Goal: Transaction & Acquisition: Purchase product/service

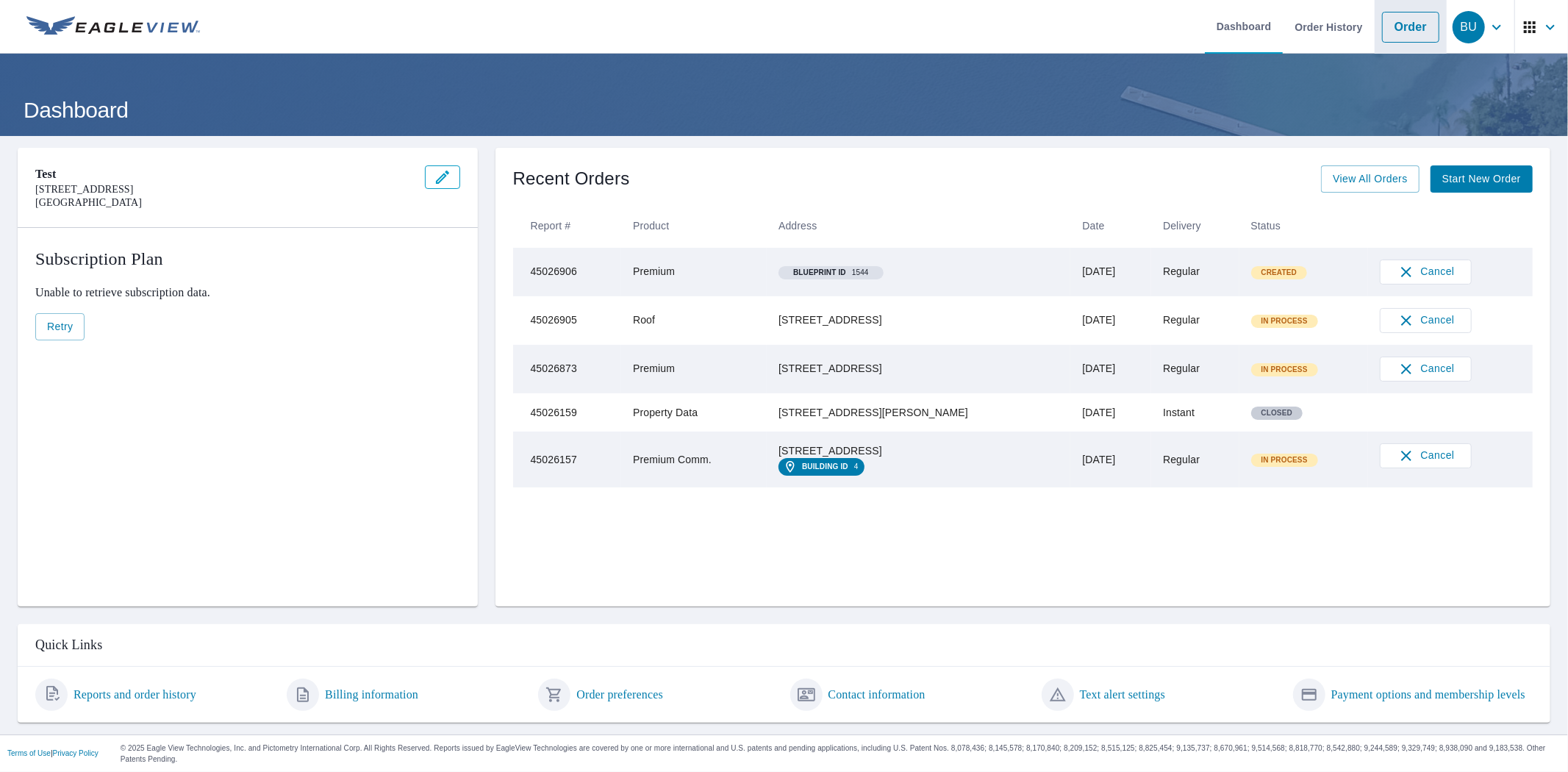
click at [1390, 26] on link "Order" at bounding box center [1411, 27] width 58 height 31
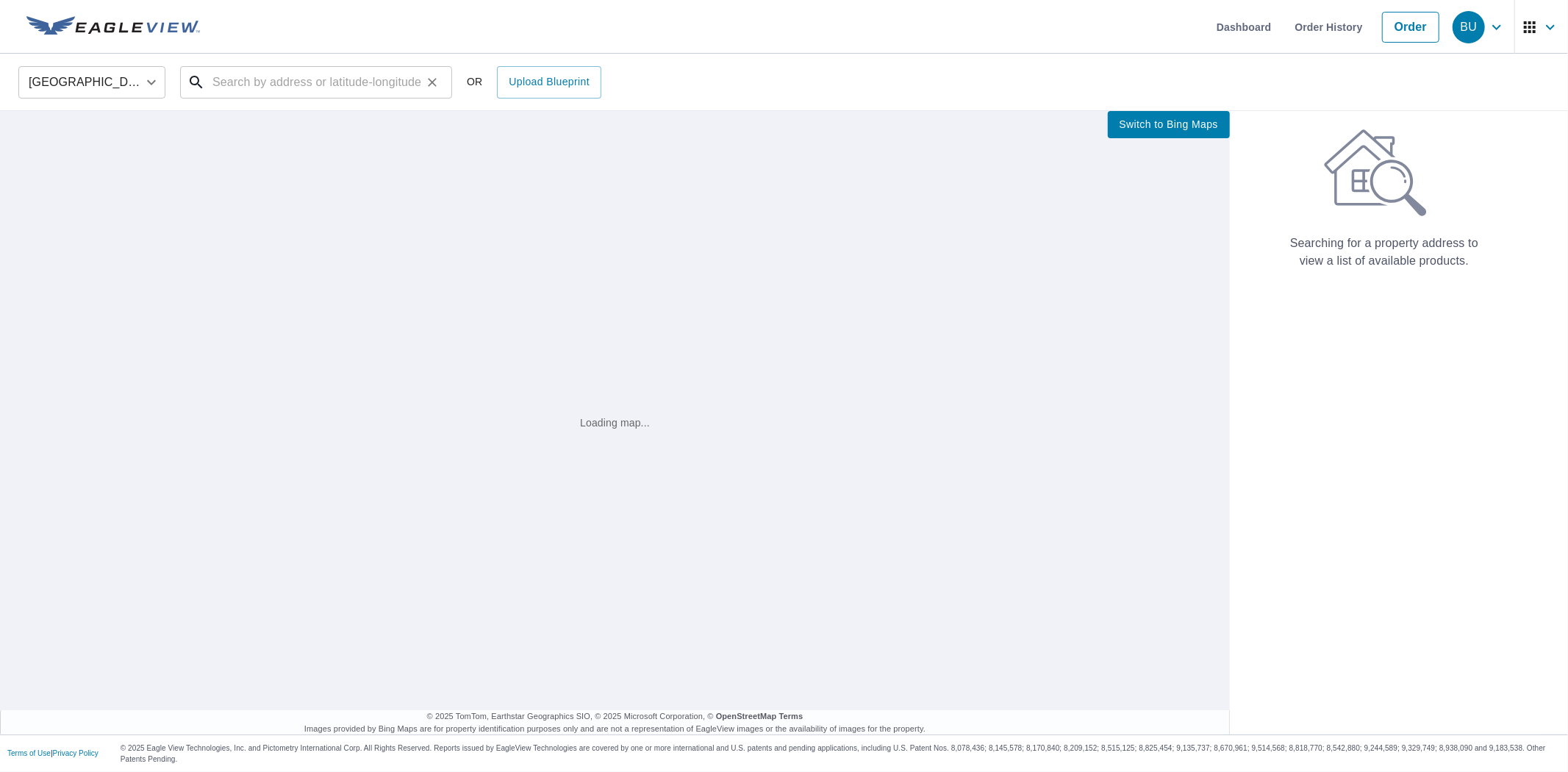
click at [281, 81] on input "text" at bounding box center [317, 82] width 209 height 41
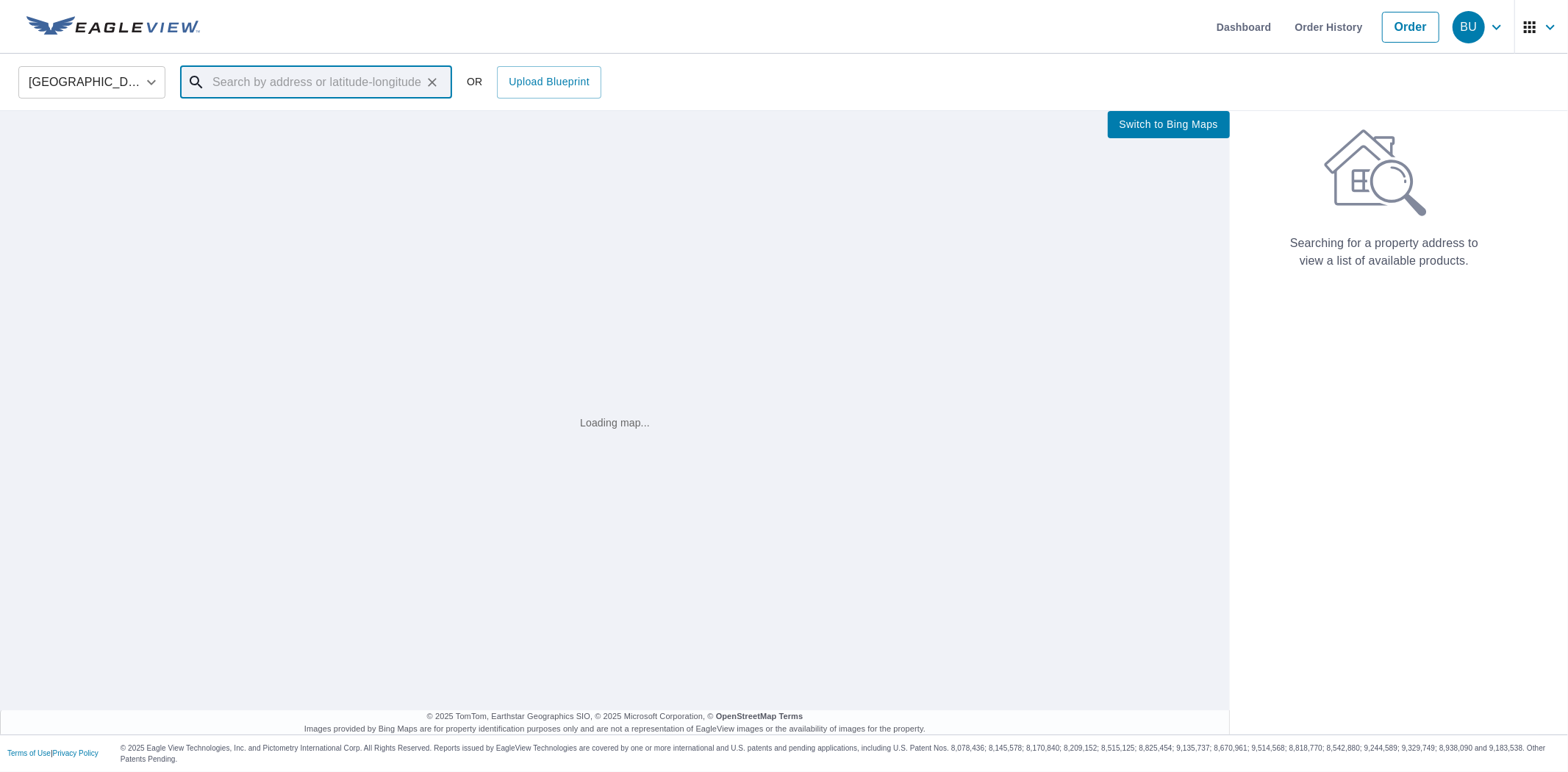
paste input "51211 876 Rd Orchard, NE 68764"
type input "51211 876 Rd Orchard, NE 68764"
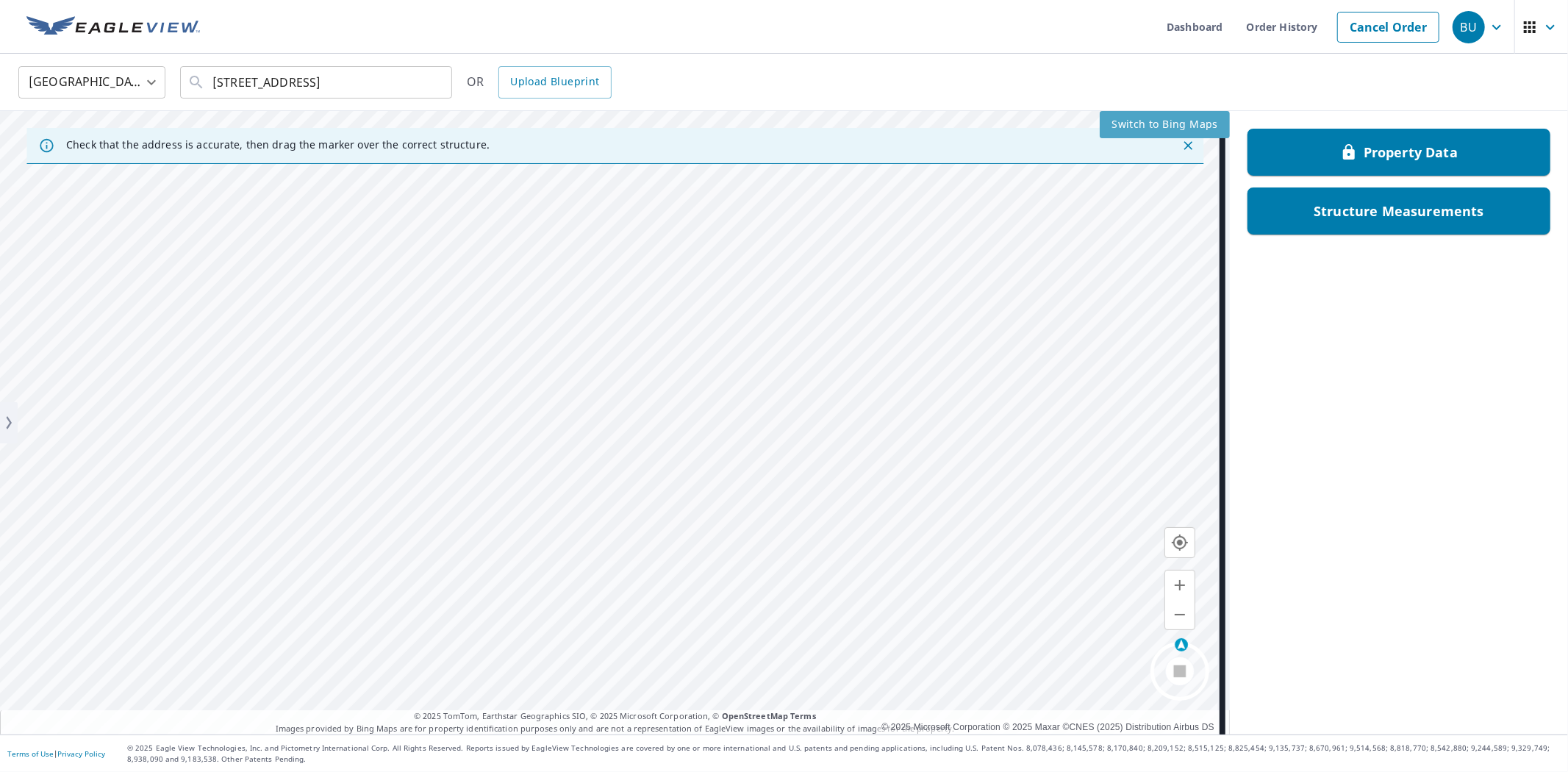
click at [1199, 124] on span "Switch to Bing Maps" at bounding box center [1164, 124] width 107 height 18
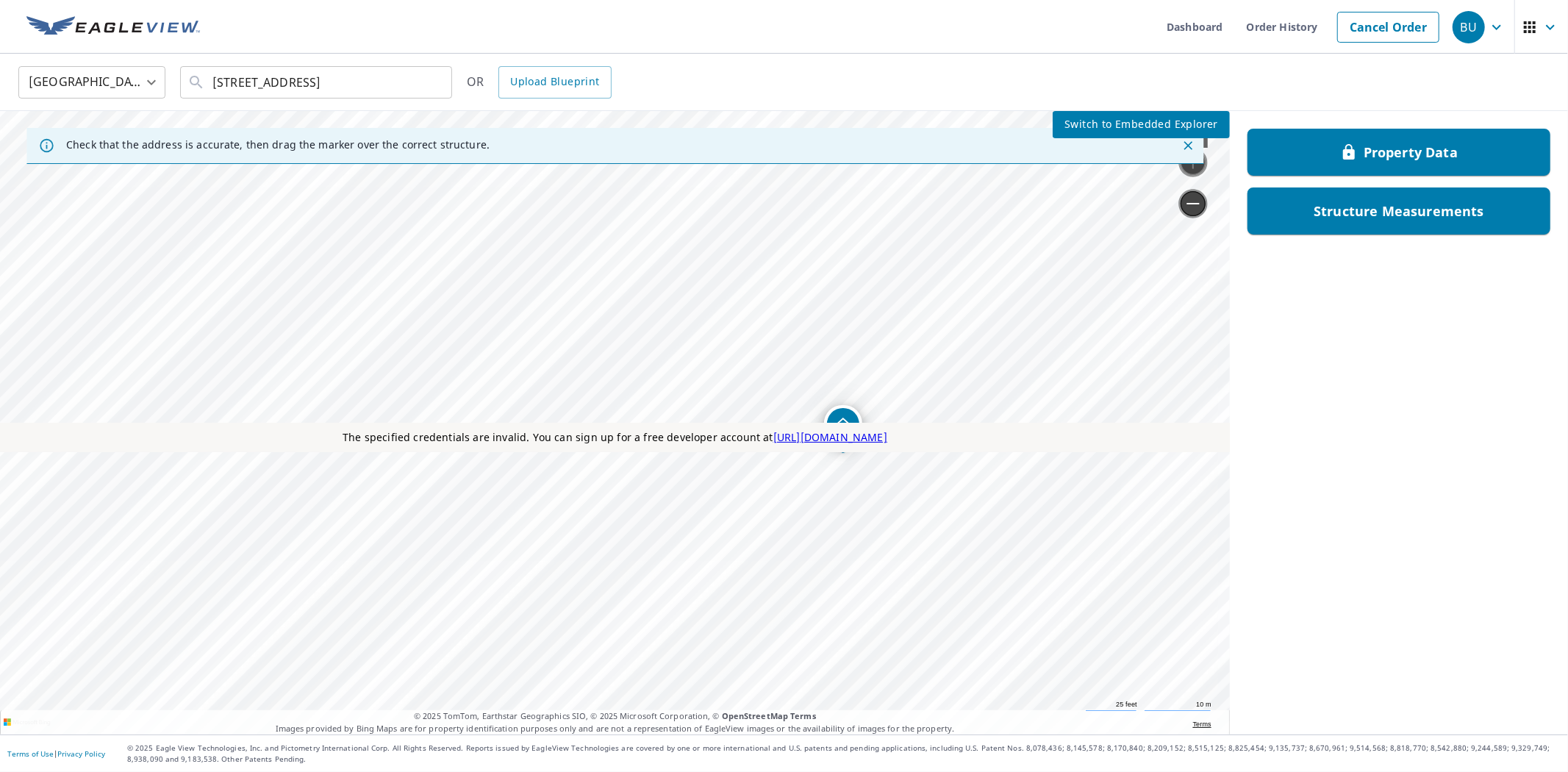
drag, startPoint x: 576, startPoint y: 359, endPoint x: 444, endPoint y: 479, distance: 178.4
click at [0, 111] on div "51211 876 Rd Orchard, NE 68764" at bounding box center [0, 111] width 0 height 0
drag, startPoint x: 1098, startPoint y: 127, endPoint x: 1111, endPoint y: 134, distance: 14.8
click at [1098, 127] on span "Switch to Embedded Explorer" at bounding box center [1141, 124] width 154 height 18
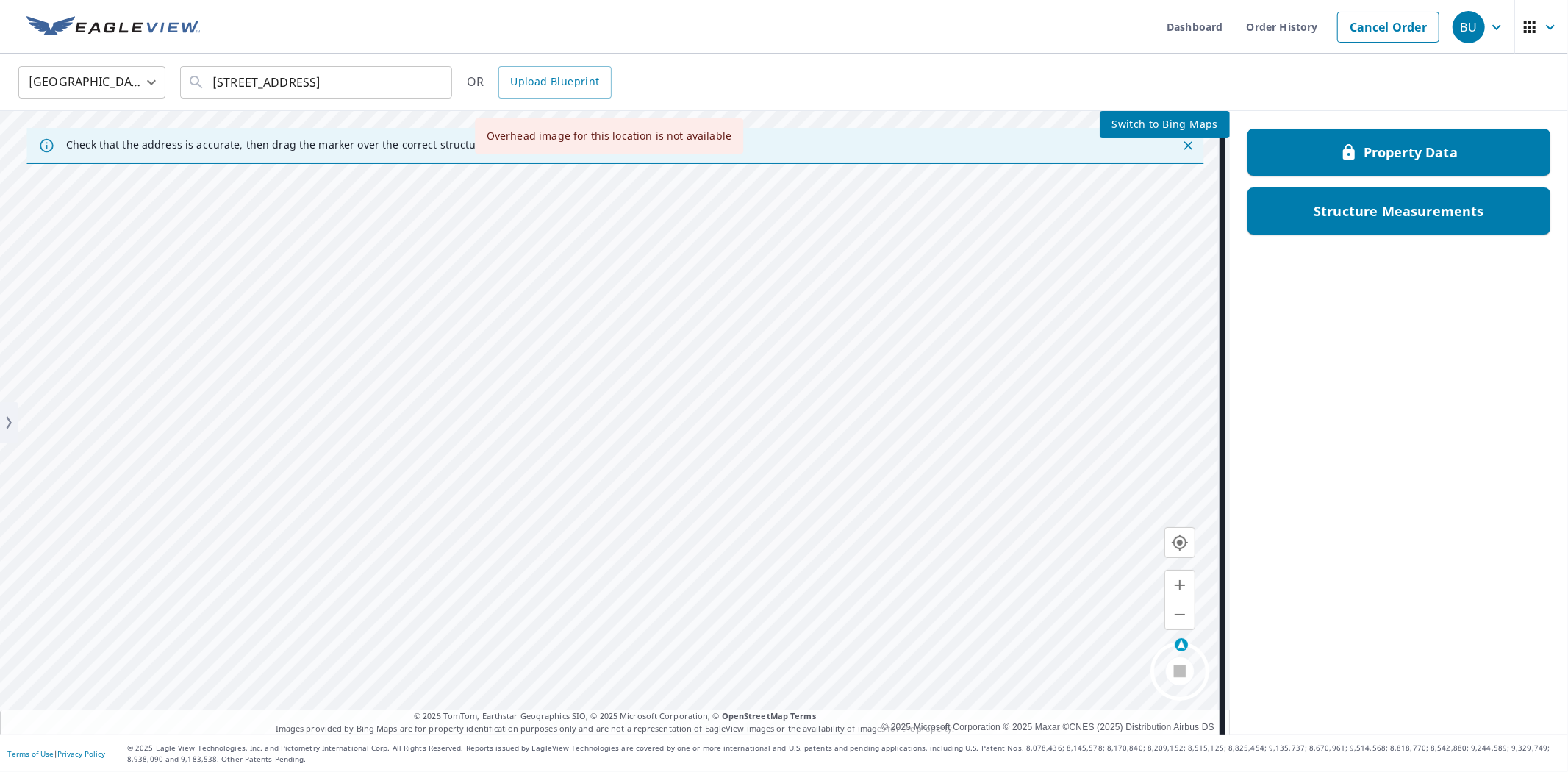
click at [1129, 123] on span "Switch to Bing Maps" at bounding box center [1164, 124] width 107 height 18
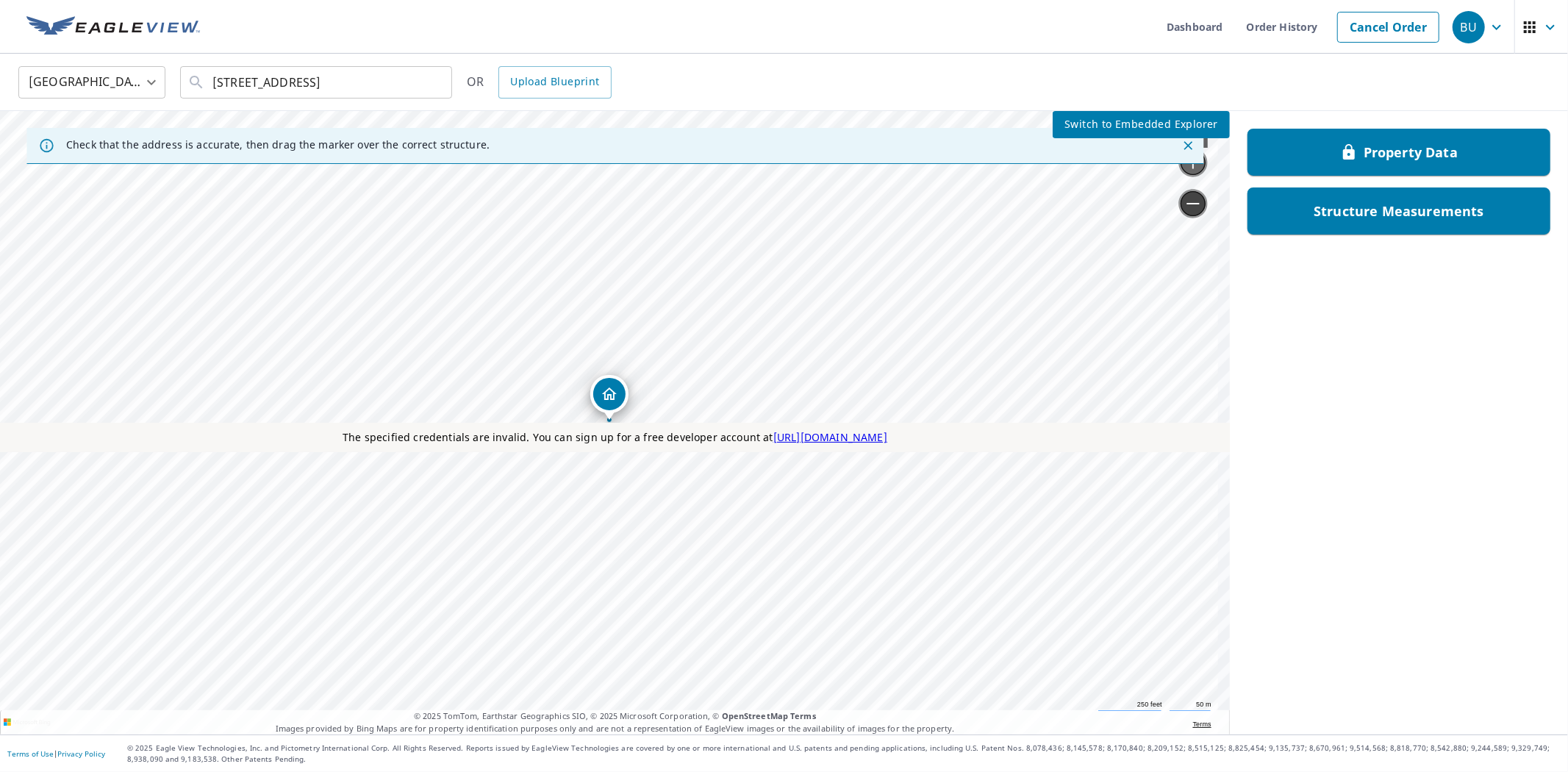
click at [1184, 178] on link "Current Level 17, Zoom In" at bounding box center [1193, 162] width 30 height 30
click at [1184, 178] on link "Current Level 18, Zoom In" at bounding box center [1193, 162] width 30 height 30
click at [1184, 178] on link "Current Level 19, Zoom In" at bounding box center [1193, 162] width 30 height 30
click at [1489, 25] on icon "button" at bounding box center [1497, 27] width 17 height 17
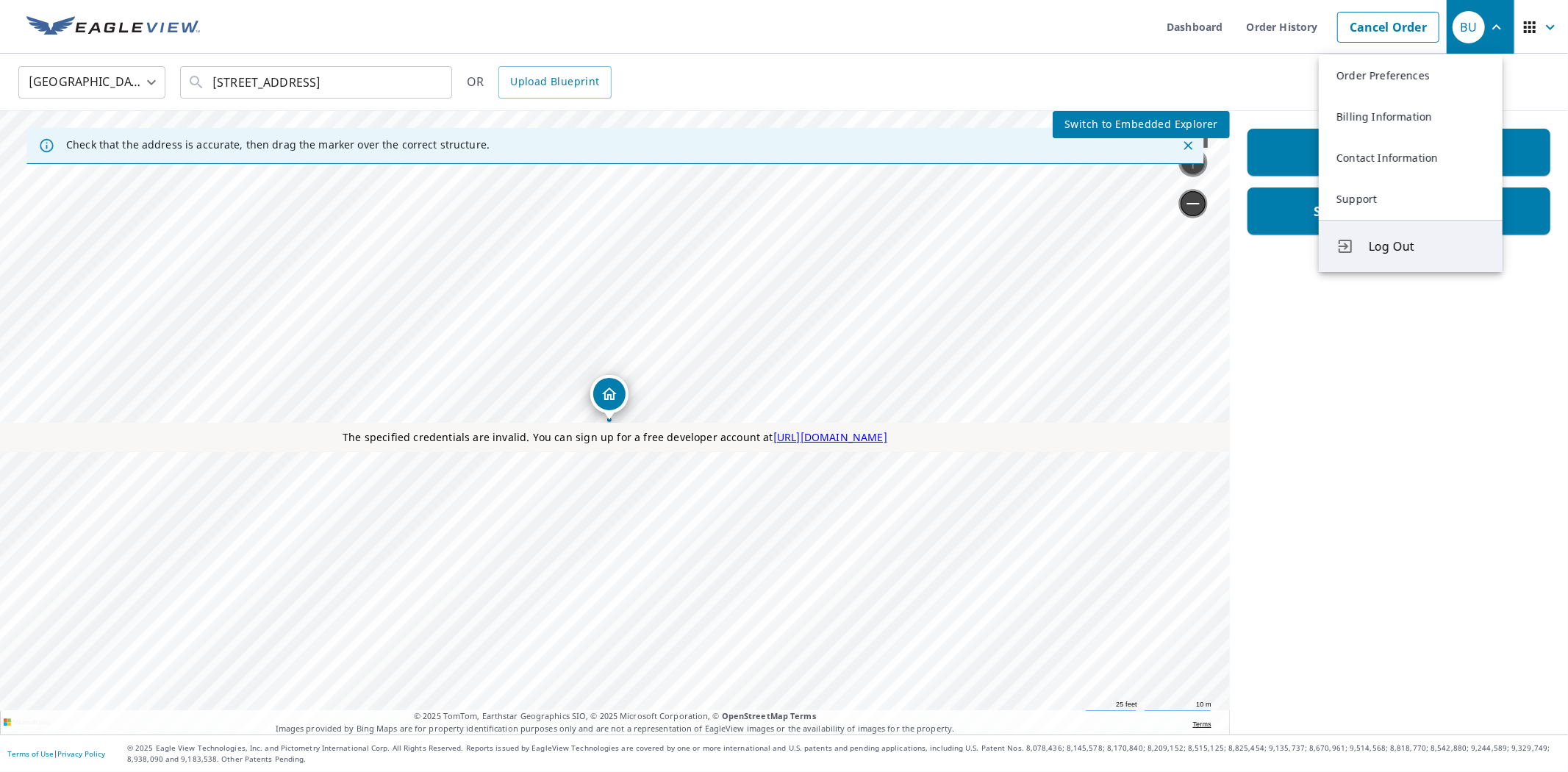
click at [1403, 240] on span "Log Out" at bounding box center [1427, 246] width 116 height 17
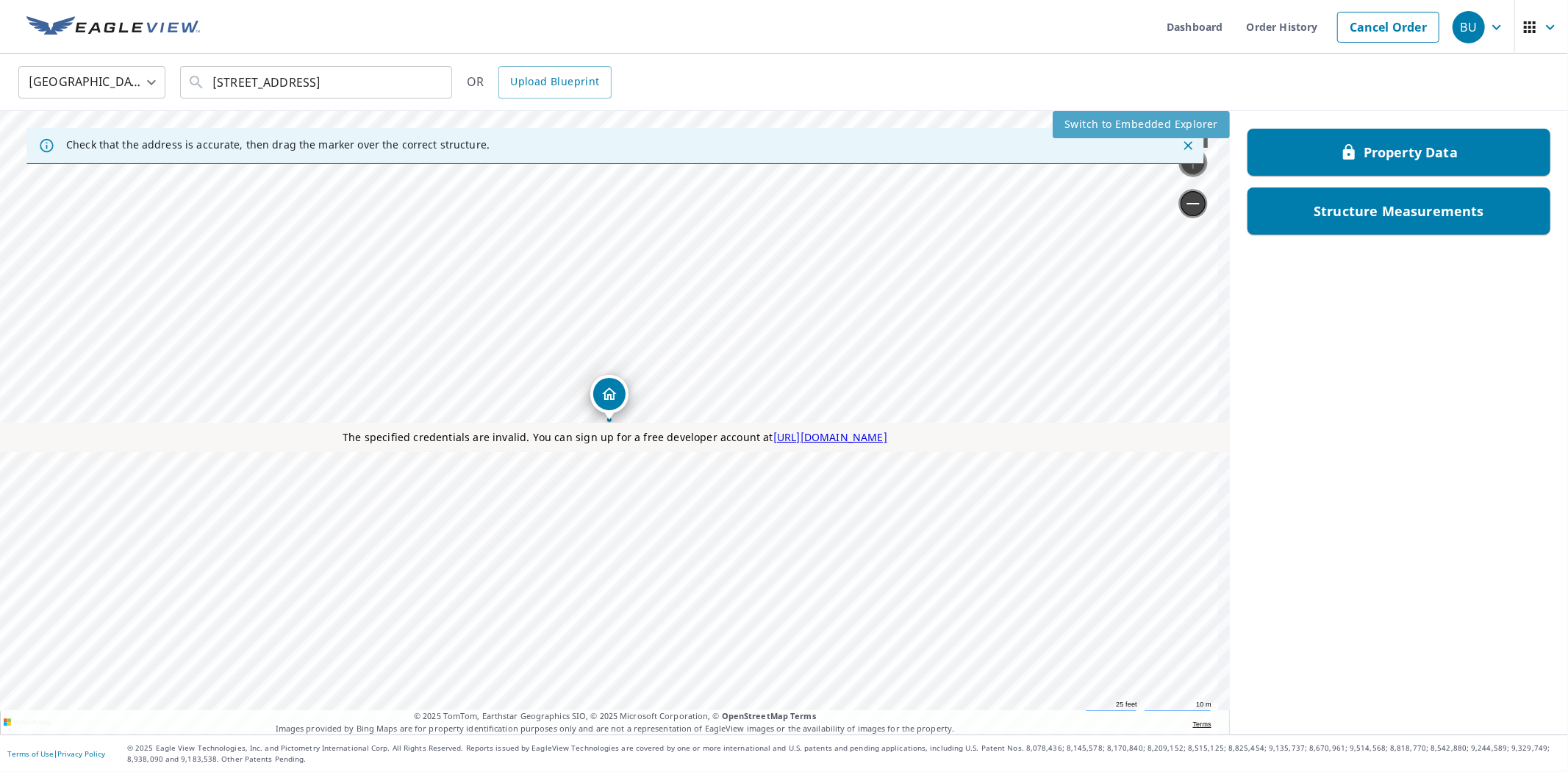
click at [1096, 123] on span "Switch to Embedded Explorer" at bounding box center [1141, 124] width 154 height 18
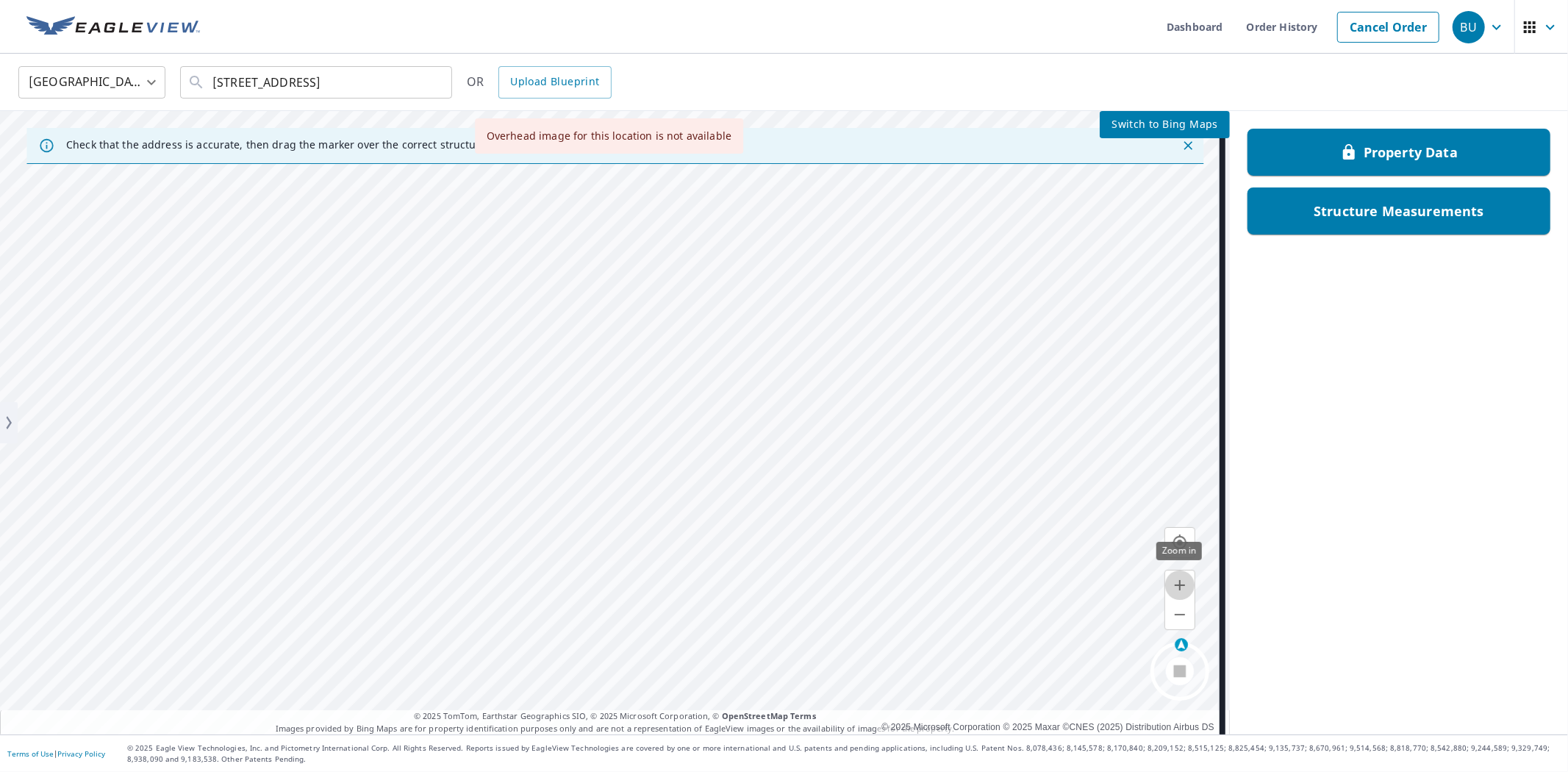
click at [1178, 589] on icon "button" at bounding box center [1179, 586] width 17 height 17
click at [1187, 628] on button "button" at bounding box center [1179, 615] width 30 height 30
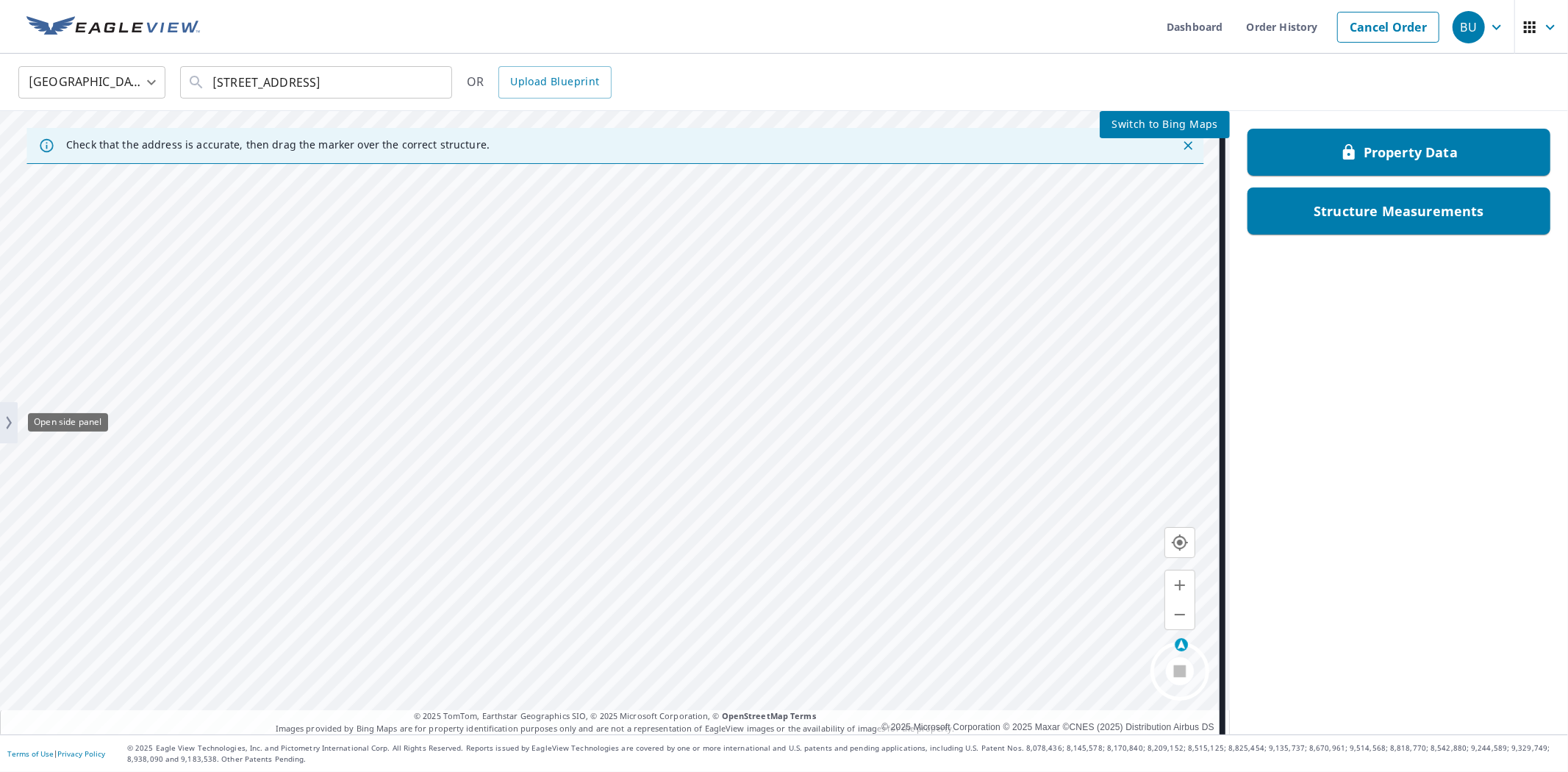
click at [1, 423] on icon "button" at bounding box center [9, 423] width 17 height 27
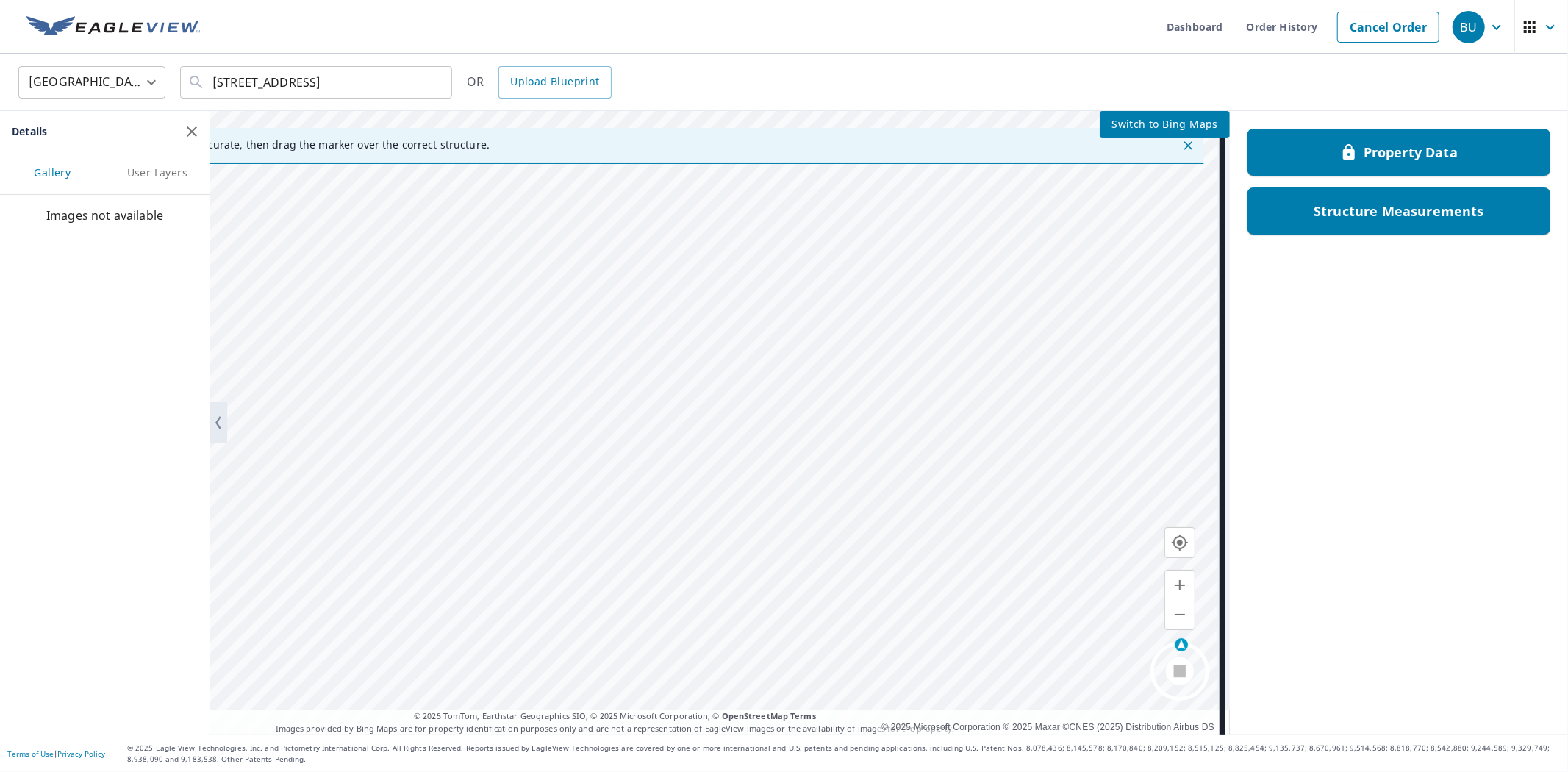
click at [145, 177] on span "User Layers" at bounding box center [157, 173] width 82 height 18
click at [196, 214] on icon "button" at bounding box center [192, 218] width 17 height 17
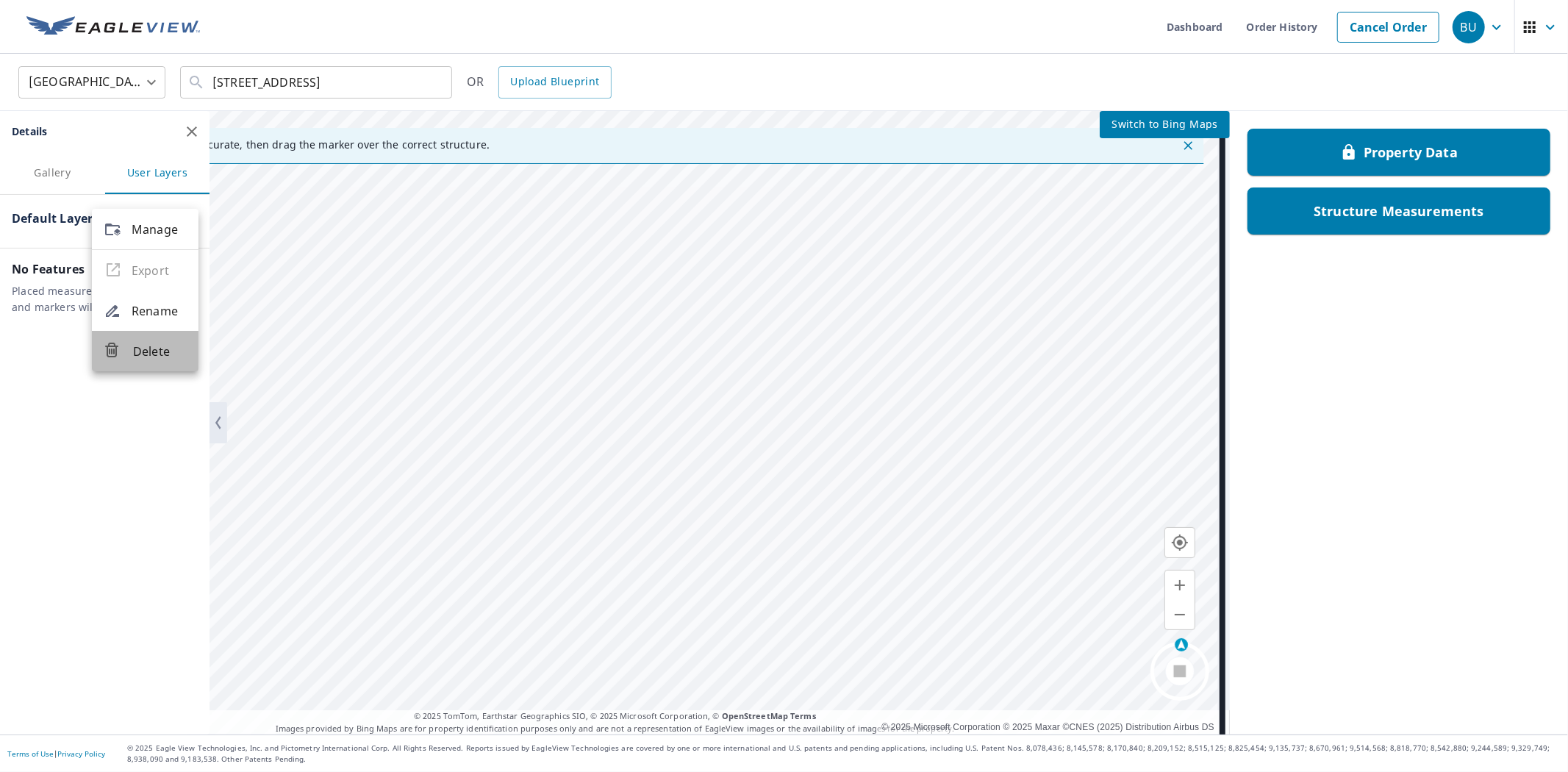
click at [146, 351] on span "Delete" at bounding box center [160, 351] width 54 height 17
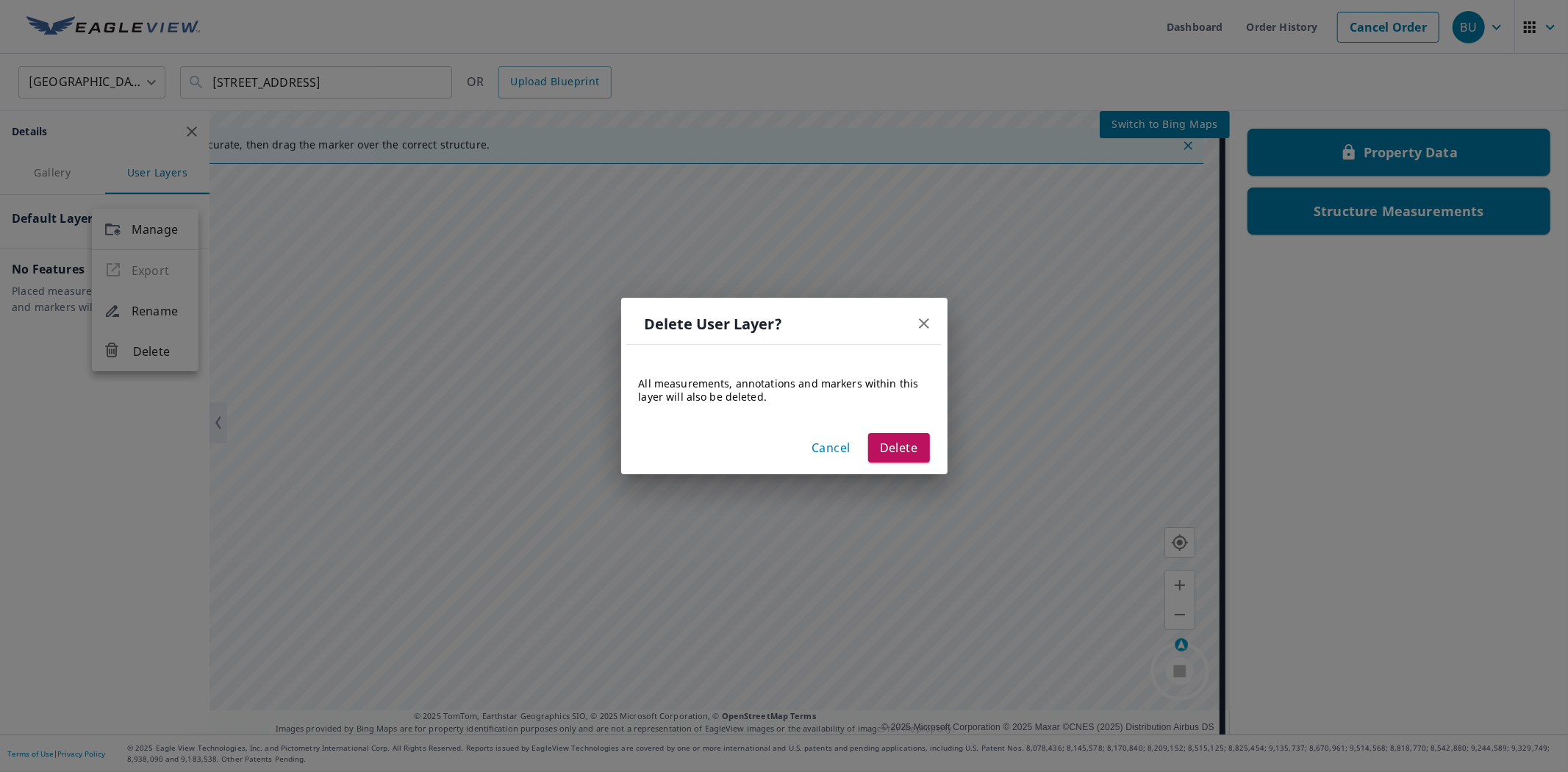
click at [905, 450] on span "Delete" at bounding box center [899, 447] width 38 height 20
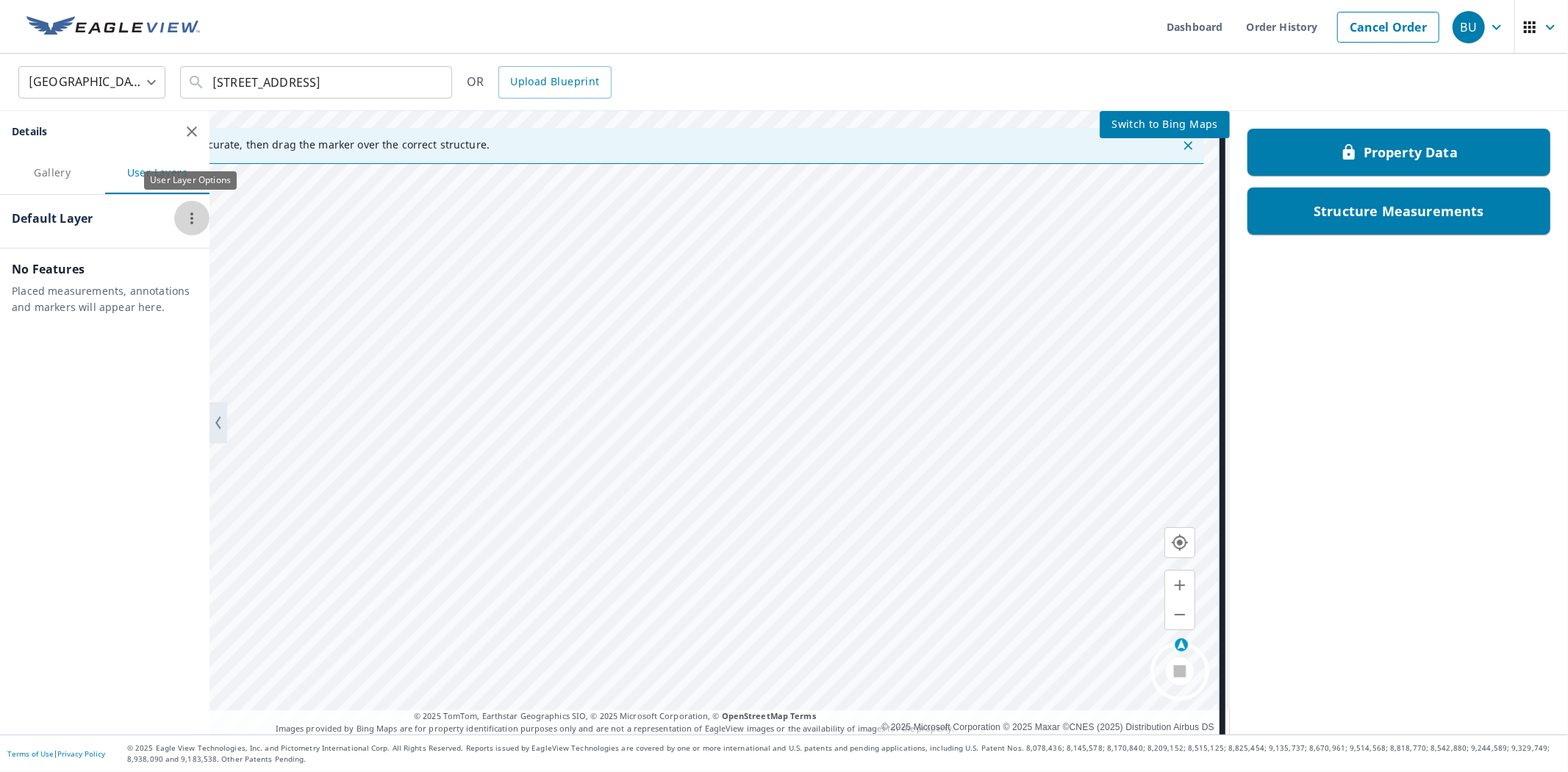
click at [187, 213] on icon "button" at bounding box center [192, 218] width 17 height 17
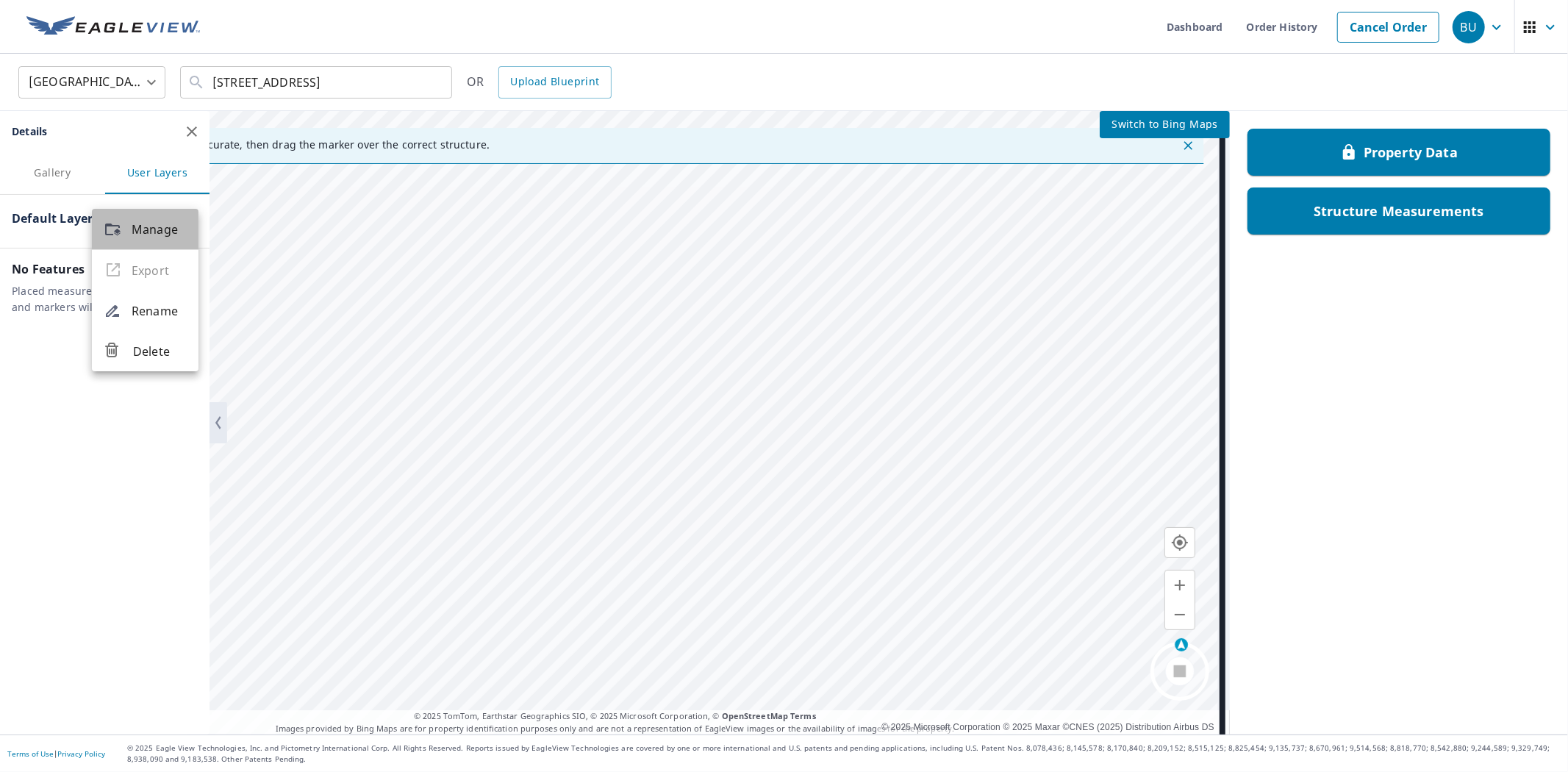
click at [140, 229] on span "Manage" at bounding box center [158, 229] width 55 height 17
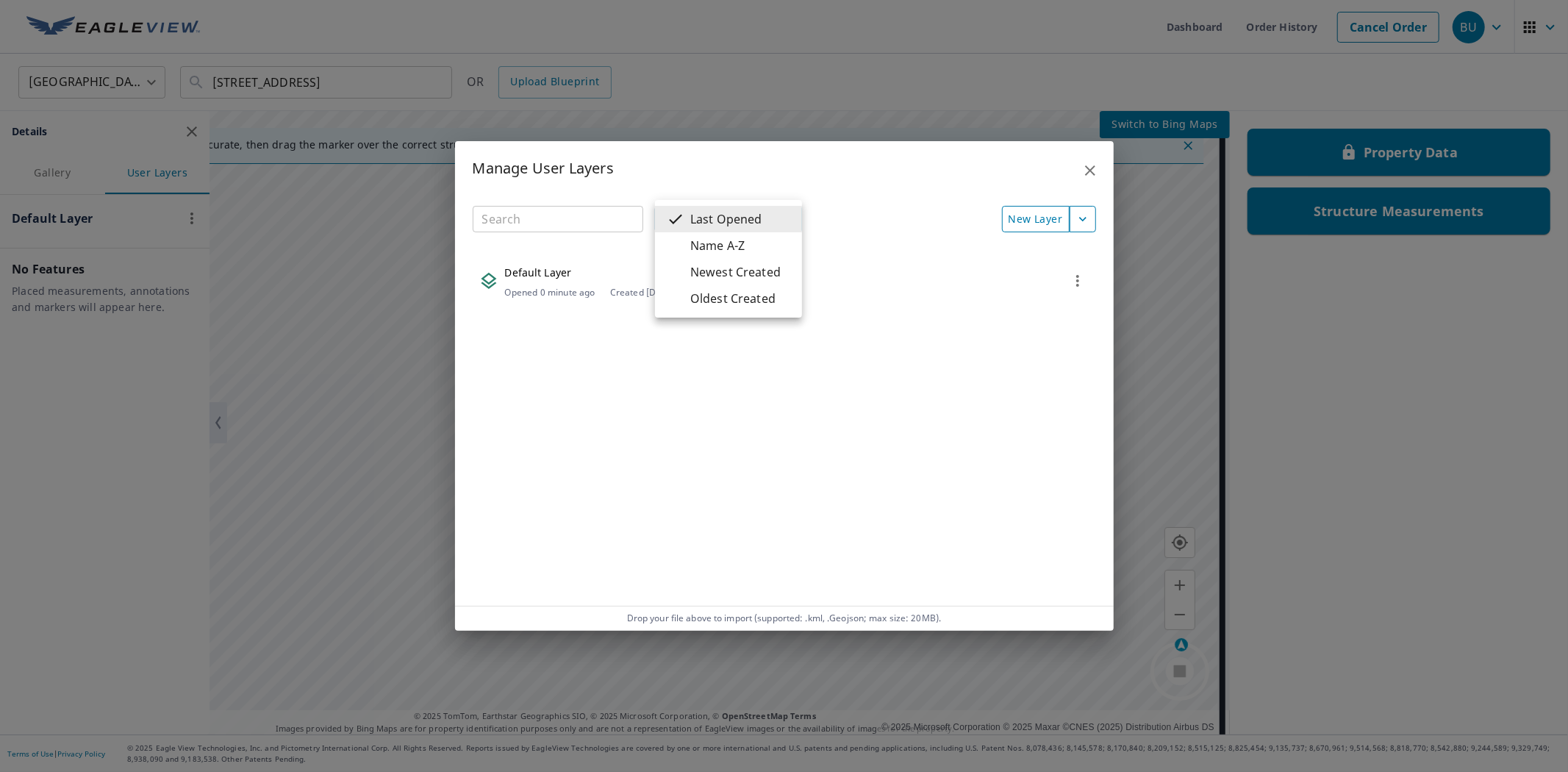
click at [782, 219] on body "BU BU Skip Nav Dashboard Order History Cancel Order BU United States US ​ 51211…" at bounding box center [784, 386] width 1568 height 772
click at [722, 248] on li "Name A-Z" at bounding box center [728, 246] width 147 height 27
type input "2"
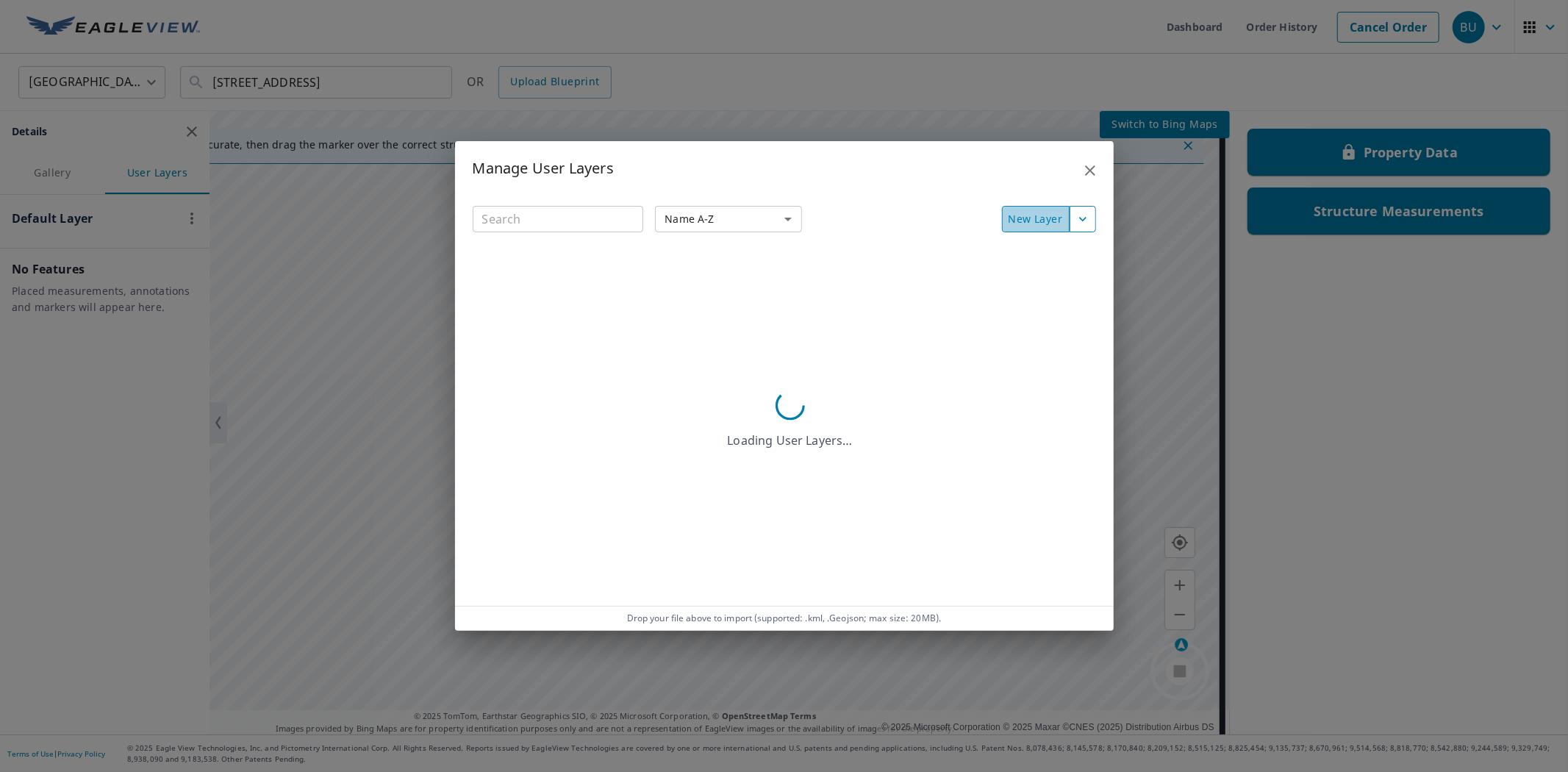
click at [1020, 216] on span "New Layer" at bounding box center [1035, 219] width 66 height 18
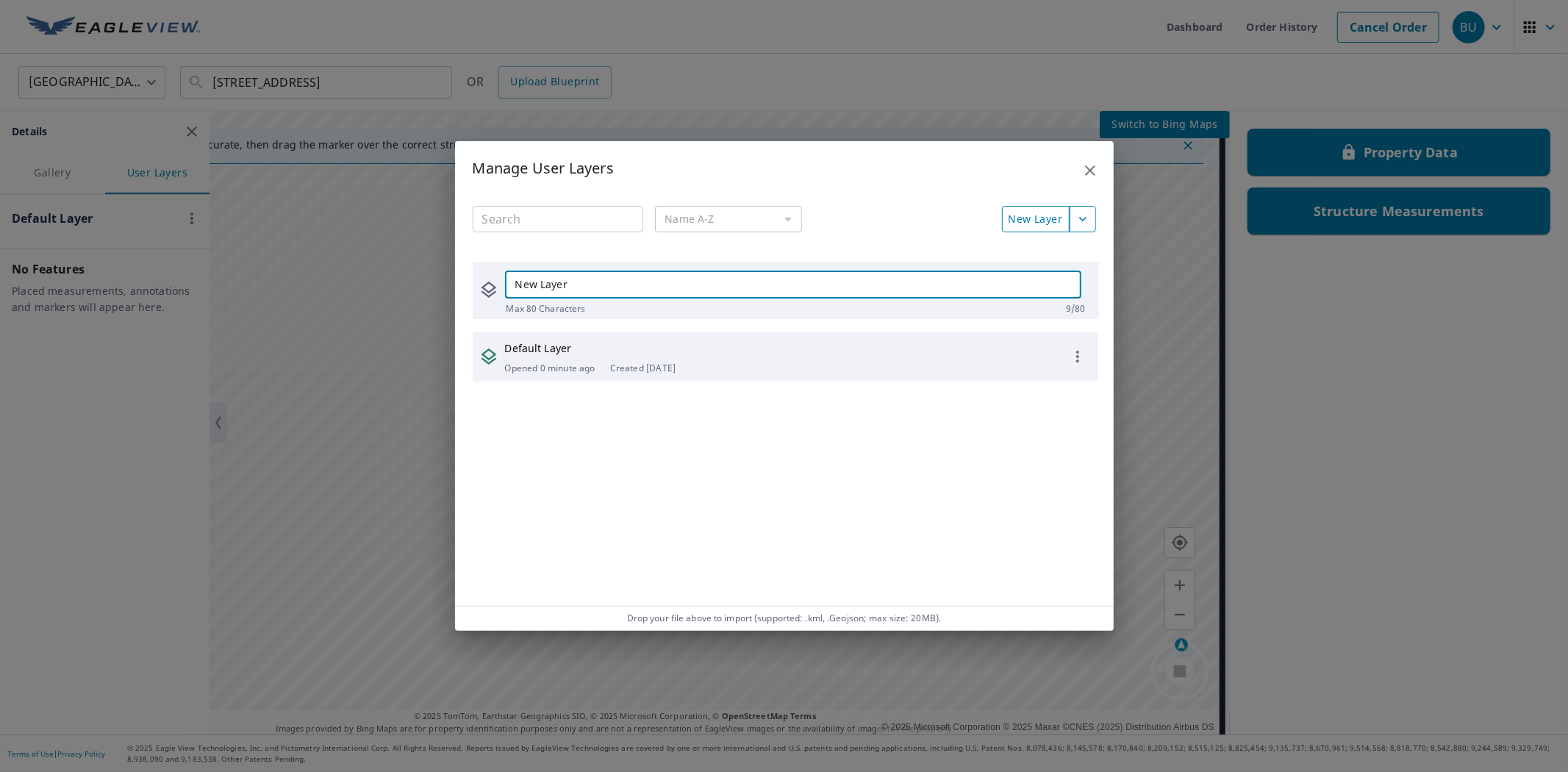
click at [538, 359] on div "Manage User Layers ​ Name A-Z 2 ​ New Layer New Layer ​ Max 80 Characters 9 / 8…" at bounding box center [784, 386] width 658 height 490
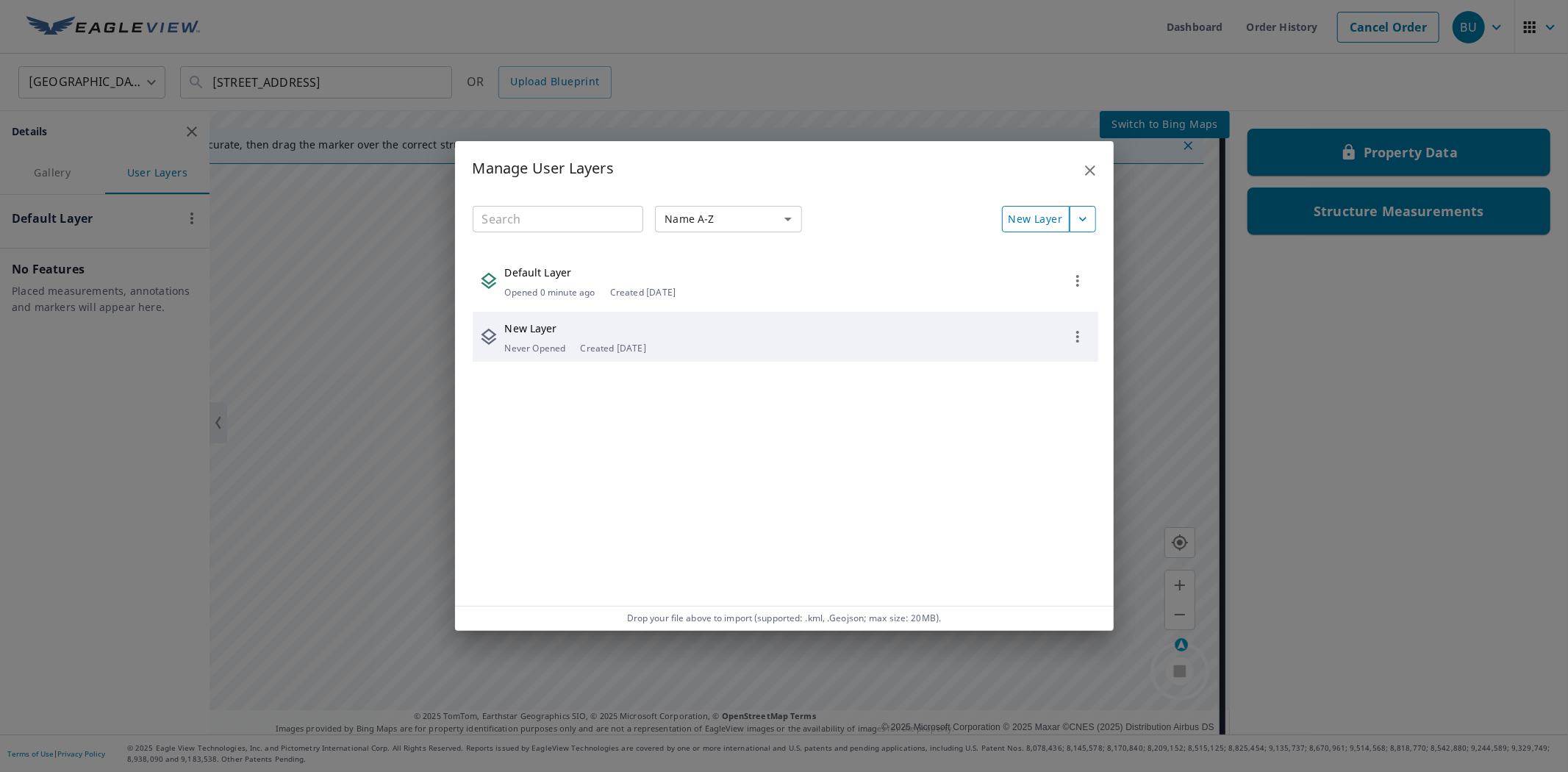
click at [1078, 334] on span "button" at bounding box center [1078, 337] width 30 height 30
click at [1083, 218] on div at bounding box center [784, 386] width 1568 height 772
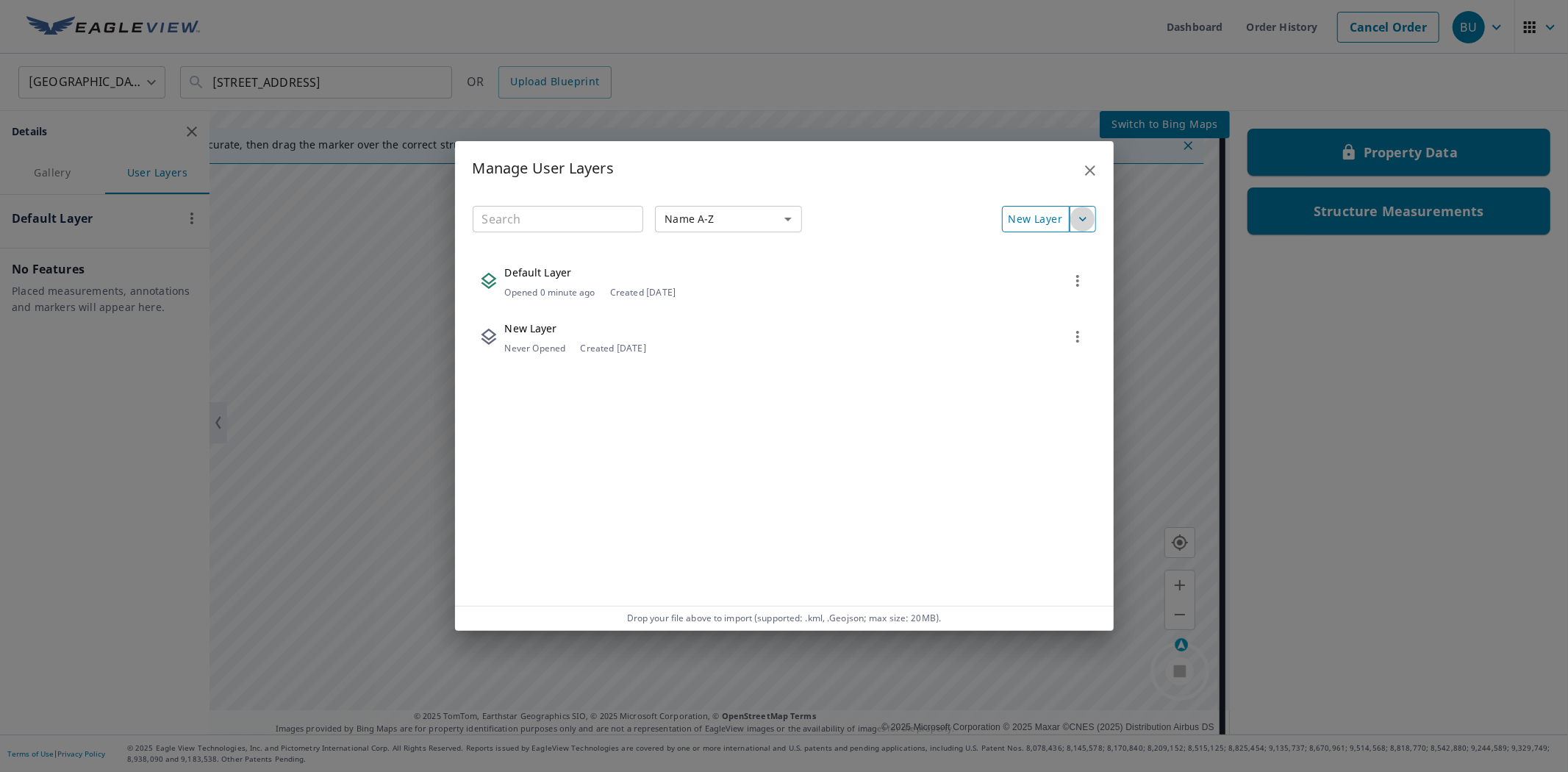
click at [1083, 218] on icon "button" at bounding box center [1082, 219] width 14 height 14
click at [1083, 218] on div at bounding box center [784, 386] width 1568 height 772
click at [605, 229] on div "​" at bounding box center [558, 220] width 171 height 27
click at [1092, 178] on icon "button" at bounding box center [1090, 171] width 17 height 17
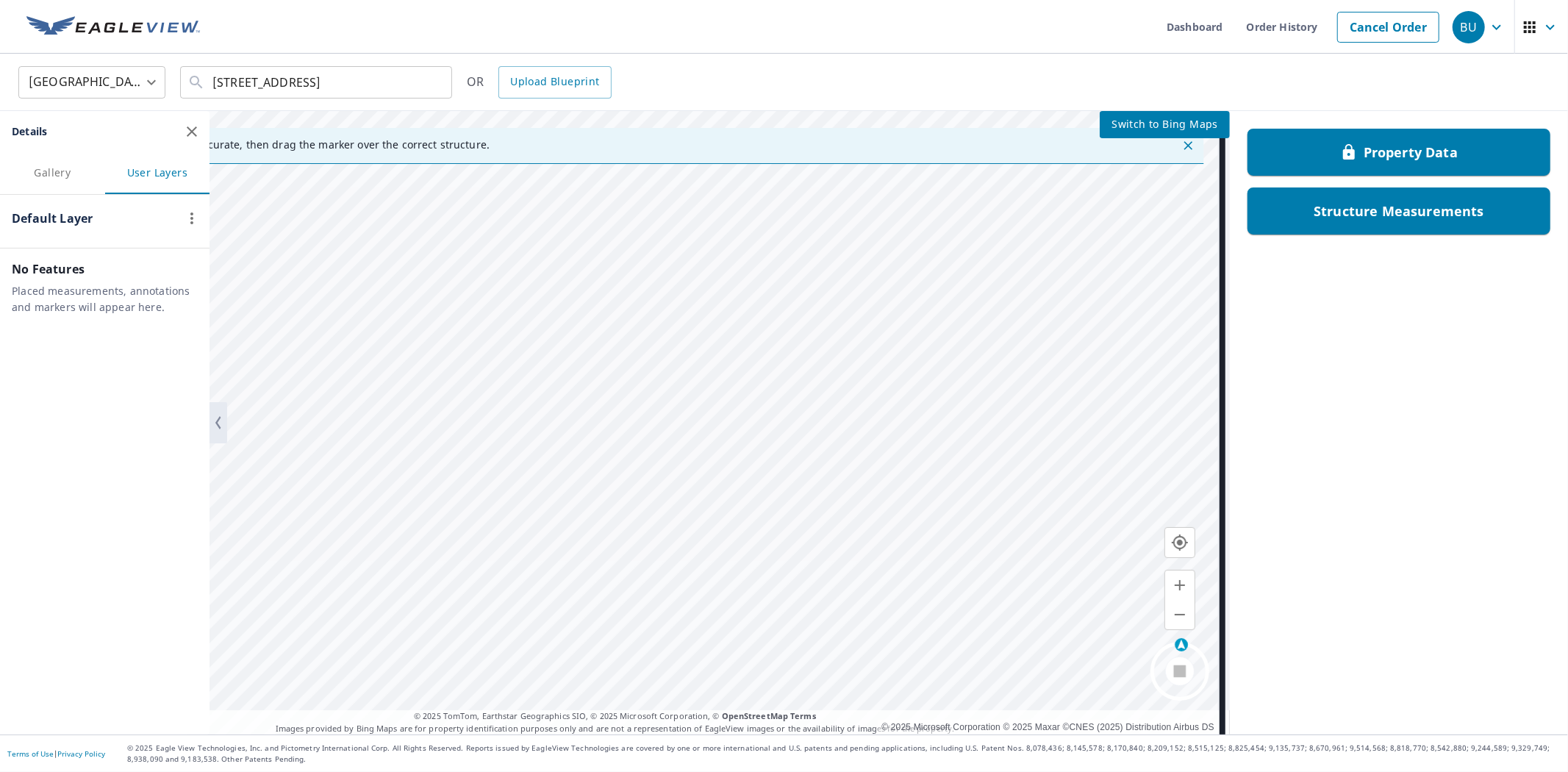
click at [91, 504] on div "Details Gallery User Layers Default Layer No Features Placed measurements, anno…" at bounding box center [105, 423] width 209 height 624
click at [52, 180] on span "Gallery" at bounding box center [52, 173] width 82 height 18
click at [137, 185] on button "User Layers" at bounding box center [158, 174] width 106 height 42
click at [199, 133] on icon "button" at bounding box center [192, 132] width 17 height 17
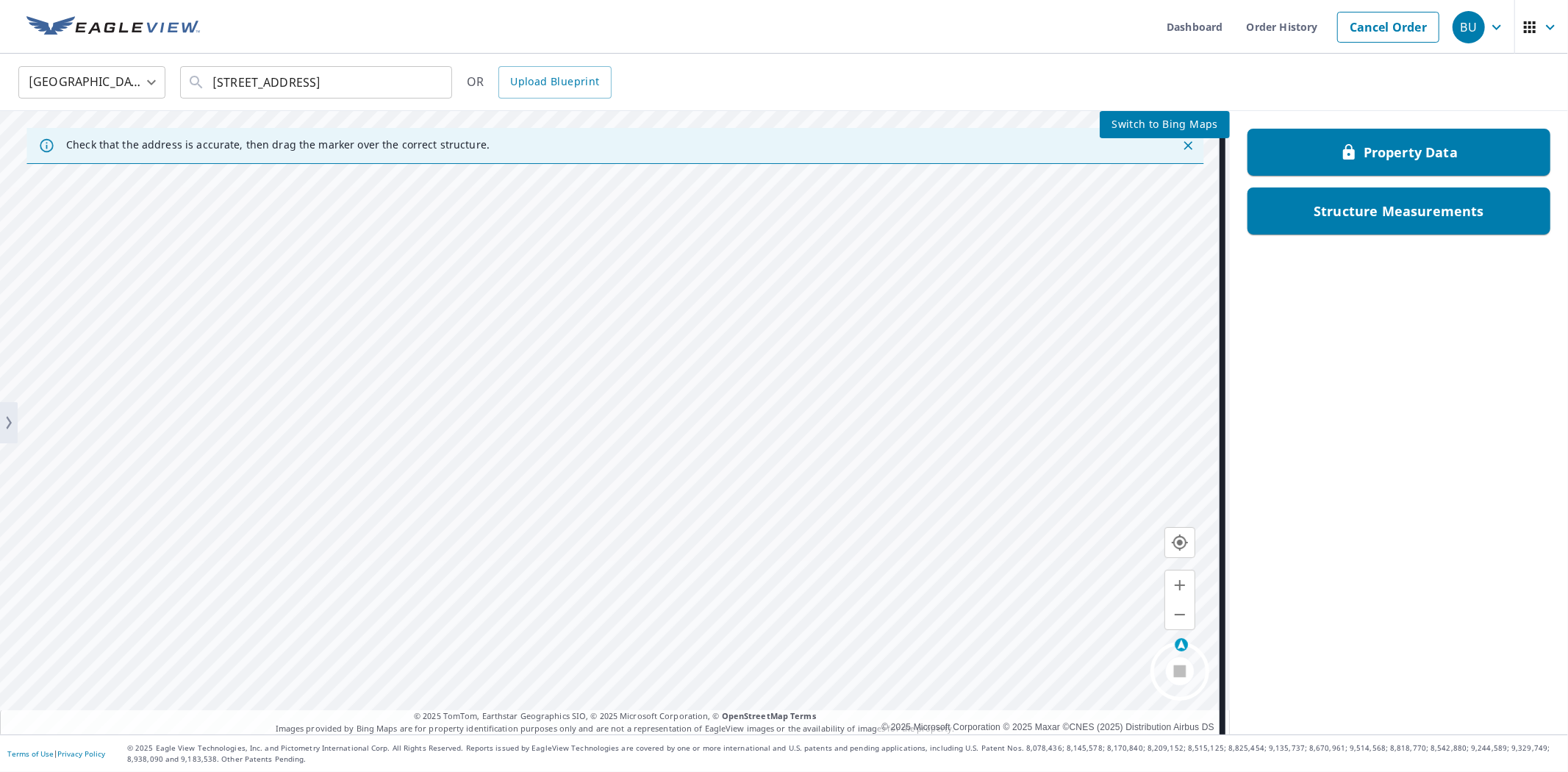
click at [1128, 129] on span "Switch to Bing Maps" at bounding box center [1164, 124] width 107 height 18
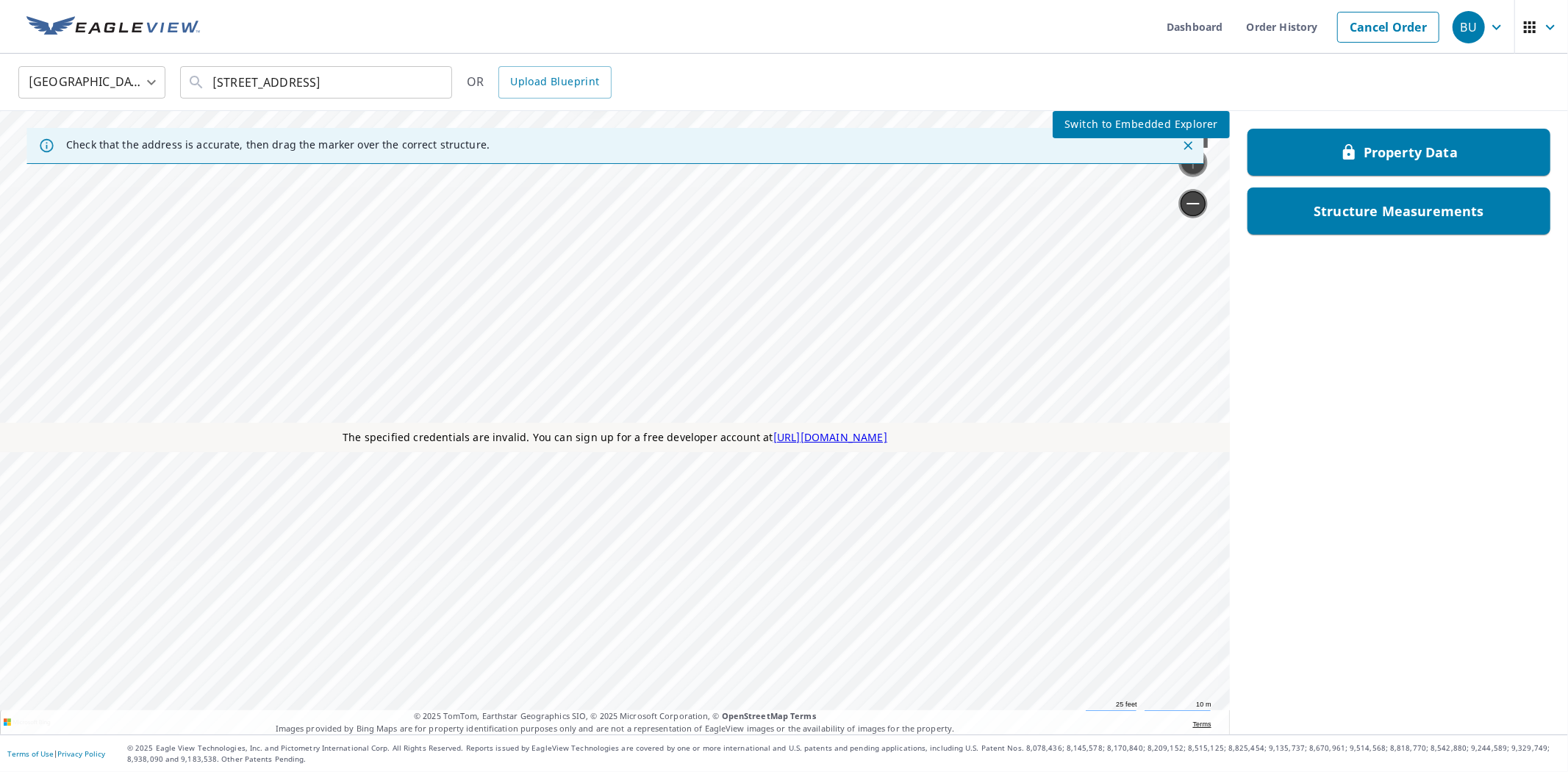
drag, startPoint x: 825, startPoint y: 475, endPoint x: 775, endPoint y: 614, distance: 147.7
click at [0, 111] on div "51211 876 Rd Orchard, NE 68764" at bounding box center [0, 111] width 0 height 0
drag, startPoint x: 809, startPoint y: 536, endPoint x: 859, endPoint y: 567, distance: 58.8
click at [0, 111] on div "51211 876 Rd Orchard, NE 68764" at bounding box center [0, 111] width 0 height 0
drag, startPoint x: 893, startPoint y: 563, endPoint x: 736, endPoint y: 534, distance: 159.7
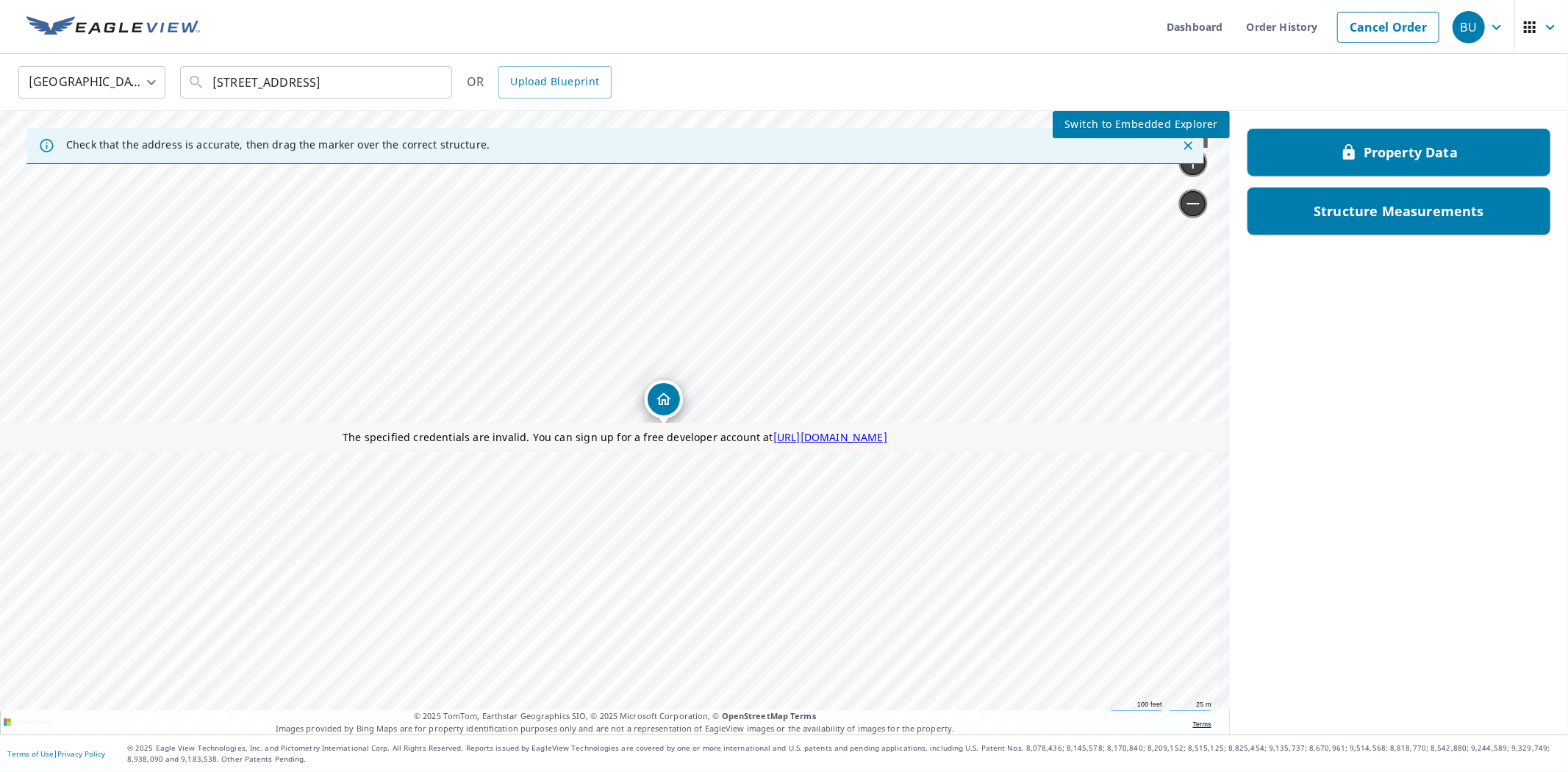
click at [0, 111] on div "51211 876 Rd Orchard, NE 68764" at bounding box center [0, 111] width 0 height 0
drag, startPoint x: 752, startPoint y: 565, endPoint x: 759, endPoint y: 524, distance: 41.6
click at [0, 111] on div "51211 876 Rd Orchard, NE 68764" at bounding box center [0, 111] width 0 height 0
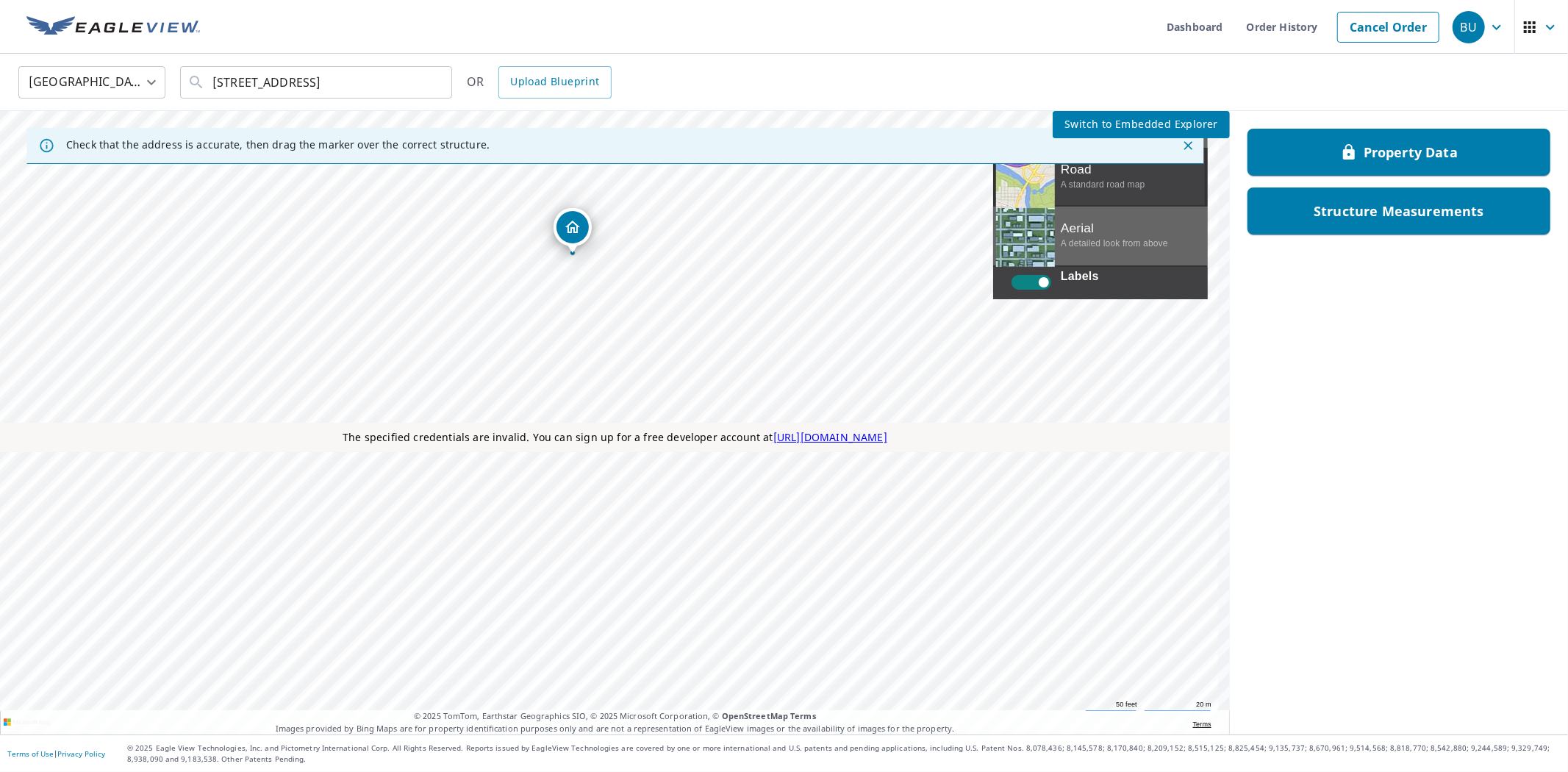
click at [1140, 148] on div "Aerial" at bounding box center [1174, 130] width 67 height 36
click at [993, 206] on div "Road A standard road map" at bounding box center [1101, 177] width 215 height 59
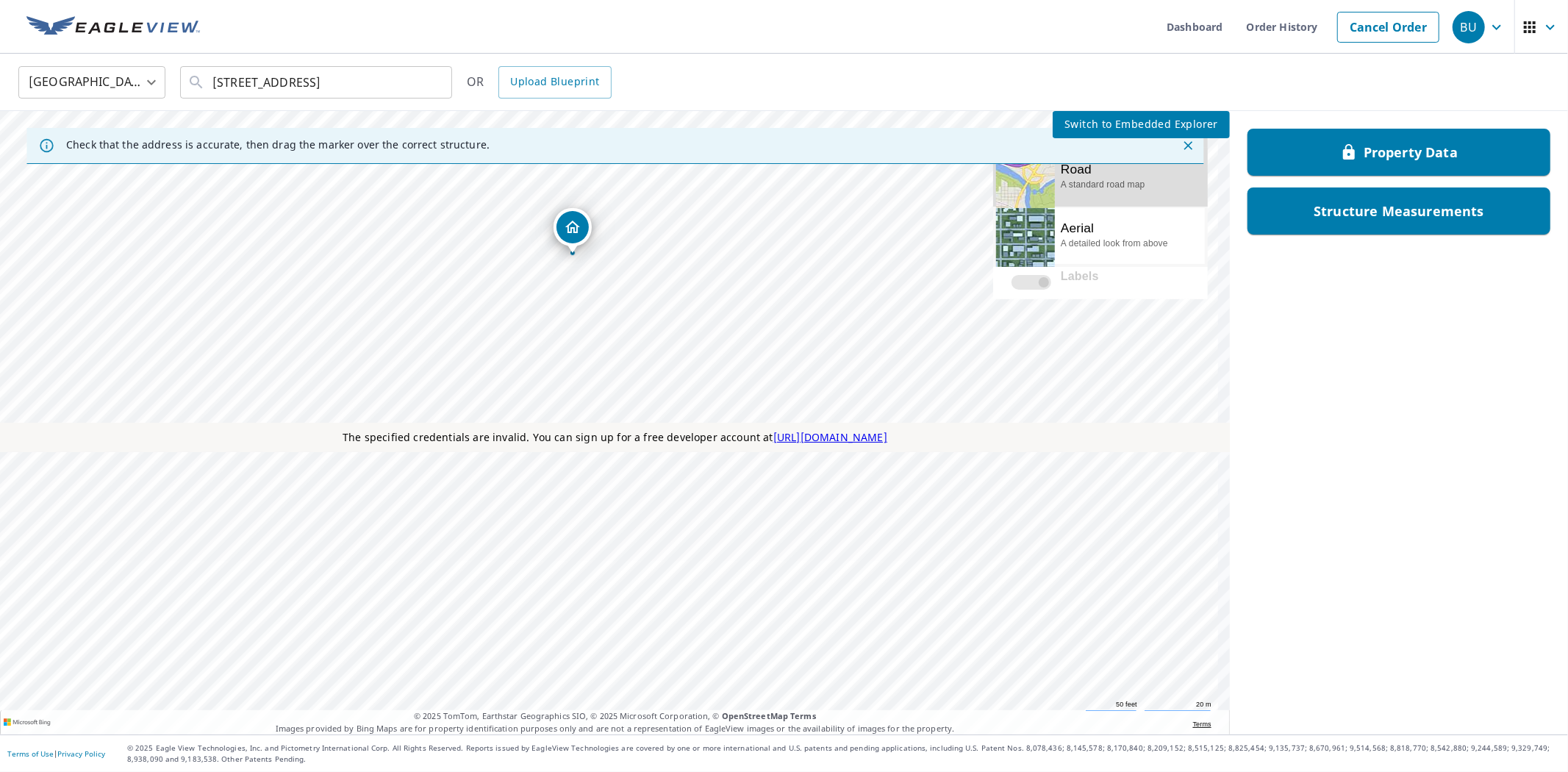
click at [993, 284] on label "Labels" at bounding box center [1091, 276] width 197 height 14
click at [996, 267] on div "View aerial and more..." at bounding box center [1025, 237] width 59 height 59
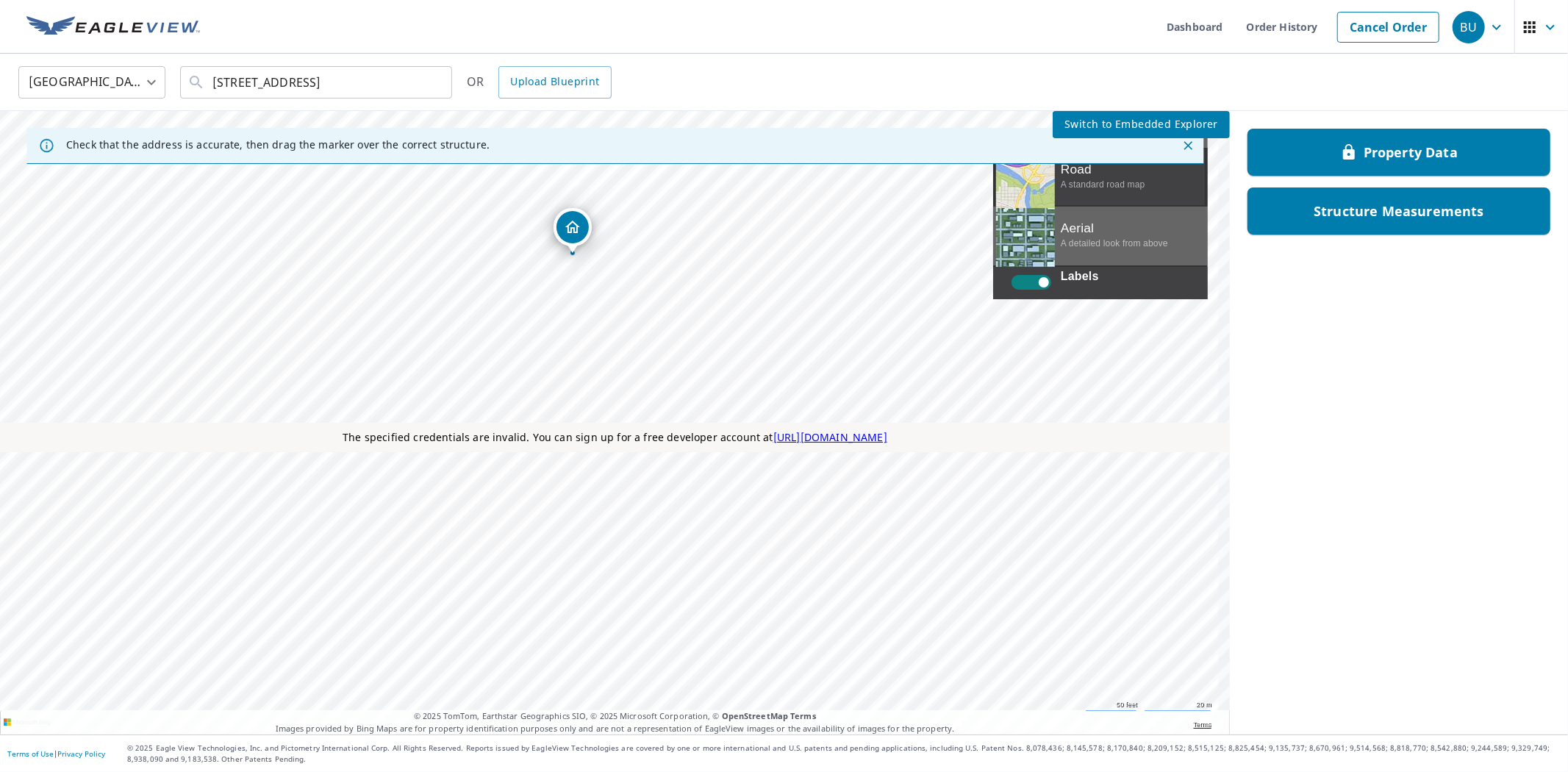
click at [1011, 275] on label "Labels" at bounding box center [1109, 275] width 197 height 0
checkbox input "true"
click at [1140, 148] on div "Aerial" at bounding box center [1174, 130] width 67 height 36
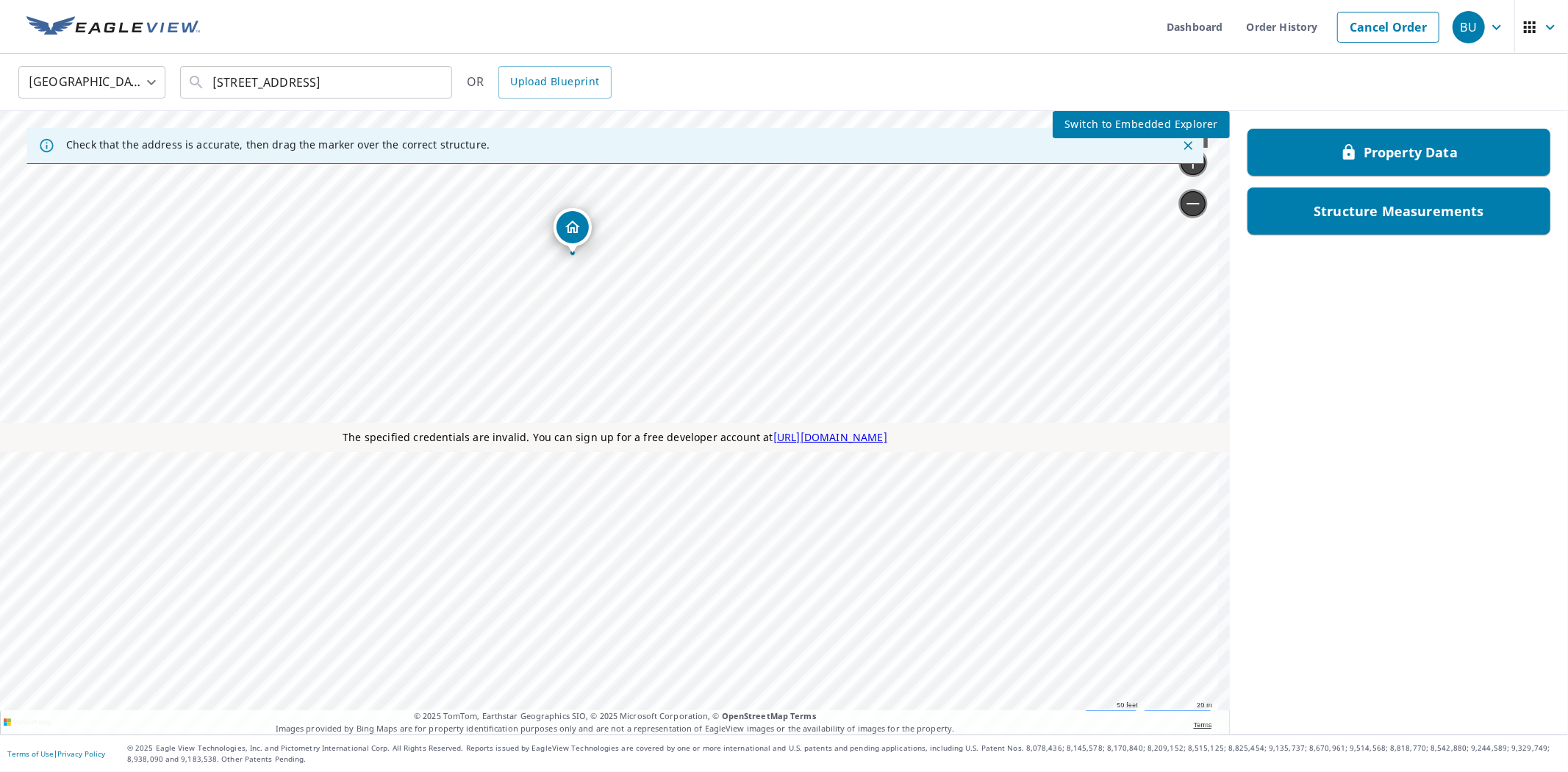
click at [1167, 127] on span "Switch to Embedded Explorer" at bounding box center [1141, 124] width 154 height 18
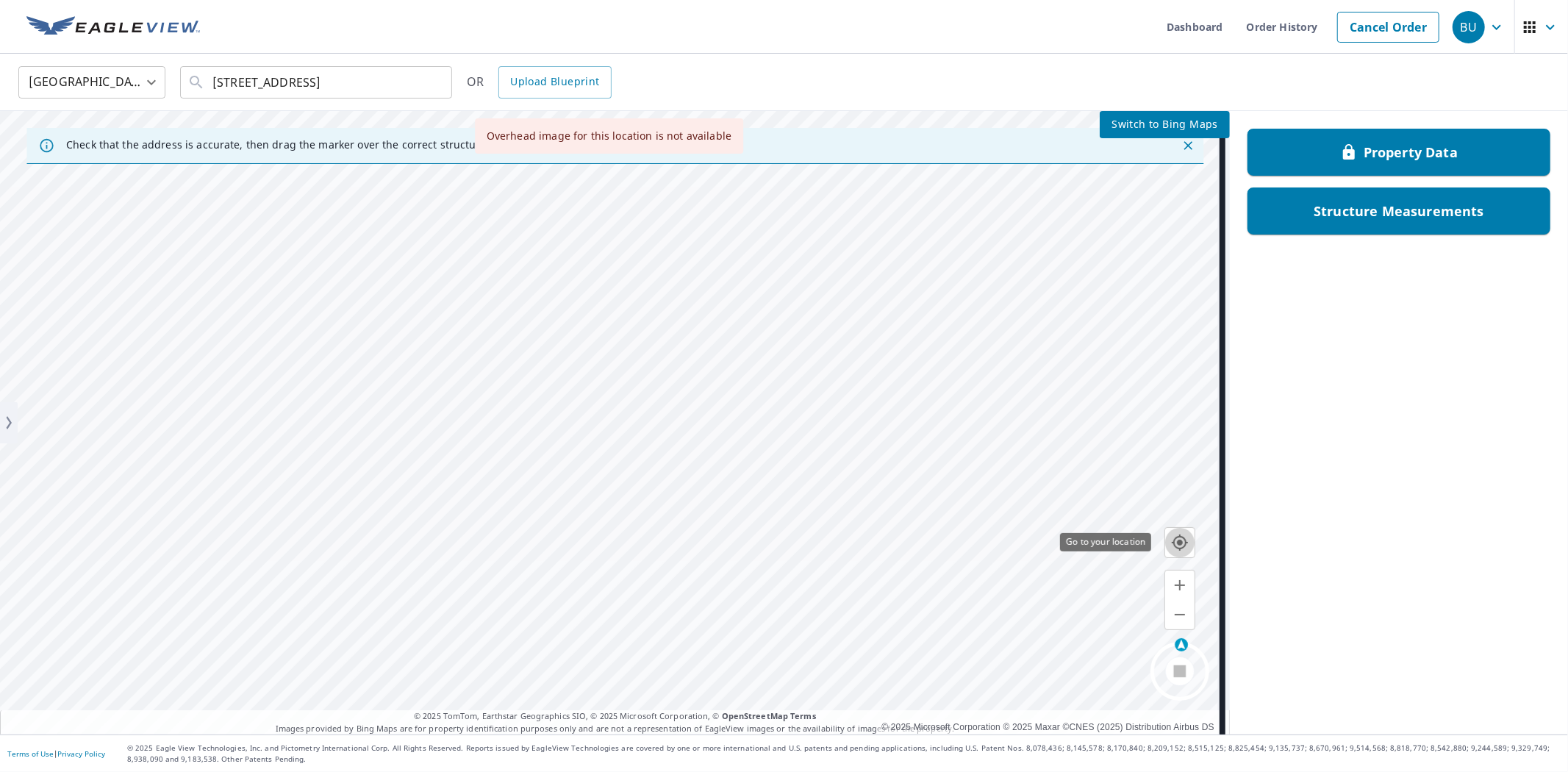
click at [1186, 541] on icon "button" at bounding box center [1179, 543] width 16 height 16
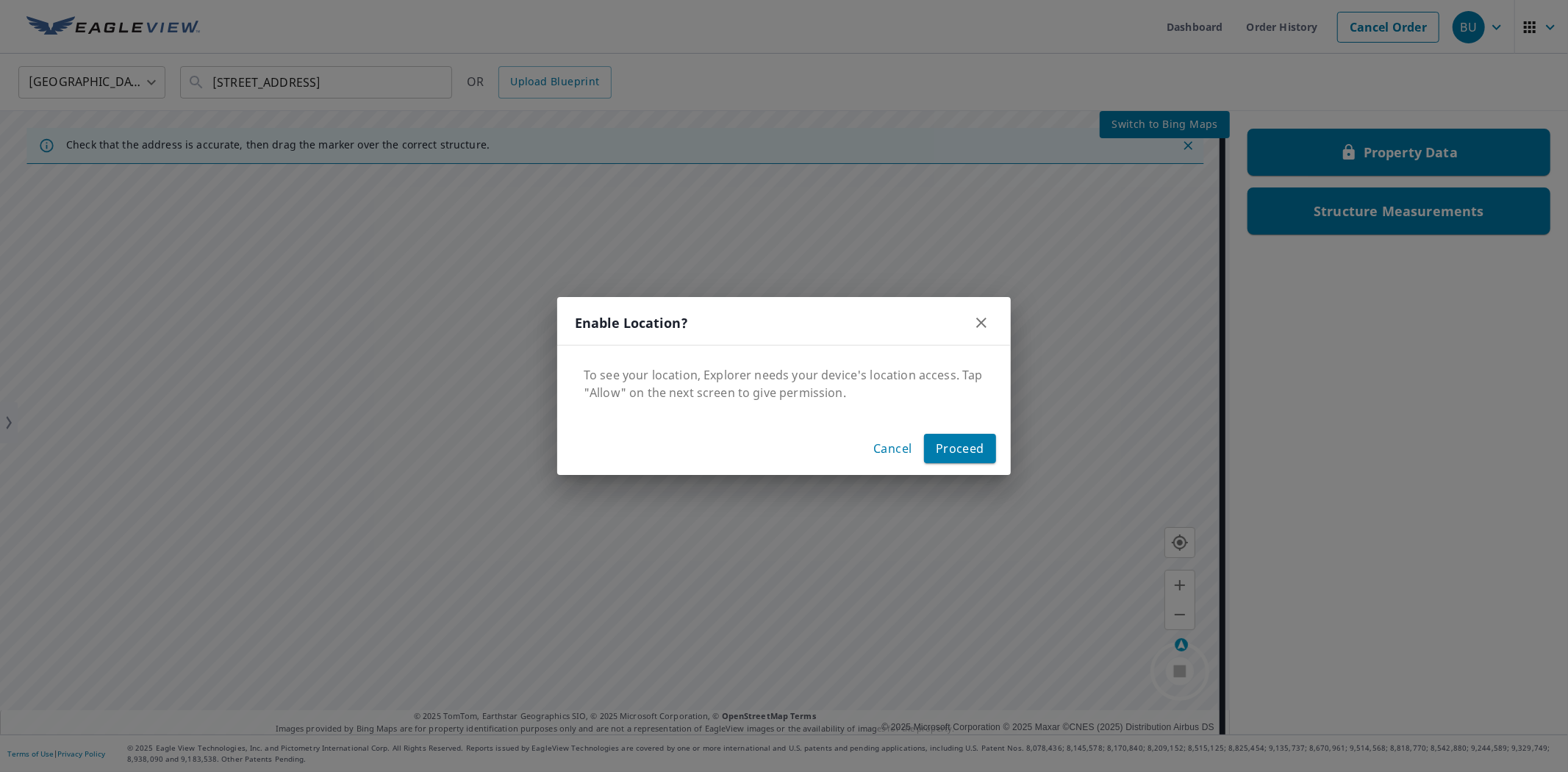
click at [961, 448] on span "Proceed" at bounding box center [960, 448] width 49 height 20
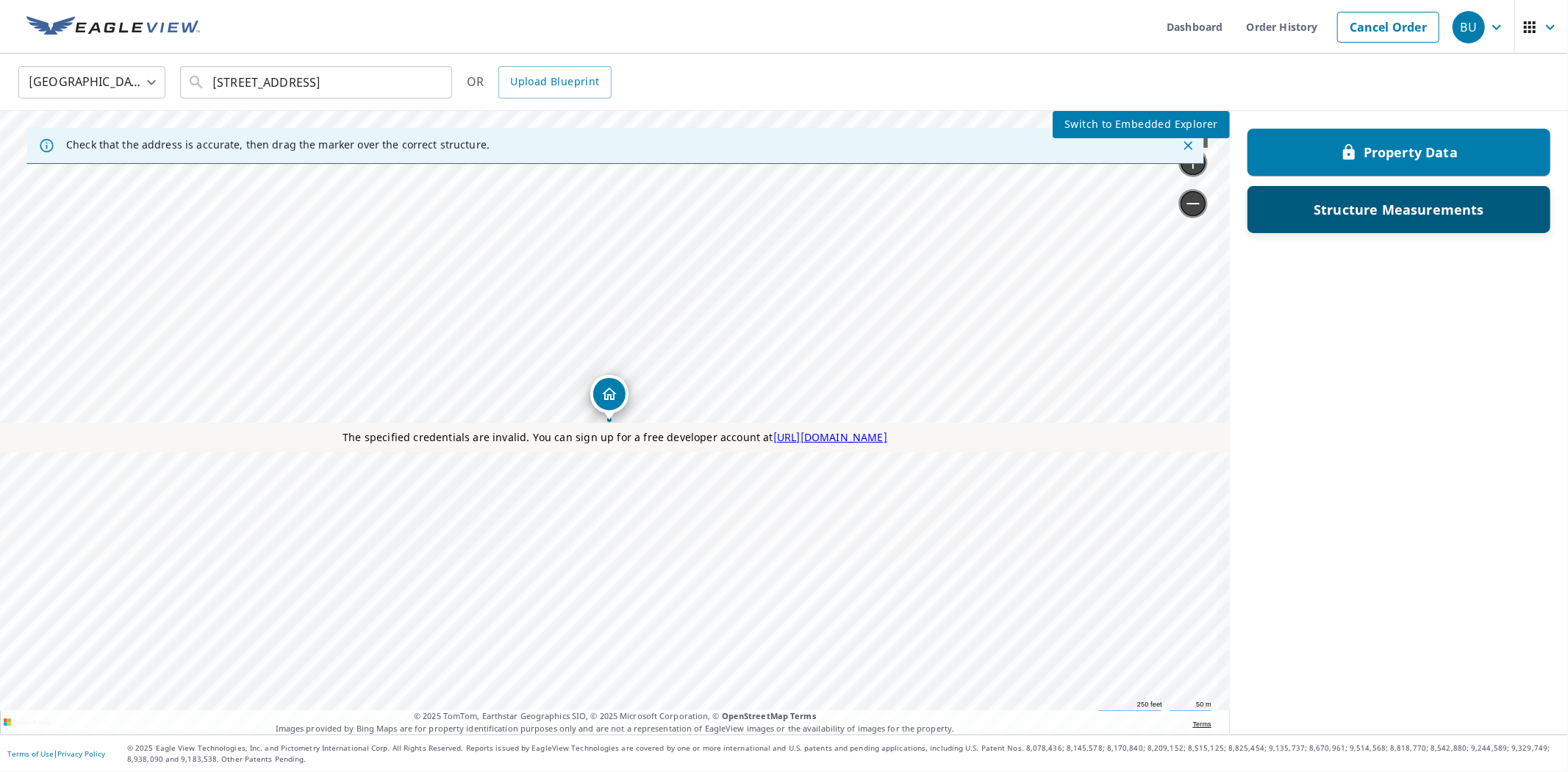
click at [1361, 217] on div "Structure Measurements" at bounding box center [1399, 210] width 265 height 27
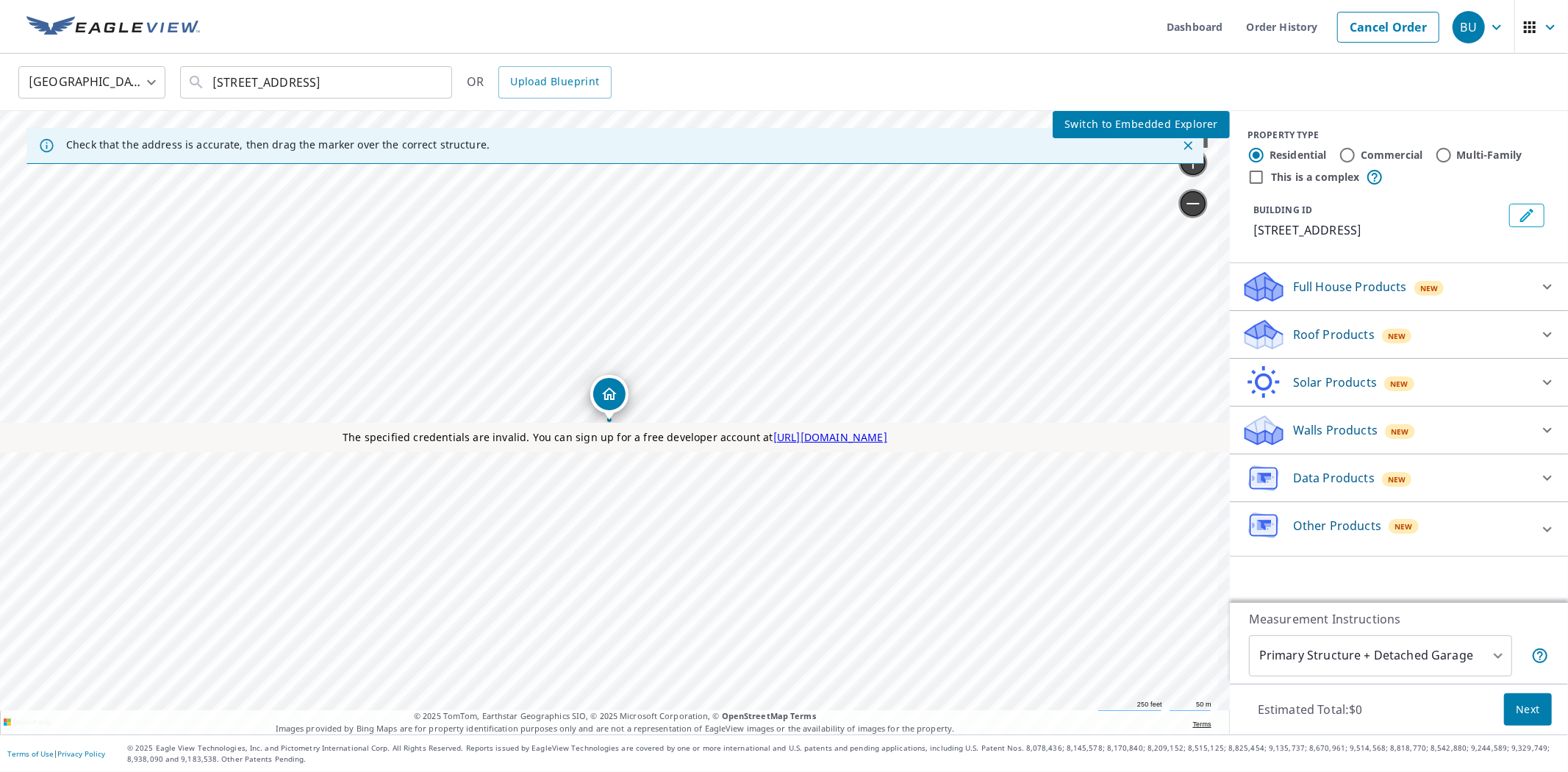
click at [1361, 151] on label "Commercial" at bounding box center [1391, 155] width 62 height 14
click at [1348, 151] on input "Commercial" at bounding box center [1347, 155] width 17 height 17
radio input "true"
type input "4"
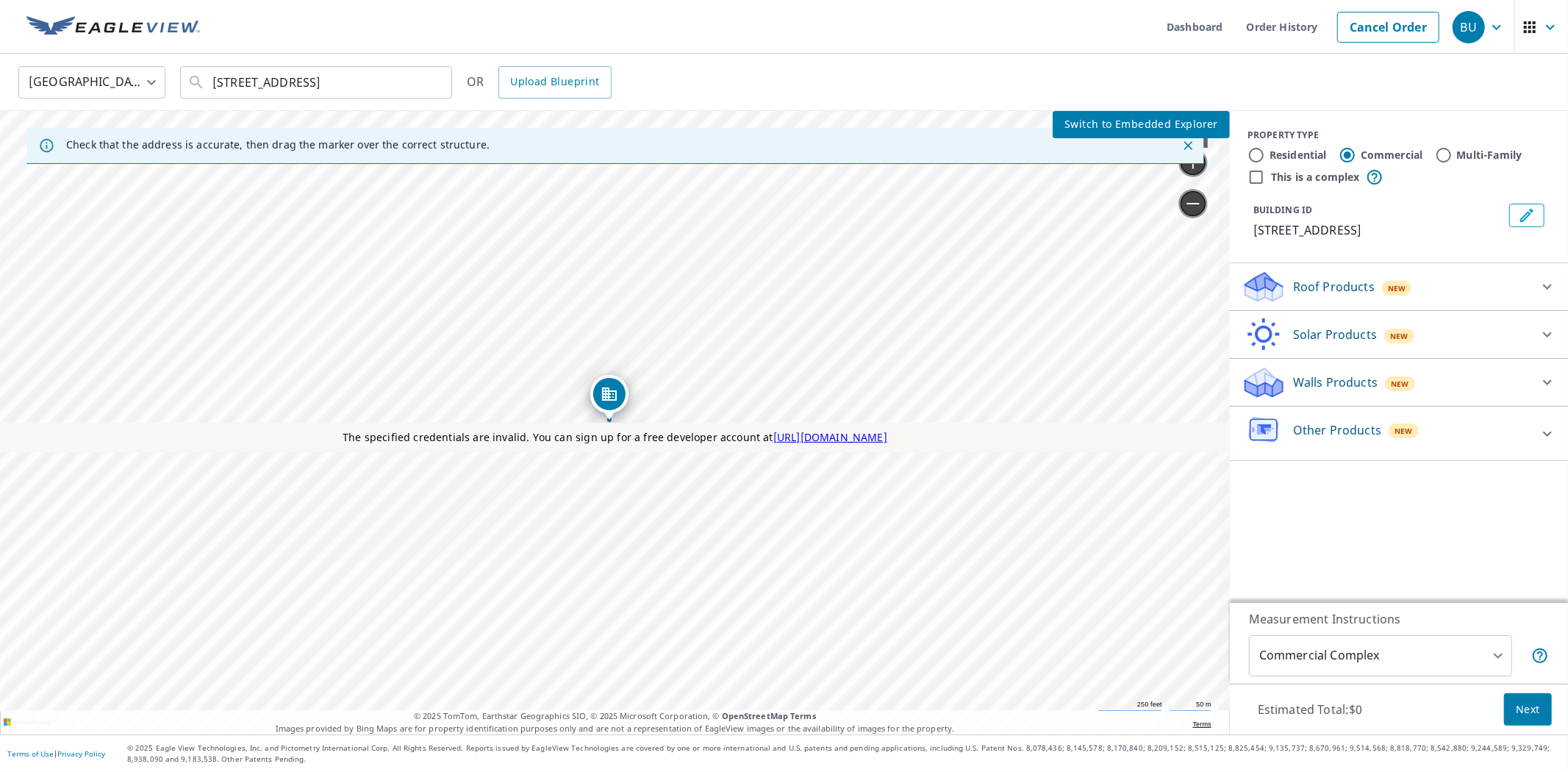
click at [1091, 126] on span "Switch to Embedded Explorer" at bounding box center [1141, 124] width 154 height 18
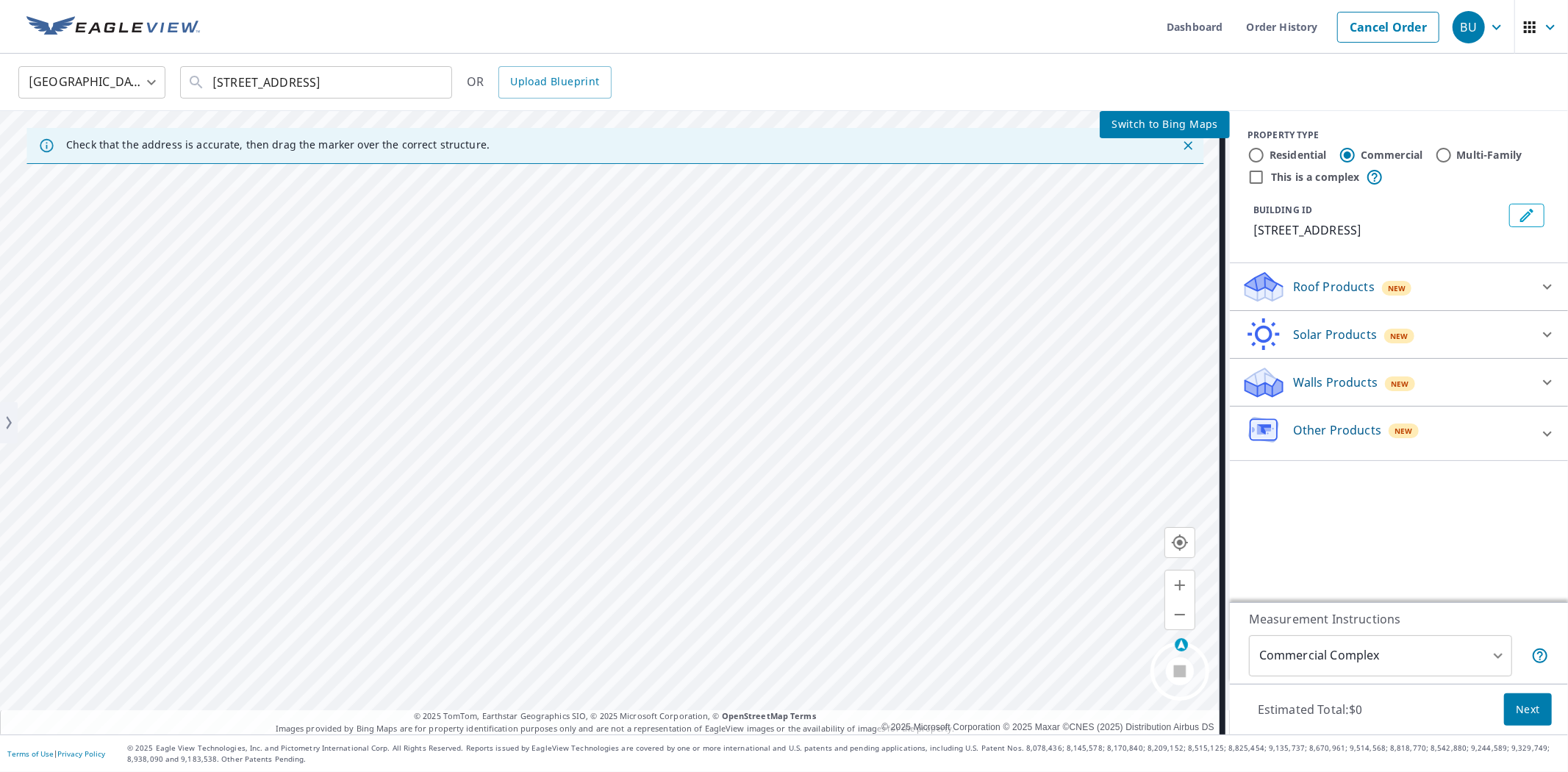
click at [1250, 181] on input "This is a complex" at bounding box center [1256, 177] width 17 height 17
checkbox input "true"
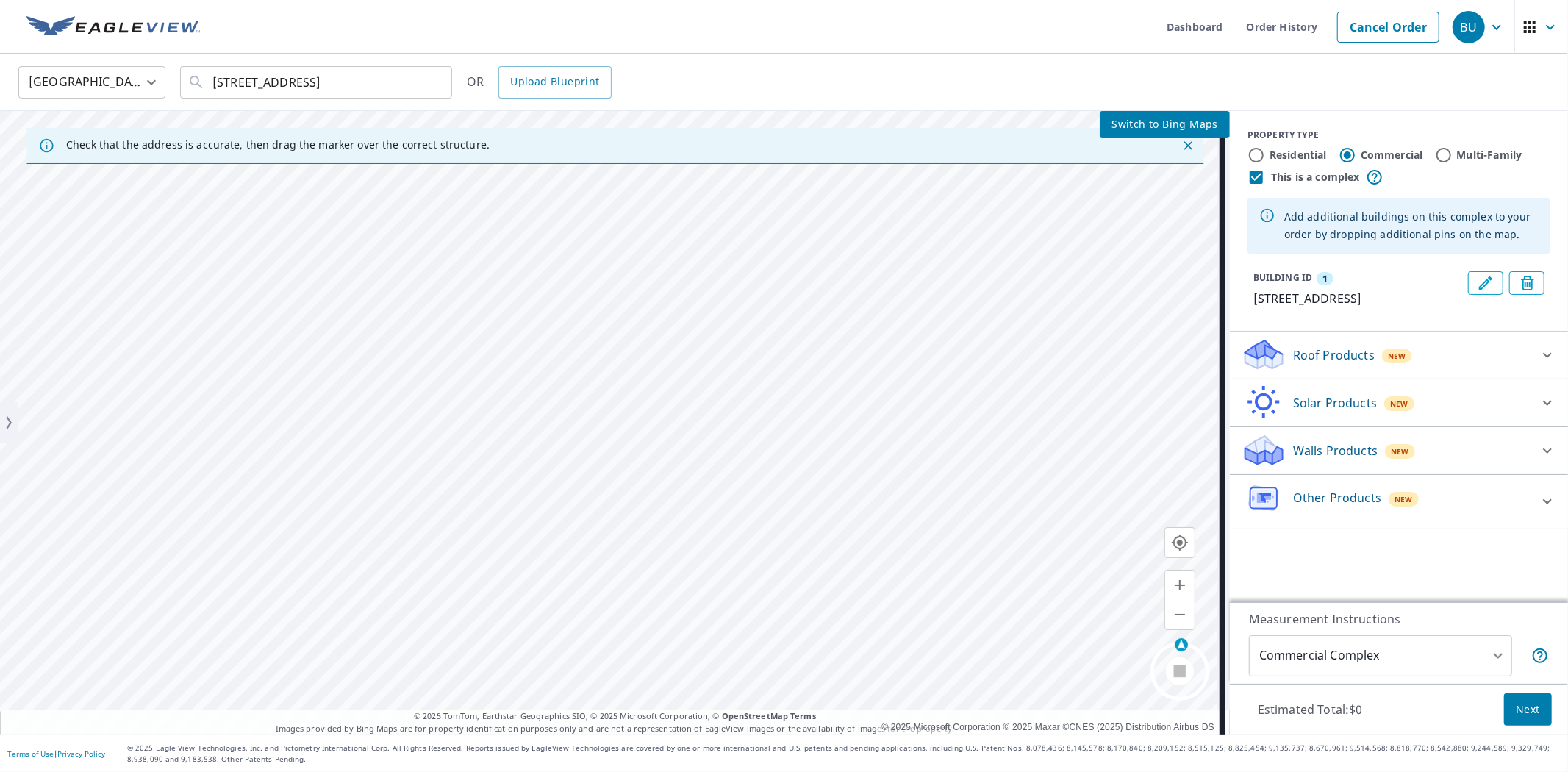
click at [1155, 115] on span "Switch to Bing Maps" at bounding box center [1164, 124] width 107 height 18
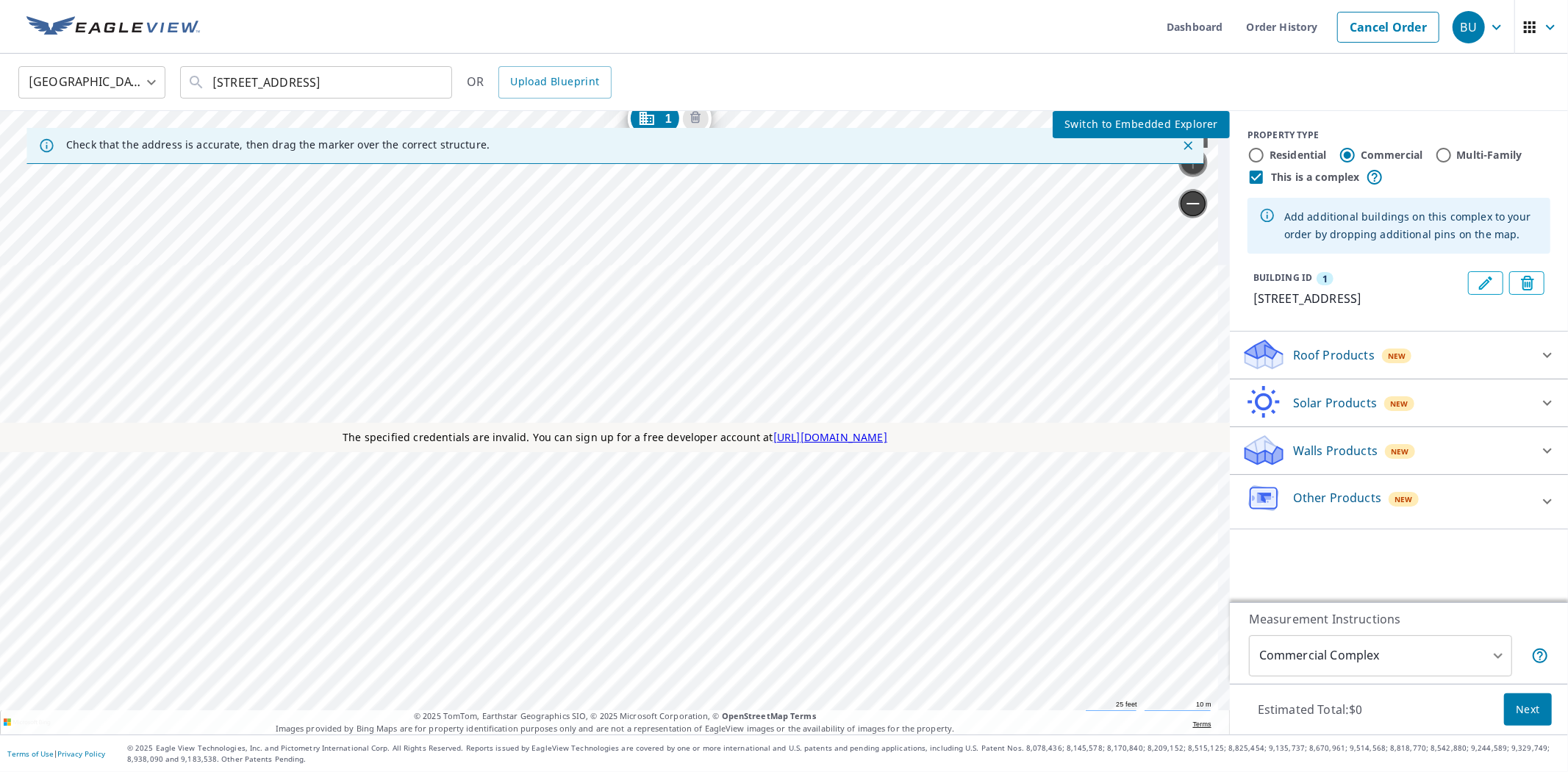
drag, startPoint x: 701, startPoint y: 347, endPoint x: 761, endPoint y: 682, distance: 340.3
click at [0, 111] on div "1 51211 876 Rd Orchard, NE 68764" at bounding box center [0, 111] width 0 height 0
drag, startPoint x: 737, startPoint y: 423, endPoint x: 819, endPoint y: 667, distance: 257.4
click at [819, 673] on div "The specified credentials are invalid. You can sign up for a free developer acc…" at bounding box center [615, 423] width 1230 height 624
drag, startPoint x: 723, startPoint y: 435, endPoint x: 747, endPoint y: 489, distance: 59.1
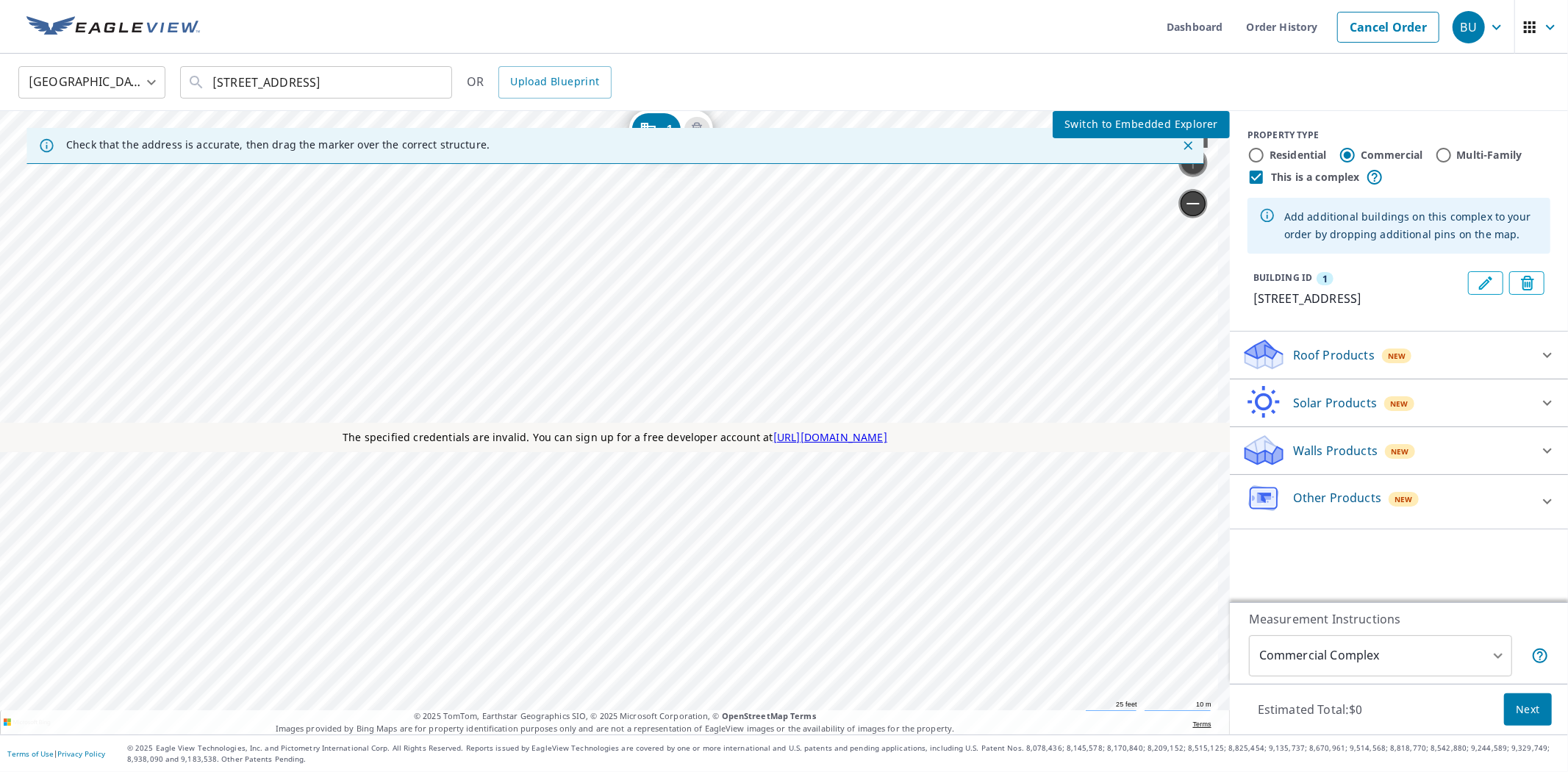
click at [0, 111] on div "1 51211 876 Rd Orchard, NE 68764" at bounding box center [0, 111] width 0 height 0
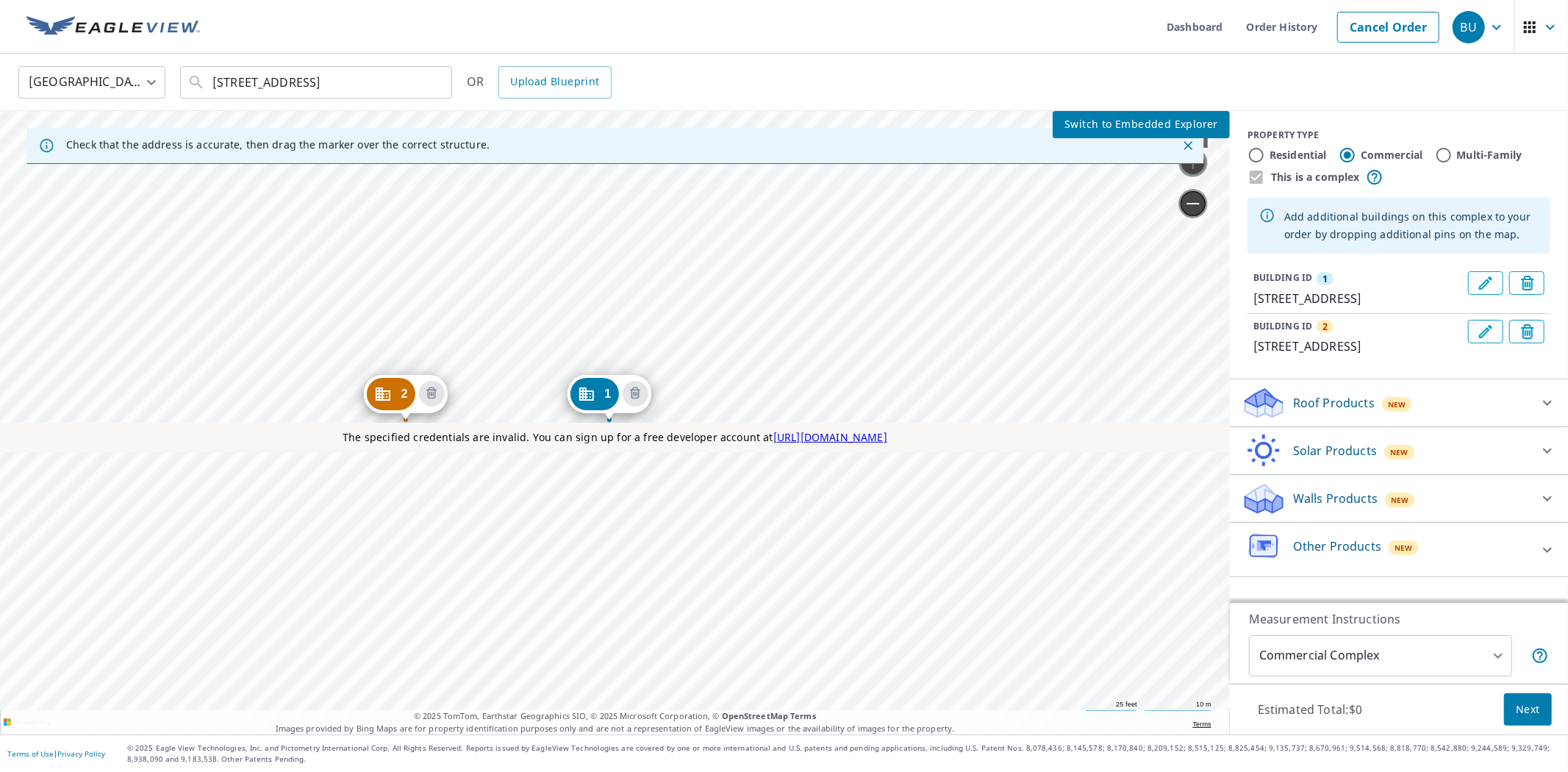
click at [1125, 123] on span "Switch to Embedded Explorer" at bounding box center [1141, 124] width 154 height 18
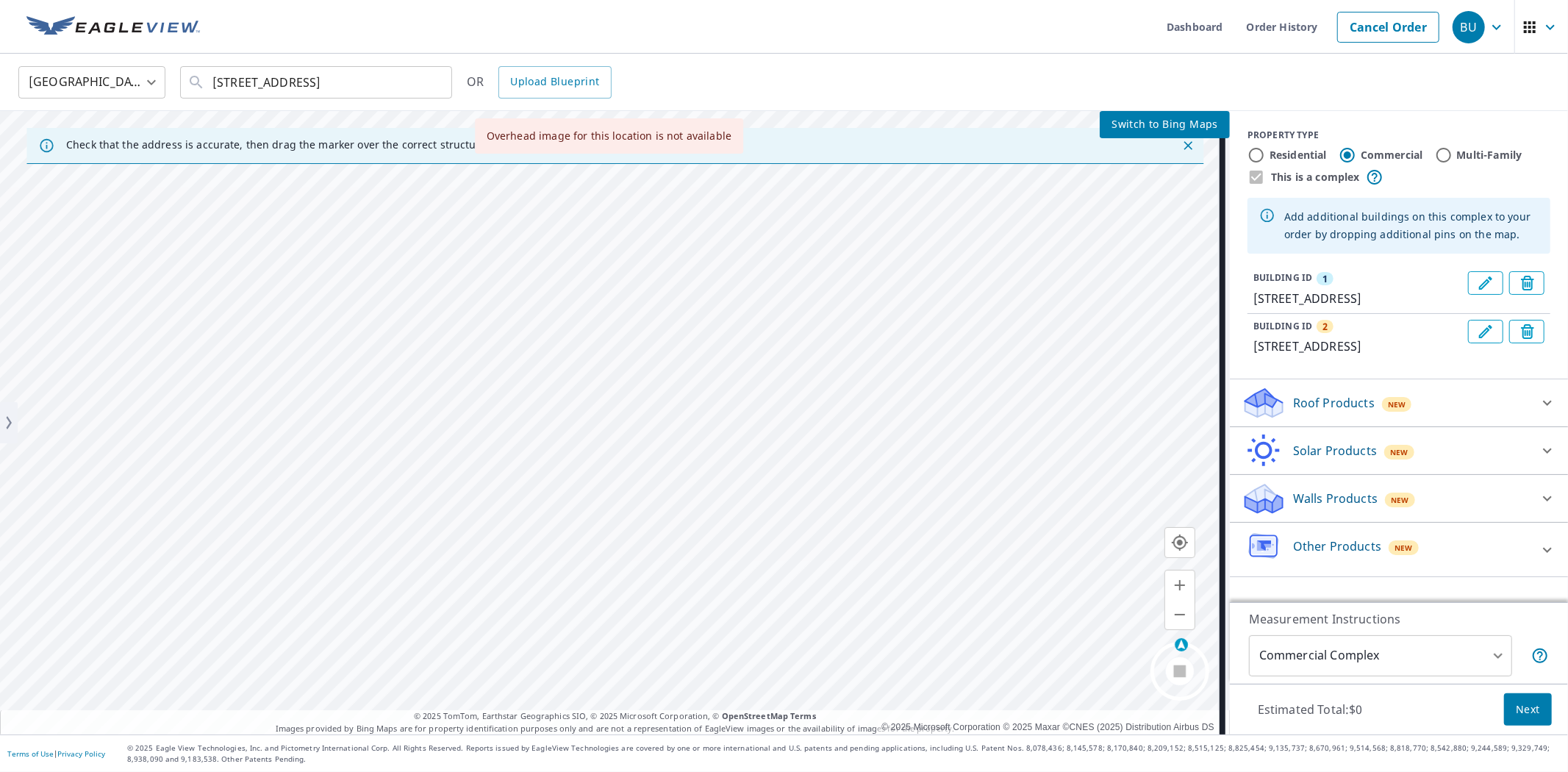
click at [1118, 123] on span "Switch to Bing Maps" at bounding box center [1164, 124] width 107 height 18
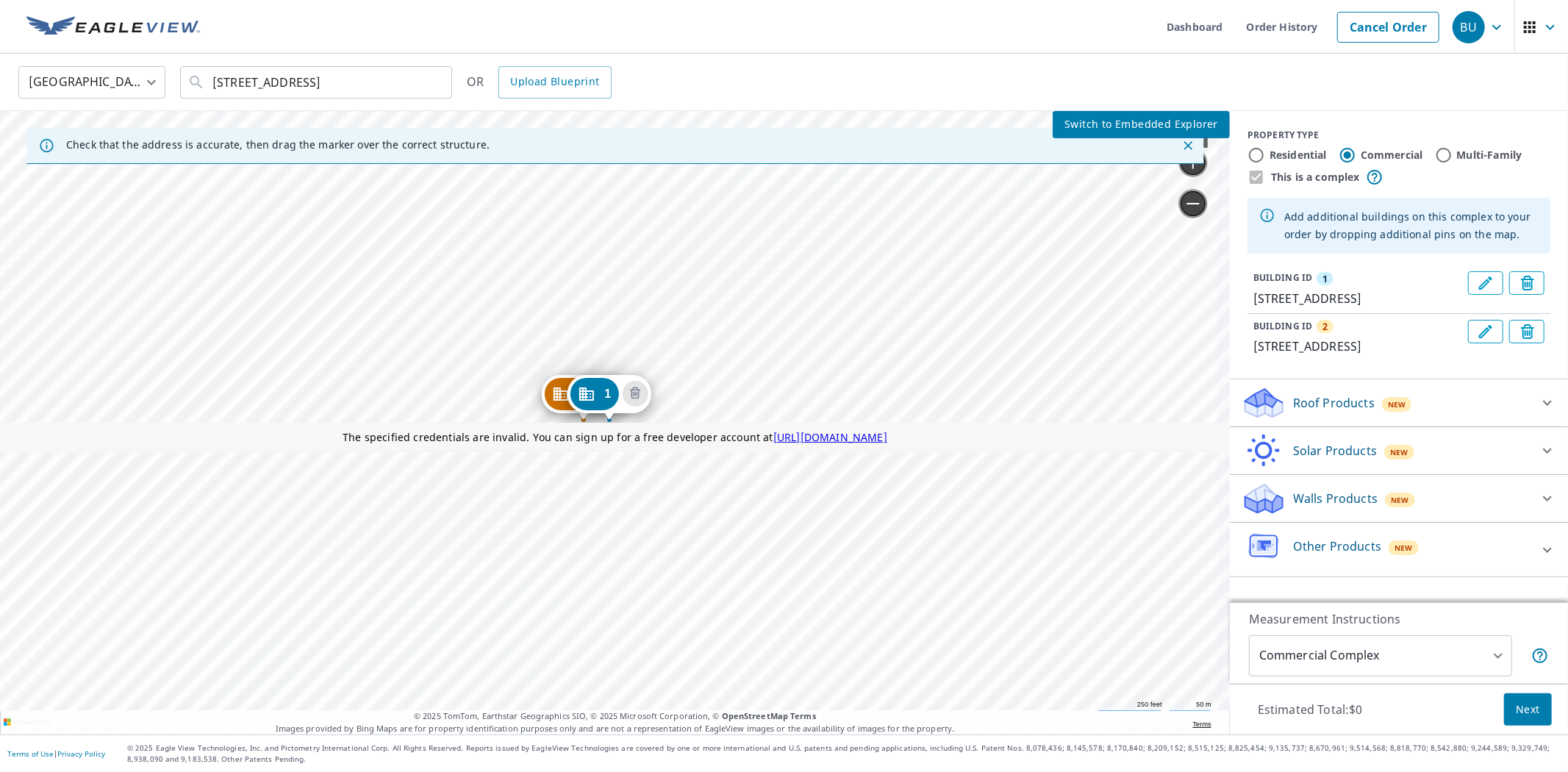
click at [1136, 124] on span "Switch to Embedded Explorer" at bounding box center [1141, 124] width 154 height 18
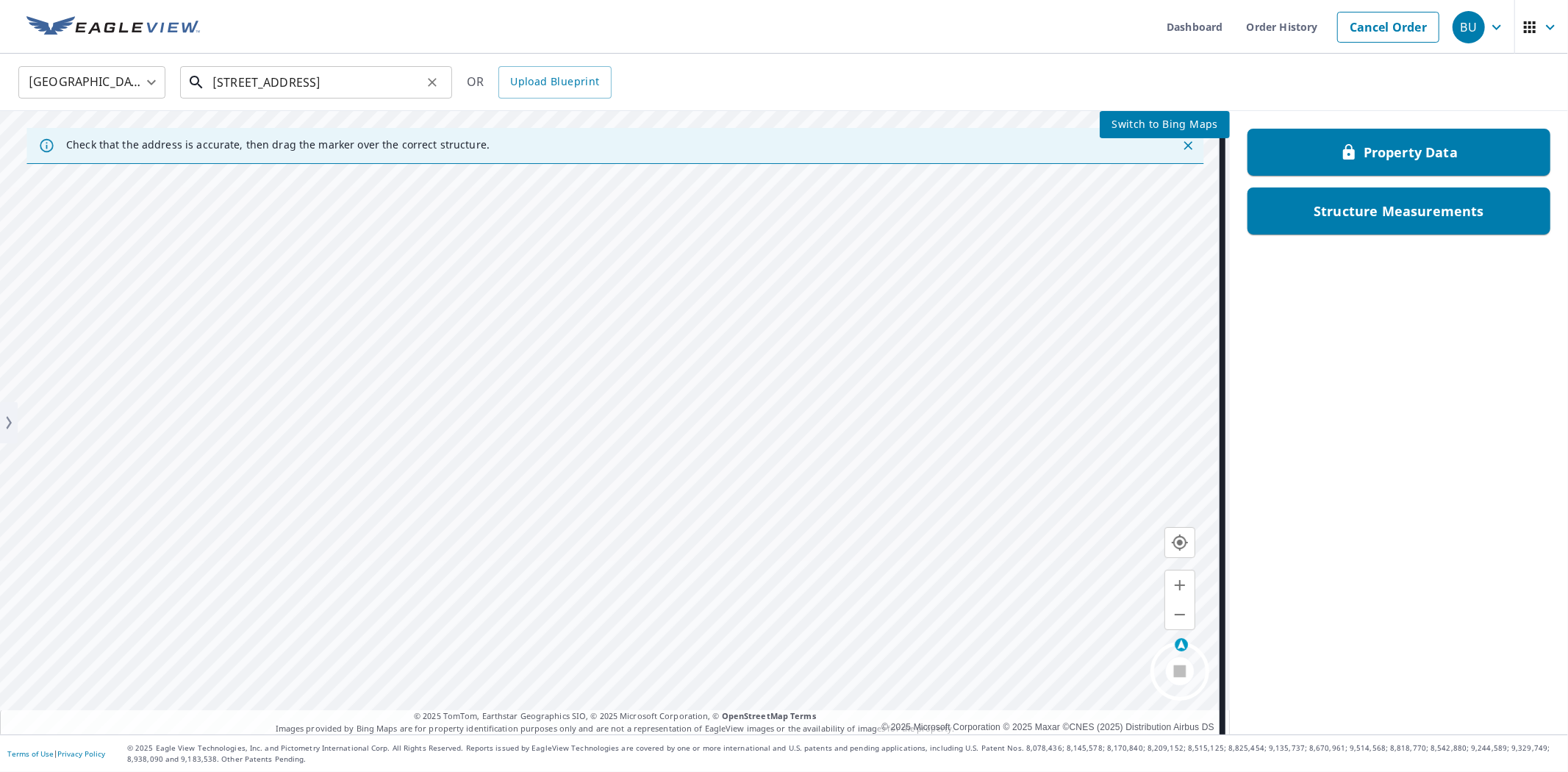
click at [410, 85] on input "[STREET_ADDRESS]" at bounding box center [317, 82] width 209 height 41
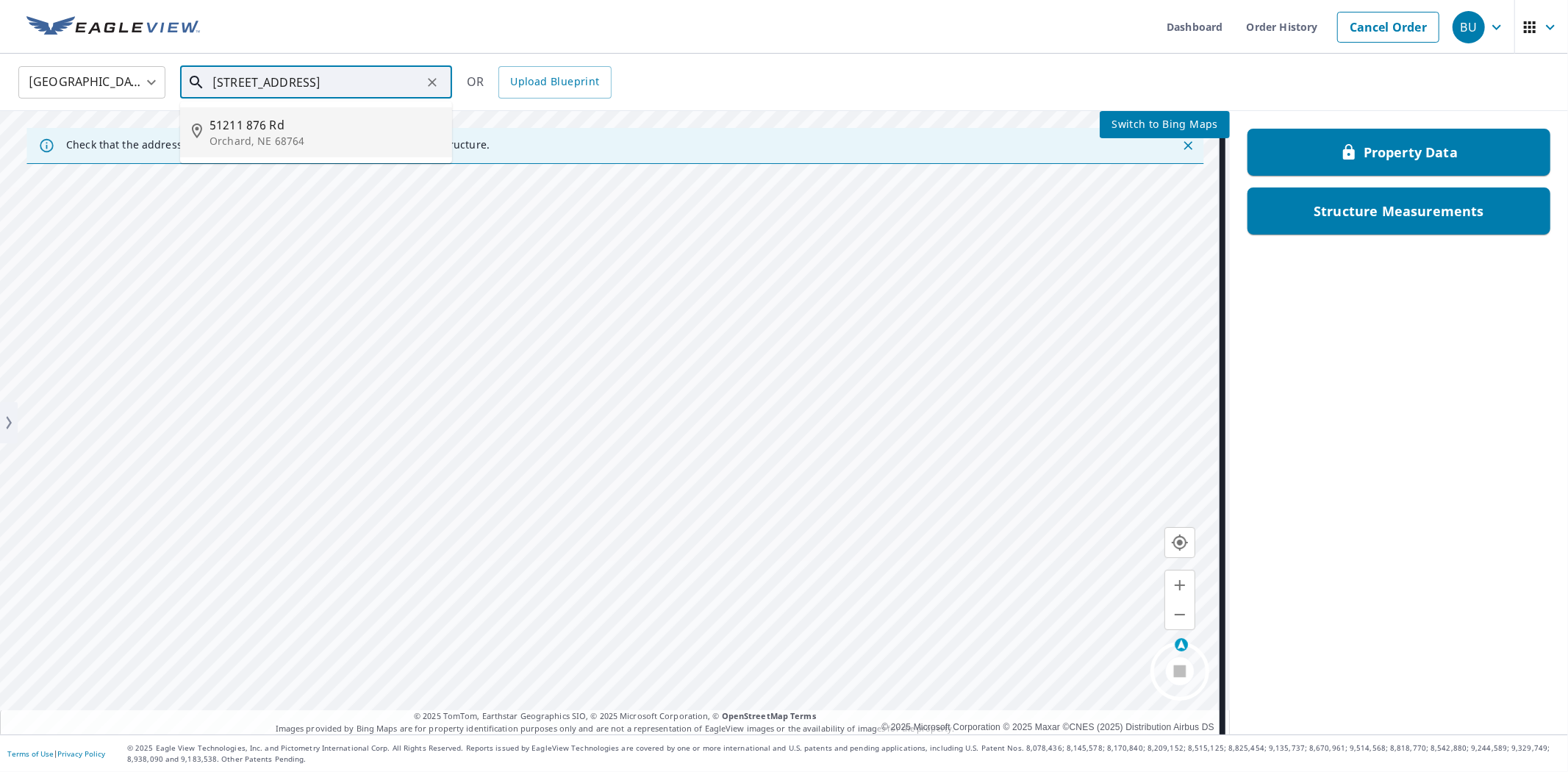
click at [334, 125] on span "51211 876 Rd" at bounding box center [324, 125] width 231 height 17
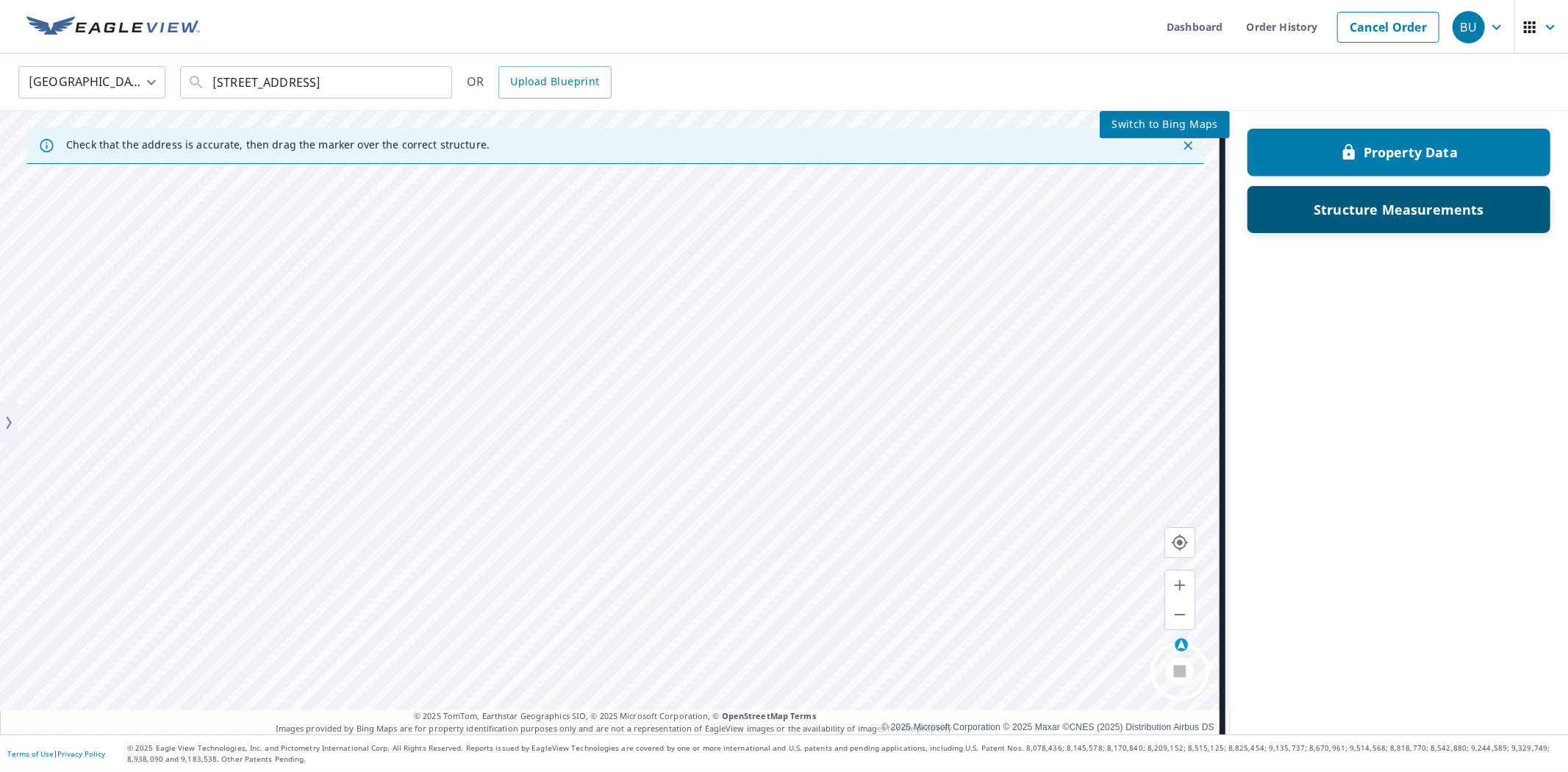
click at [1338, 209] on p "Structure Measurements" at bounding box center [1399, 209] width 171 height 17
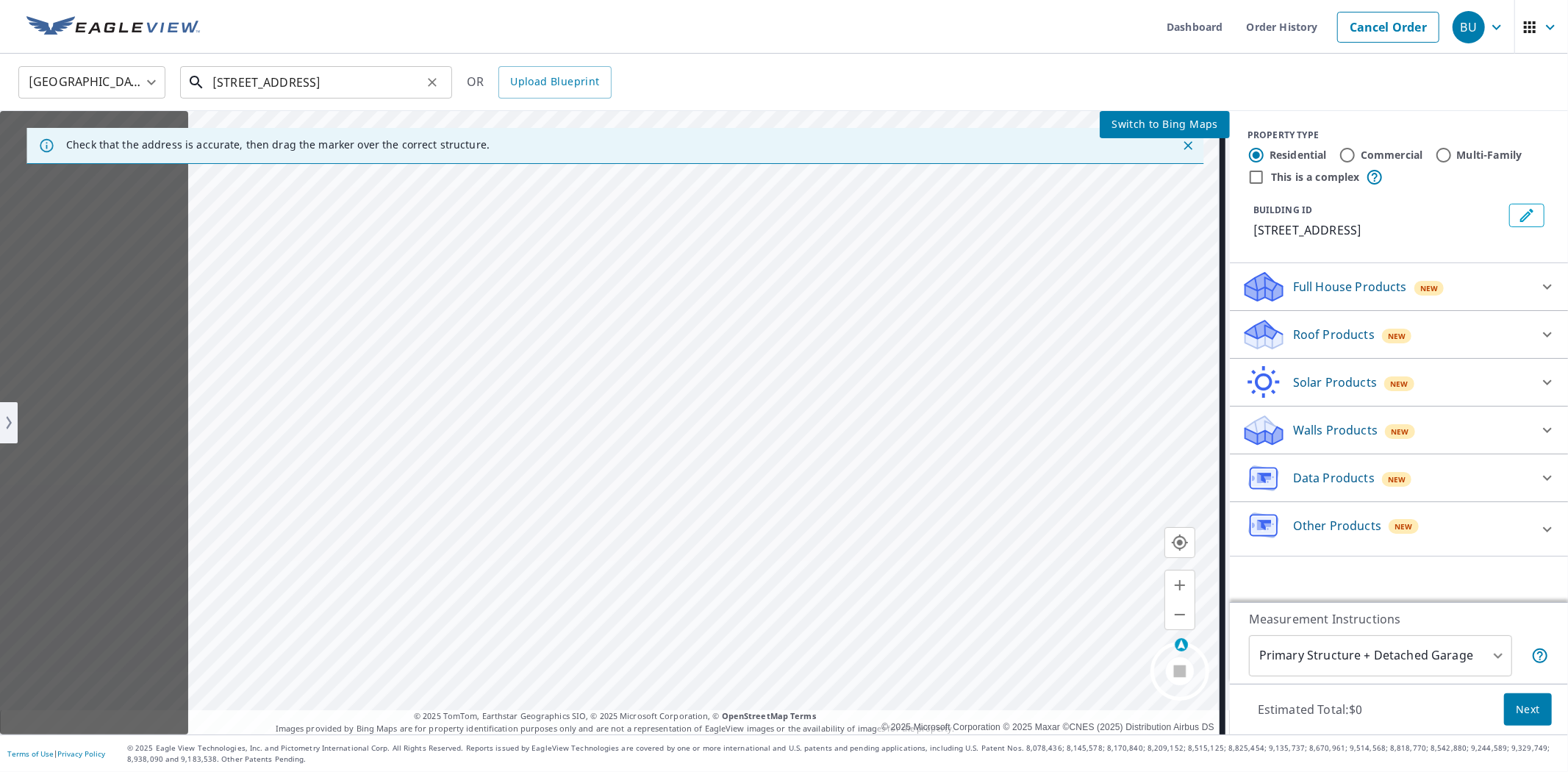
click at [402, 79] on input "51211 876 Rd Orchard, NE 68764" at bounding box center [317, 82] width 209 height 41
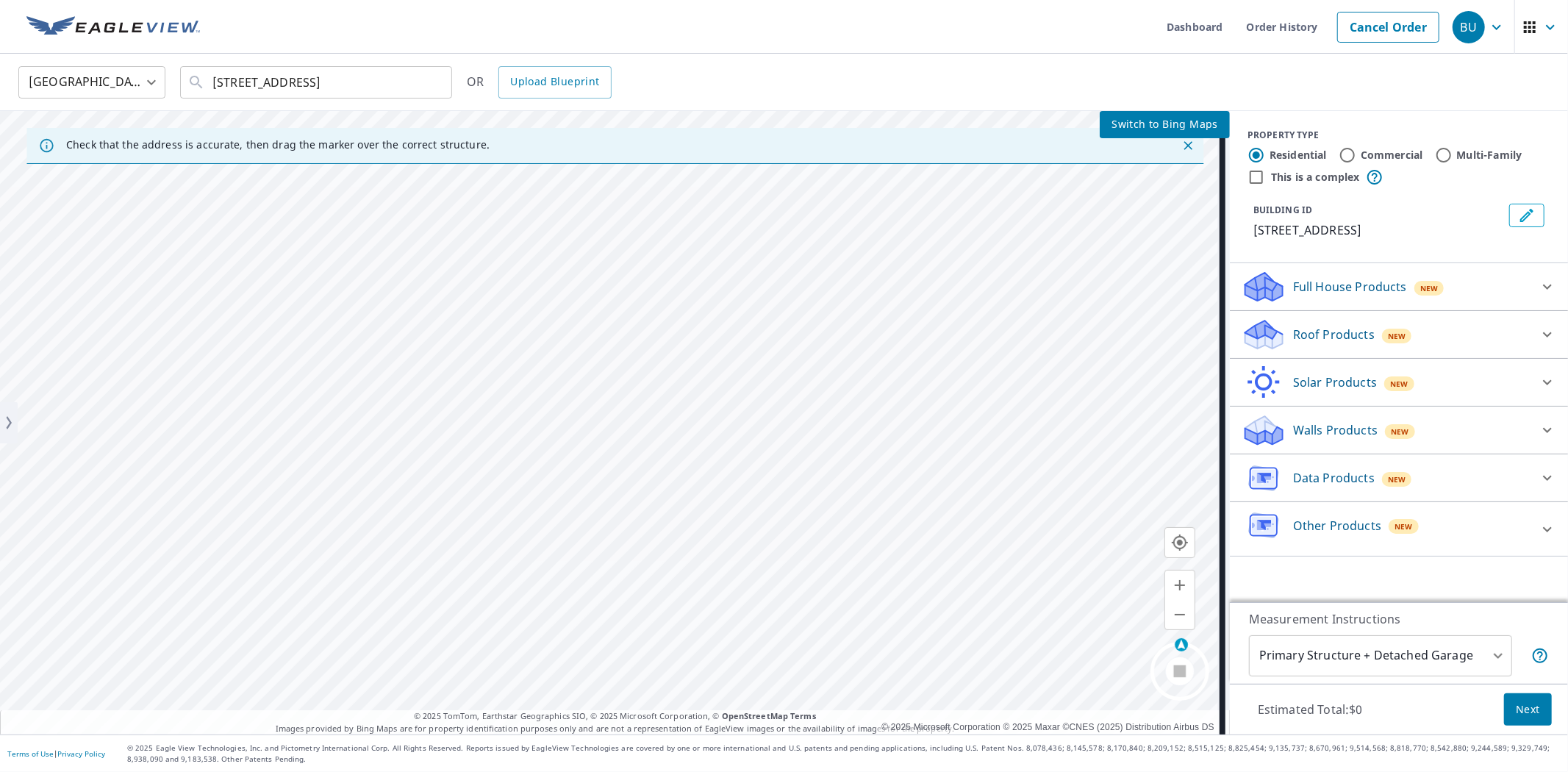
click at [1154, 119] on span "Switch to Bing Maps" at bounding box center [1164, 124] width 107 height 18
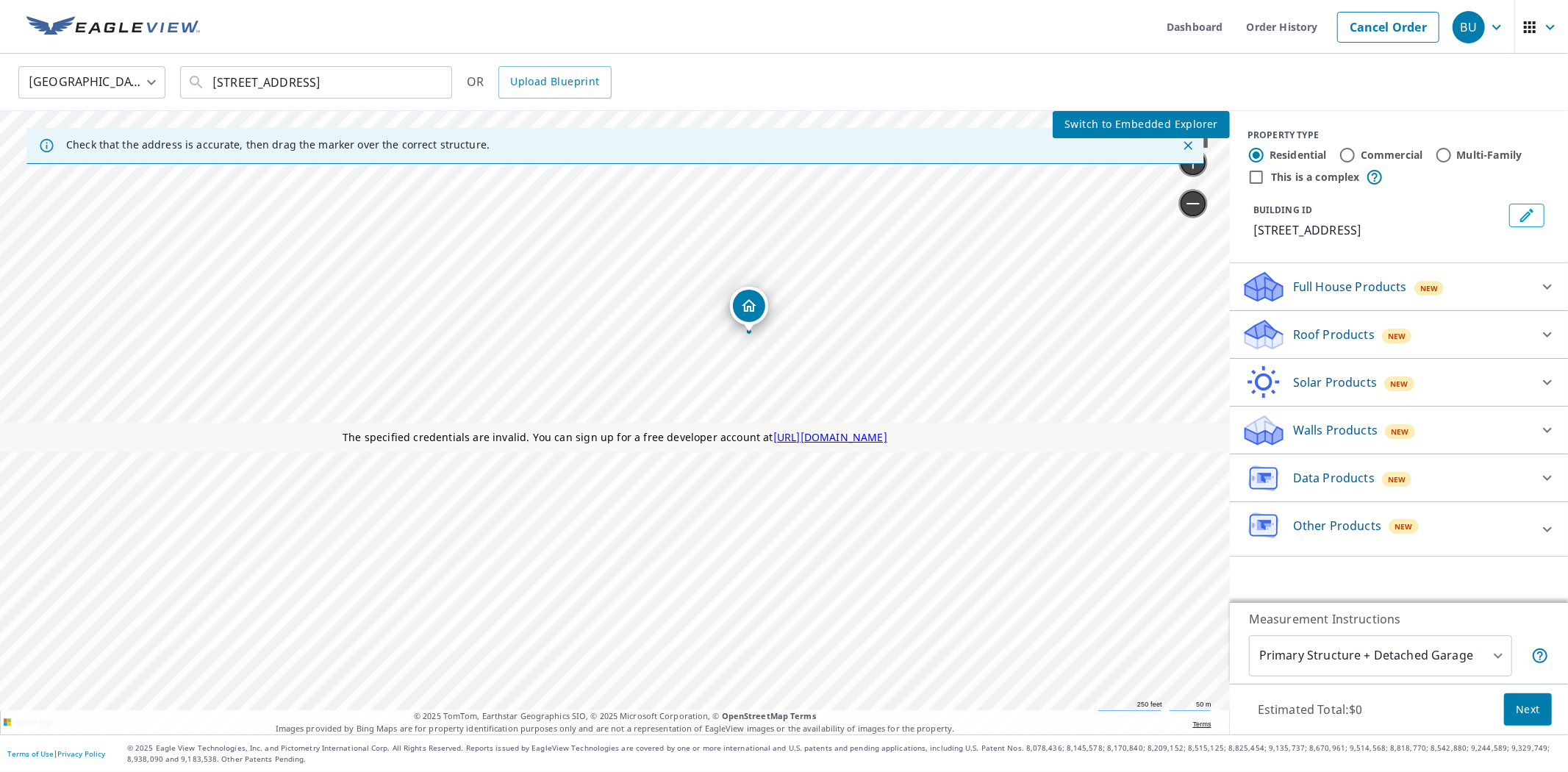
drag, startPoint x: 534, startPoint y: 416, endPoint x: 853, endPoint y: 232, distance: 368.3
click at [0, 111] on div "51211 876 Rd Orchard, NE 68764" at bounding box center [0, 111] width 0 height 0
drag, startPoint x: 633, startPoint y: 408, endPoint x: 843, endPoint y: 200, distance: 295.6
click at [0, 111] on div "51211 876 Rd Orchard, NE 68764" at bounding box center [0, 111] width 0 height 0
drag, startPoint x: 536, startPoint y: 440, endPoint x: 589, endPoint y: 257, distance: 190.5
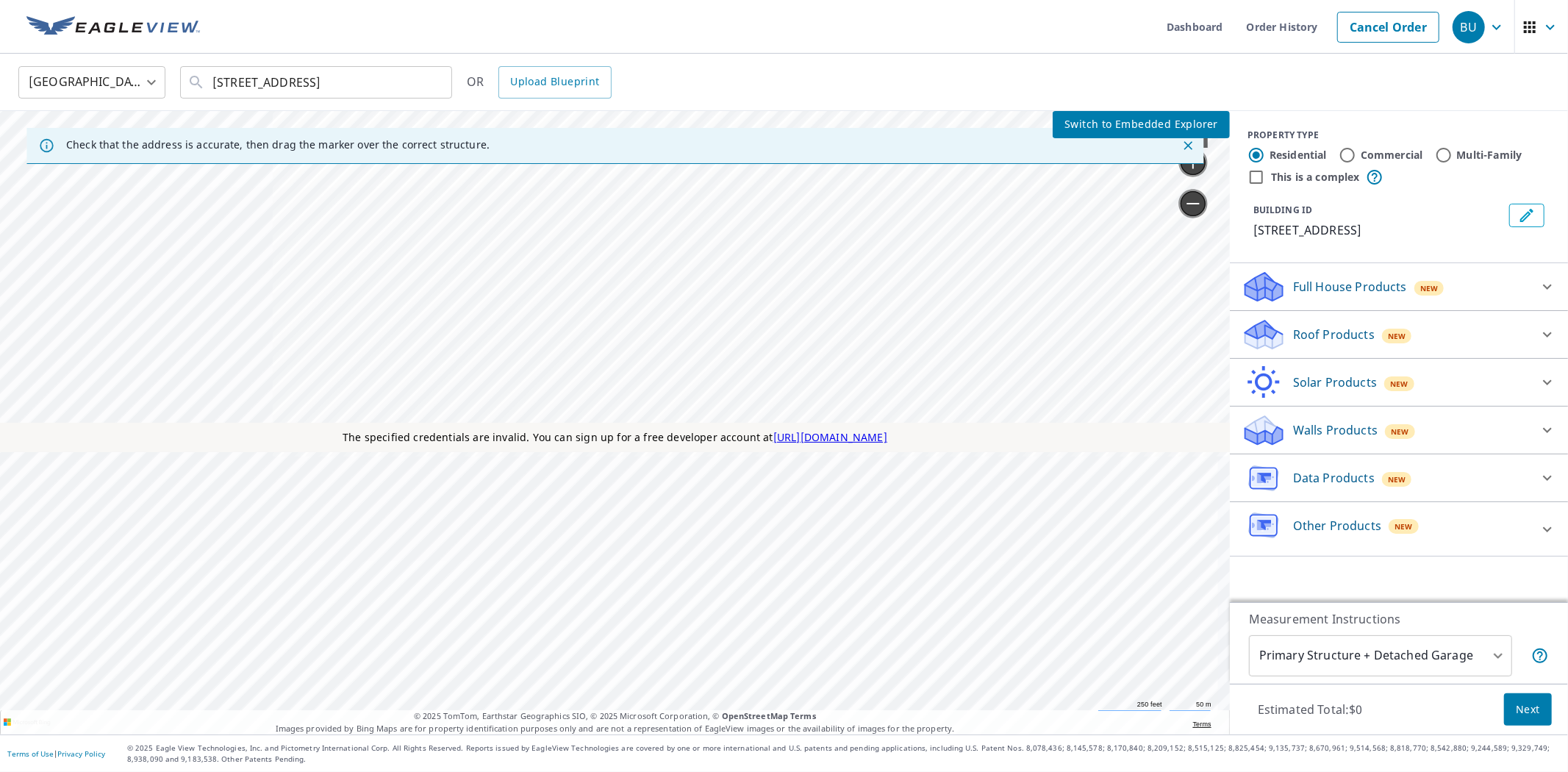
click at [589, 257] on div "The specified credentials are invalid. You can sign up for a free developer acc…" at bounding box center [615, 423] width 1230 height 624
drag, startPoint x: 614, startPoint y: 374, endPoint x: 647, endPoint y: 313, distance: 69.4
click at [0, 111] on div "51211 876 Rd Orchard, NE 68764" at bounding box center [0, 111] width 0 height 0
drag, startPoint x: 593, startPoint y: 449, endPoint x: 616, endPoint y: 320, distance: 131.0
click at [618, 317] on div "The specified credentials are invalid. You can sign up for a free developer acc…" at bounding box center [615, 423] width 1230 height 624
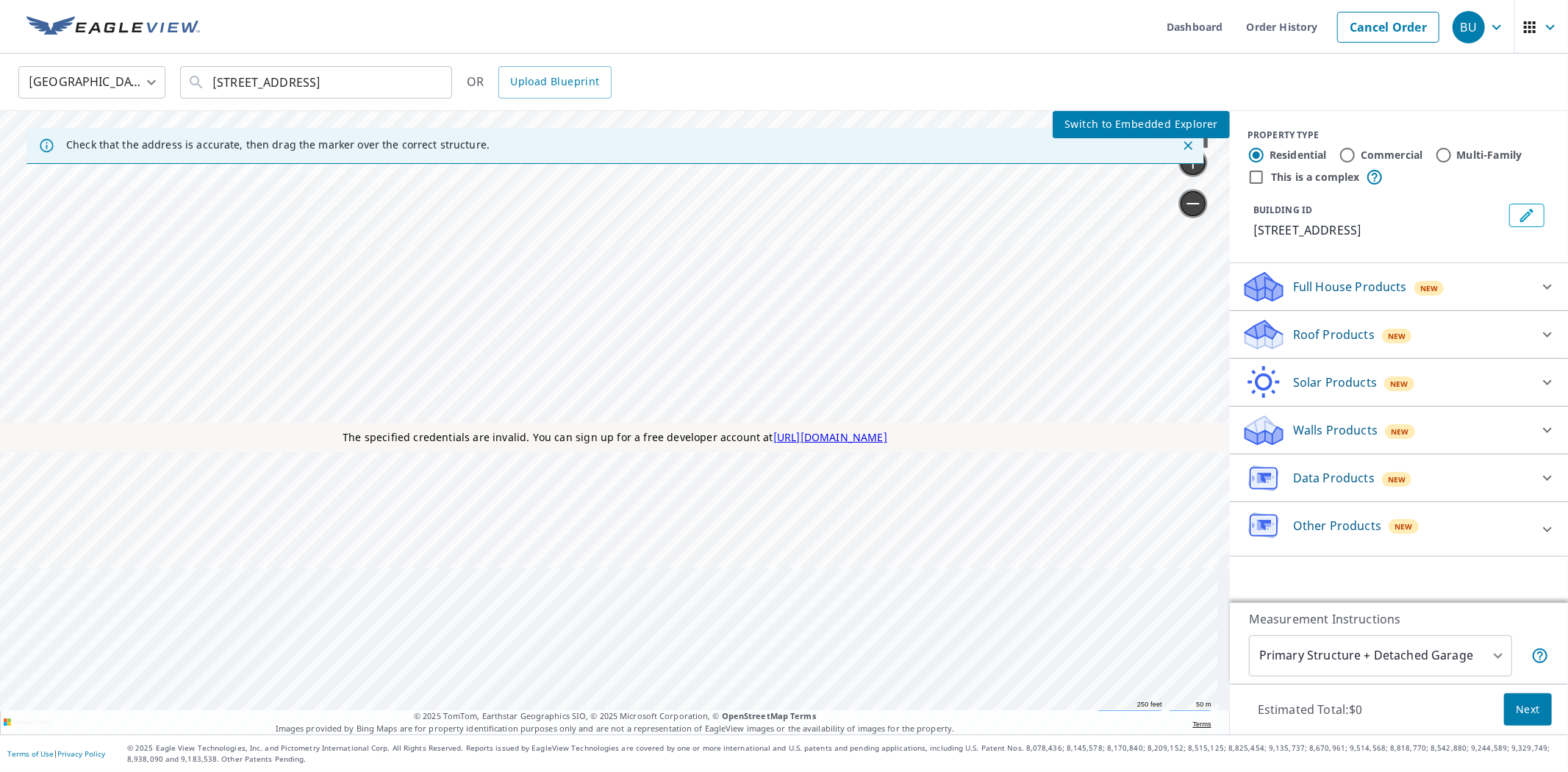
drag, startPoint x: 596, startPoint y: 355, endPoint x: 594, endPoint y: 206, distance: 149.0
click at [0, 111] on div "51211 876 Rd Orchard, NE 68764" at bounding box center [0, 111] width 0 height 0
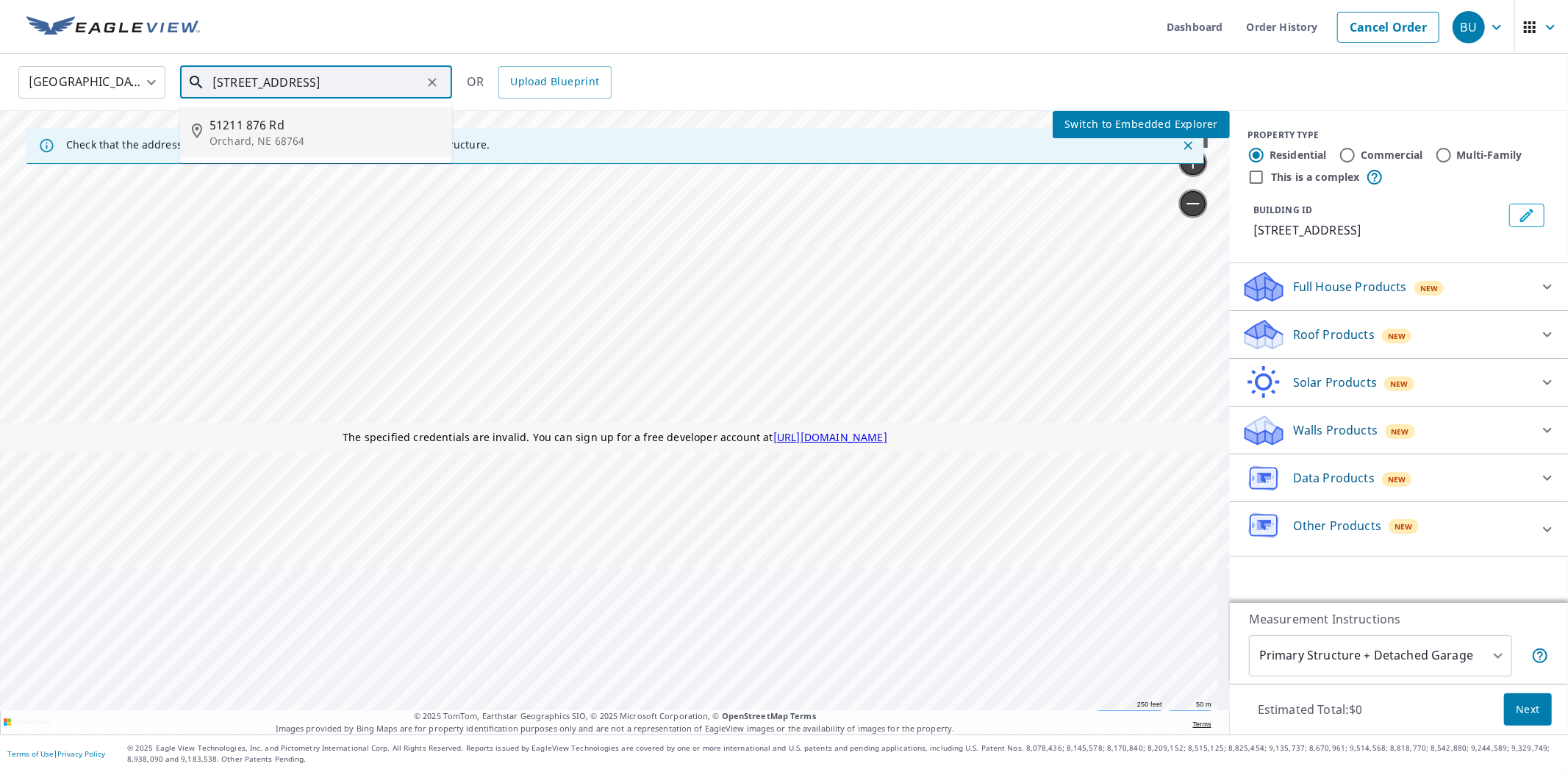
click at [397, 77] on input "51211 876 Rd Orchard, NE 68764" at bounding box center [317, 82] width 209 height 41
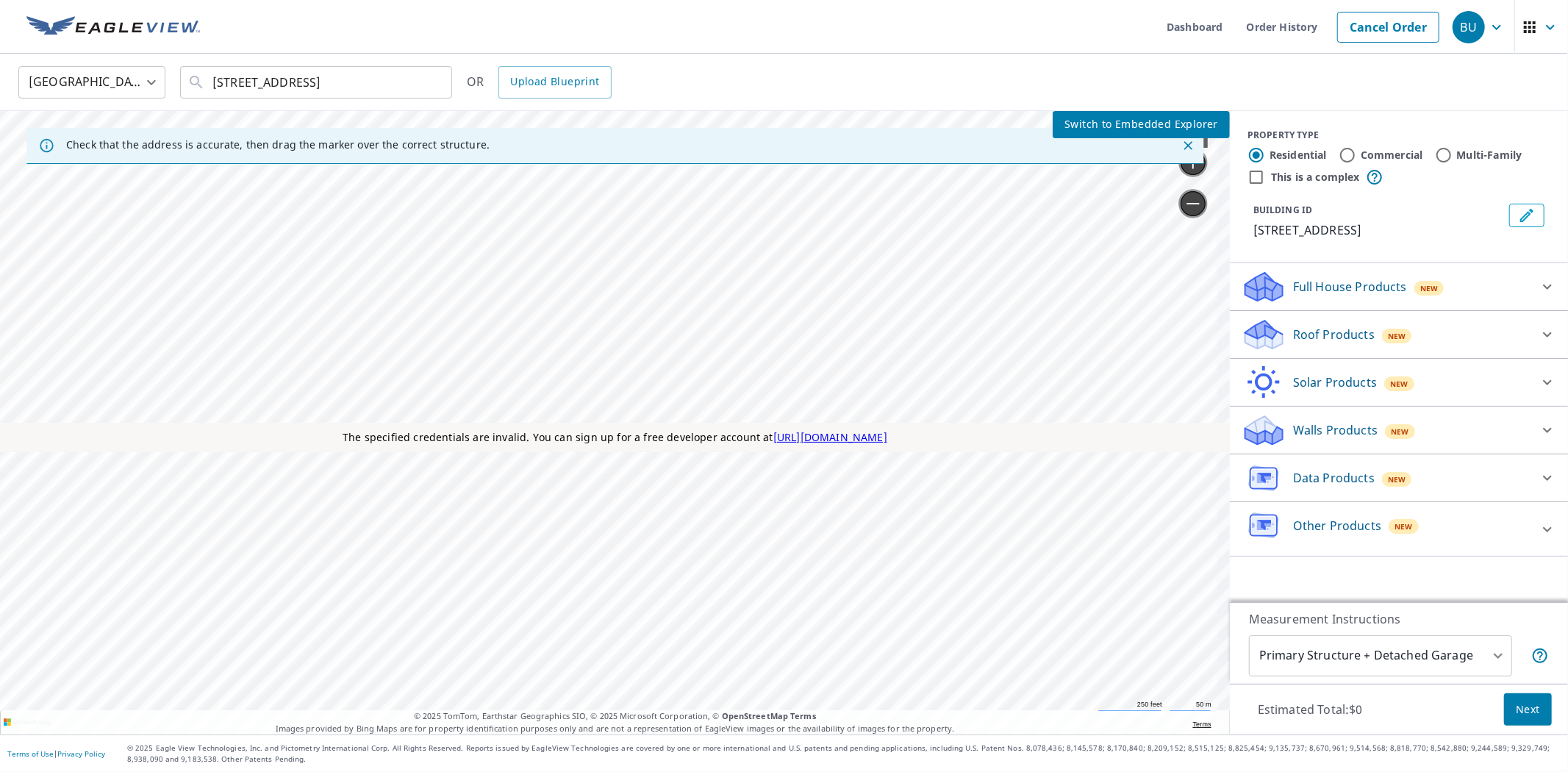
drag, startPoint x: 883, startPoint y: 338, endPoint x: 305, endPoint y: 578, distance: 625.8
click at [0, 111] on div "51211 876 Rd Orchard, NE 68764" at bounding box center [0, 111] width 0 height 0
drag, startPoint x: 622, startPoint y: 367, endPoint x: 693, endPoint y: 417, distance: 86.8
click at [0, 111] on div "51211 876 Rd Orchard, NE 68764" at bounding box center [0, 111] width 0 height 0
drag, startPoint x: 618, startPoint y: 338, endPoint x: 715, endPoint y: 398, distance: 114.1
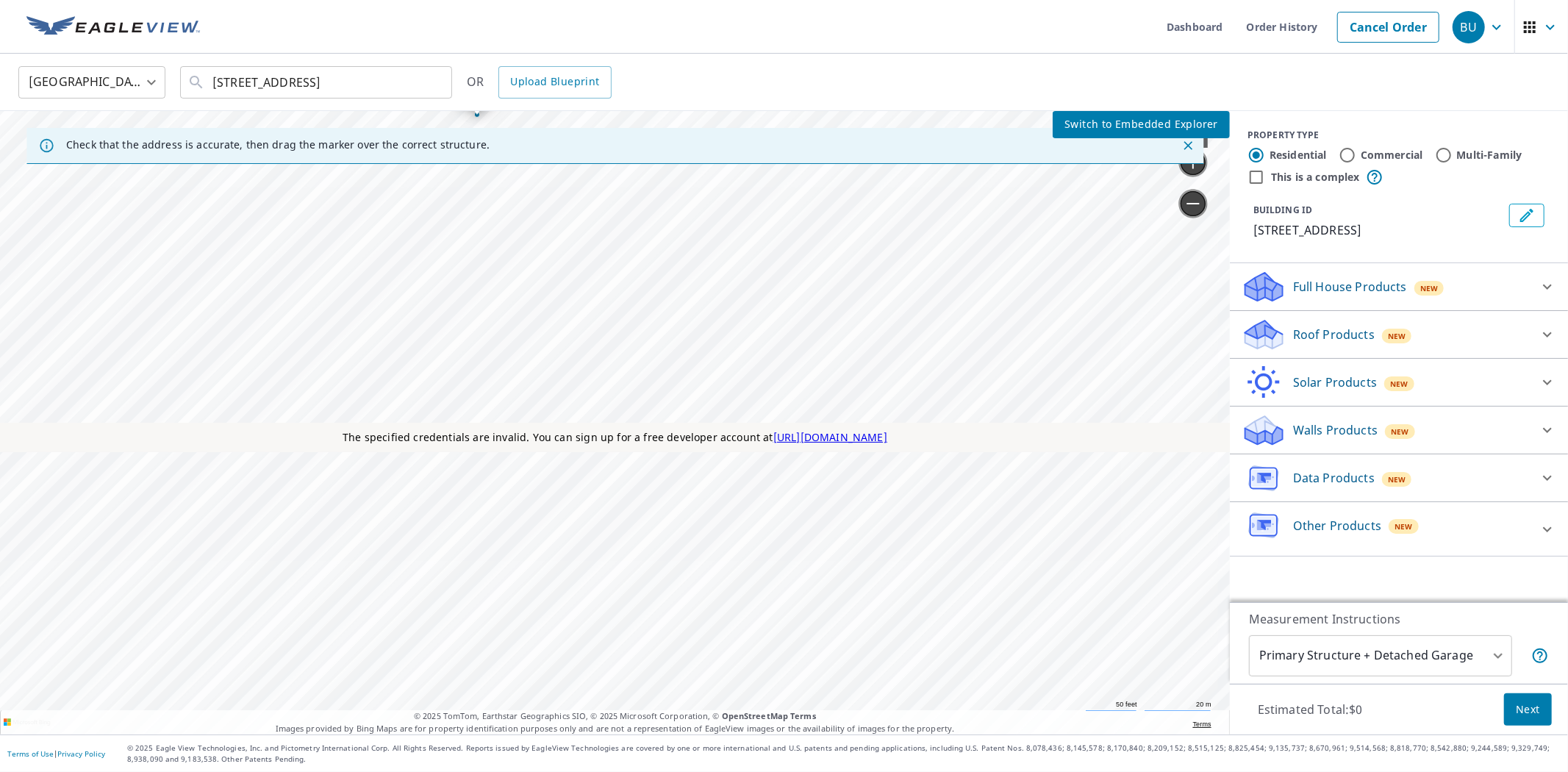
click at [0, 111] on div "51211 876 Rd Orchard, NE 68764" at bounding box center [0, 111] width 0 height 0
click at [1086, 120] on span "Switch to Embedded Explorer" at bounding box center [1141, 124] width 154 height 18
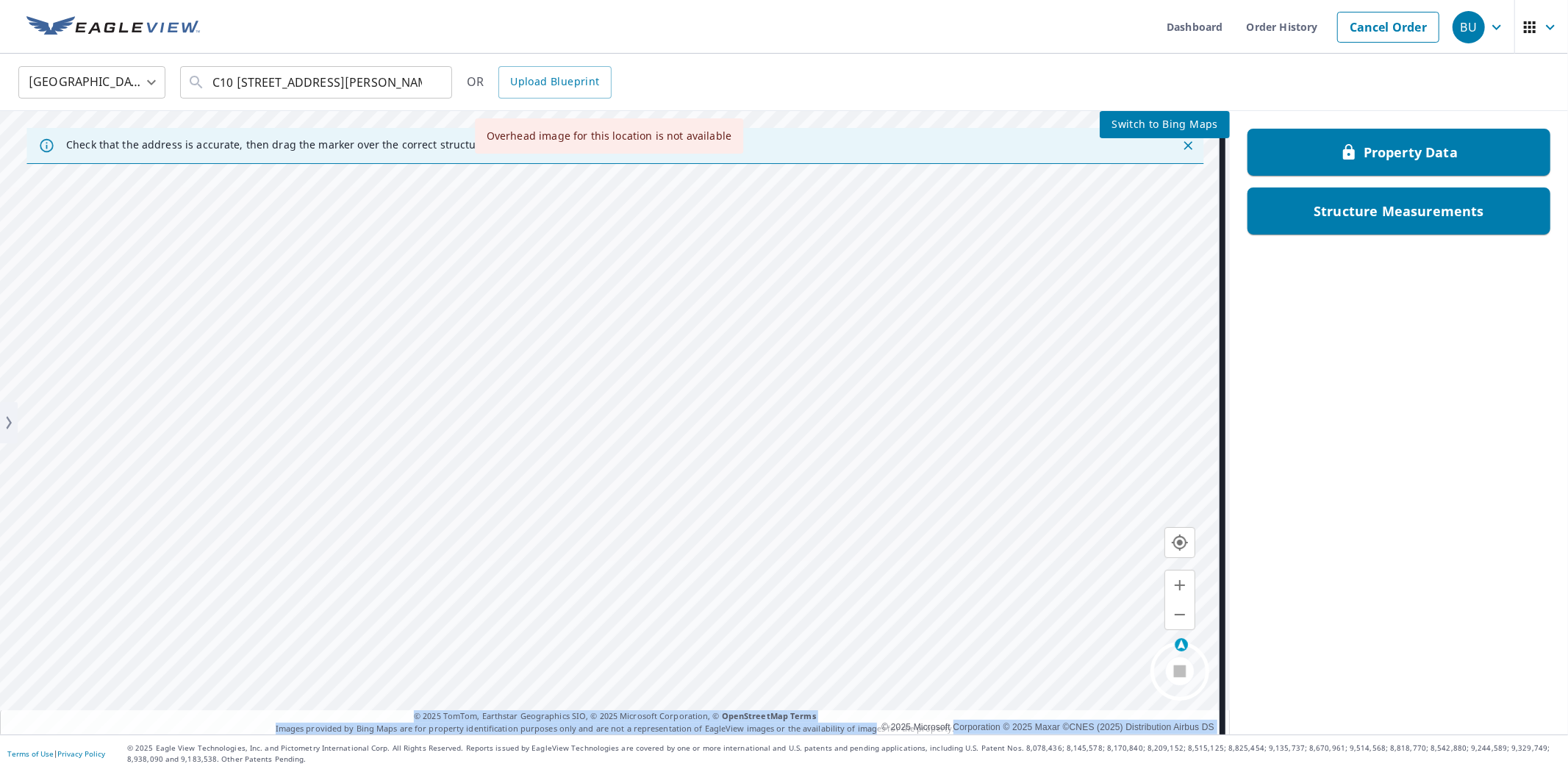
drag, startPoint x: 956, startPoint y: 725, endPoint x: 1067, endPoint y: 738, distance: 111.8
click at [872, 725] on div "Check that the address is accurate, then drag the marker over the correct struc…" at bounding box center [615, 423] width 1230 height 624
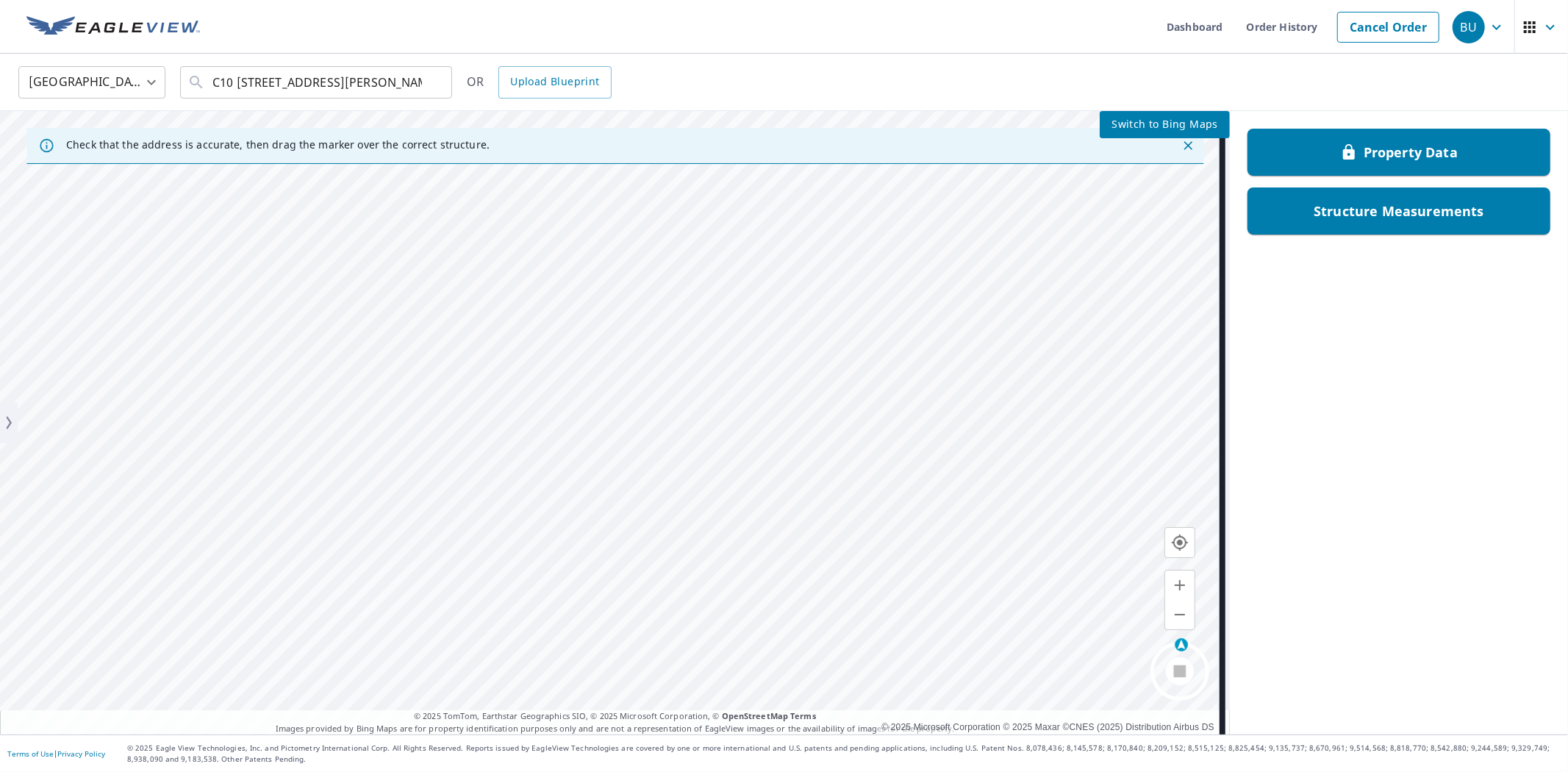
click at [1379, 681] on div "Property Data Structure Measurements" at bounding box center [1399, 423] width 338 height 624
click at [1128, 127] on span "Switch to Bing Maps" at bounding box center [1164, 124] width 107 height 18
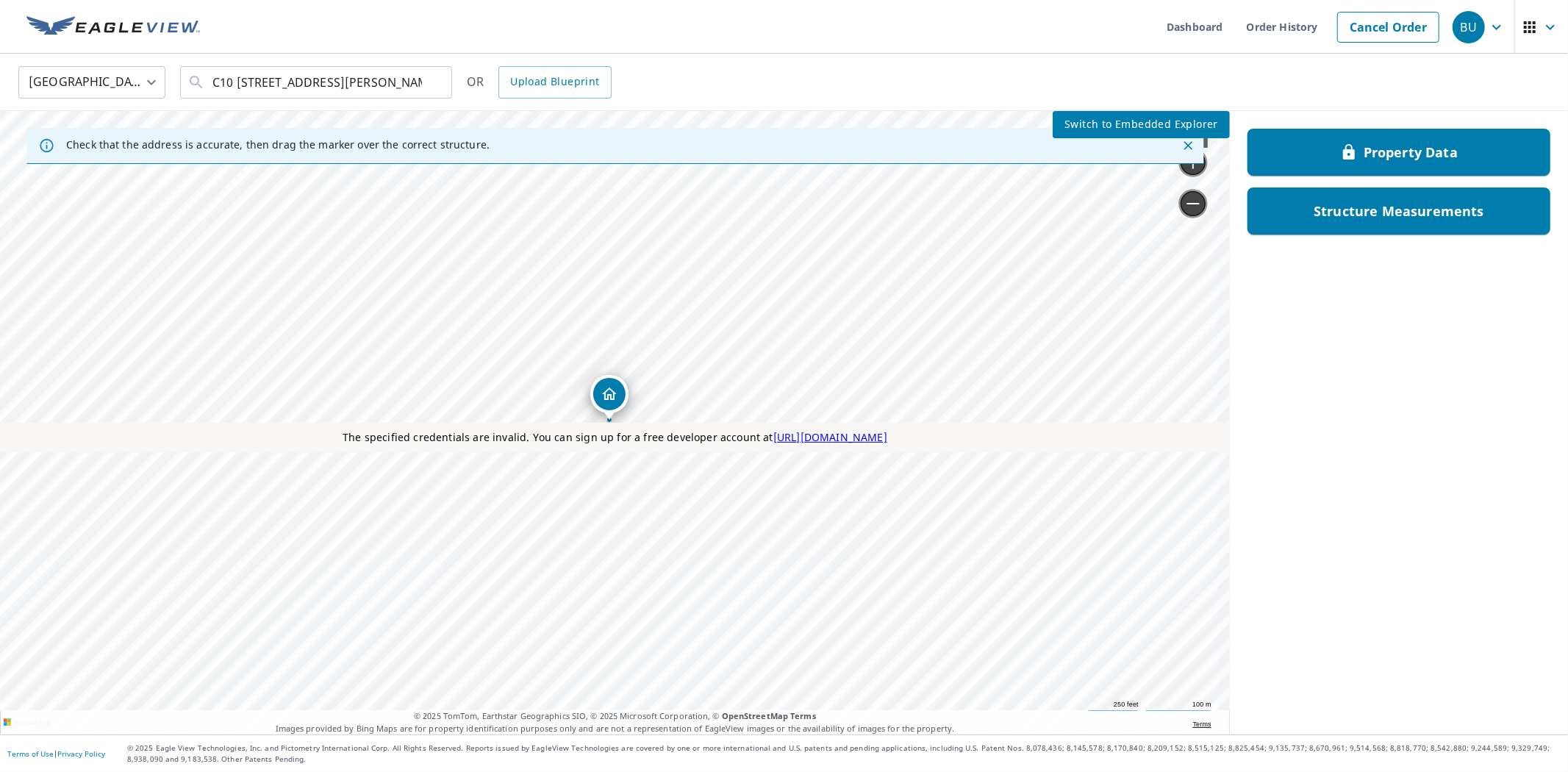
click at [1096, 111] on button "Switch to Embedded Explorer" at bounding box center [1141, 125] width 178 height 27
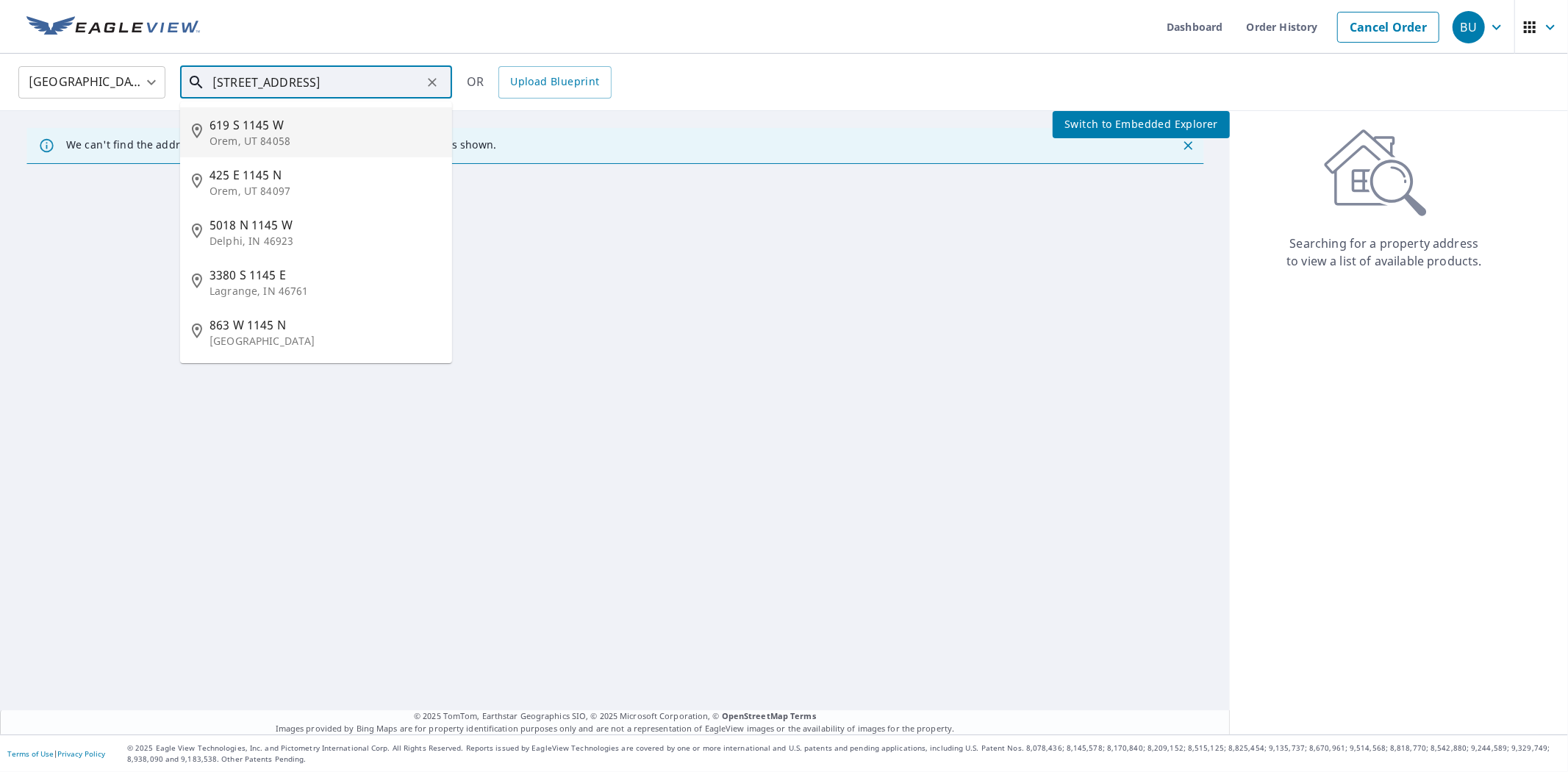
click at [407, 74] on input "[STREET_ADDRESS]" at bounding box center [317, 82] width 209 height 41
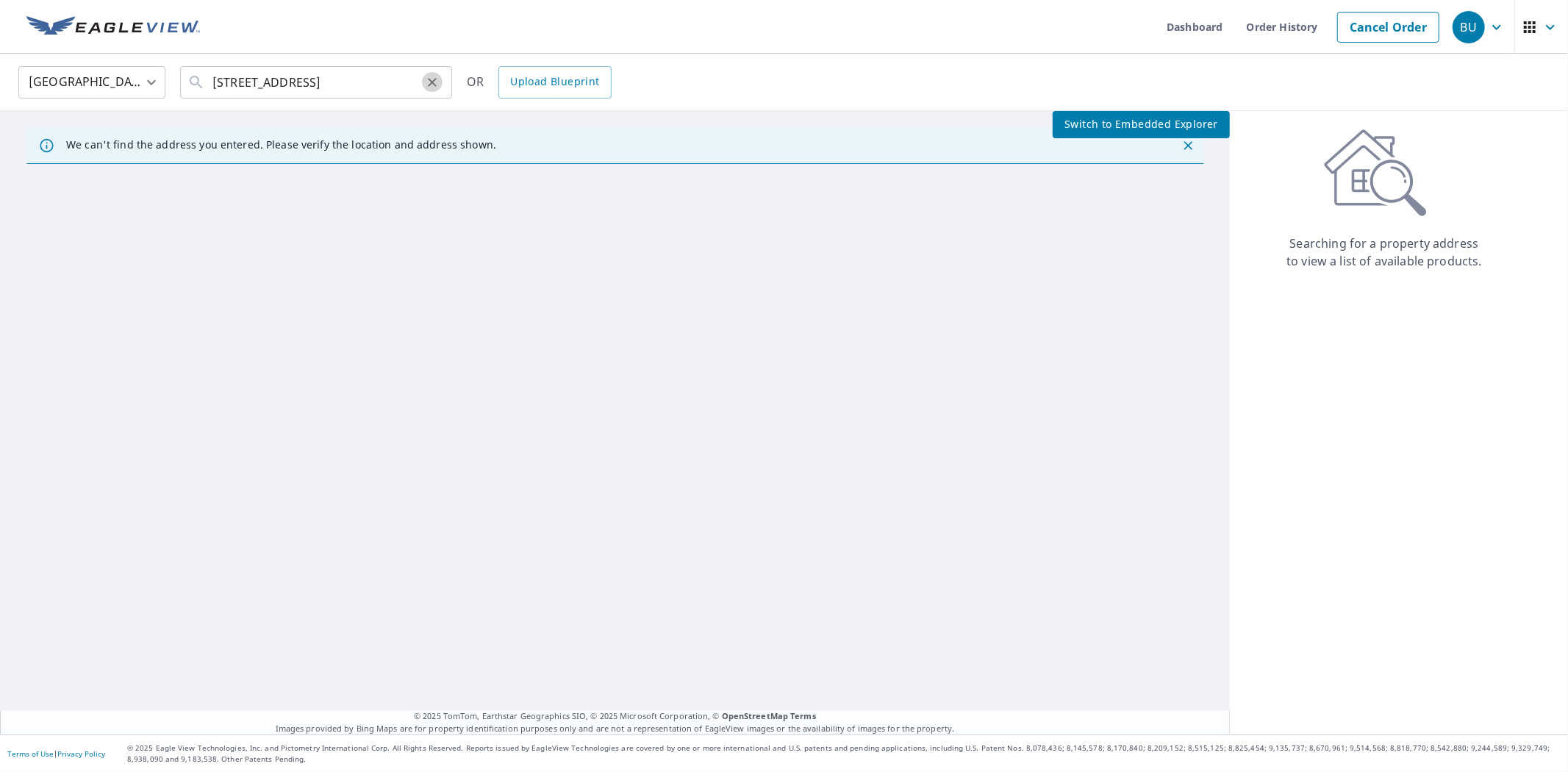
click at [428, 80] on icon "Clear" at bounding box center [432, 82] width 14 height 14
click at [1111, 129] on span "Switch to Embedded Explorer" at bounding box center [1141, 124] width 154 height 18
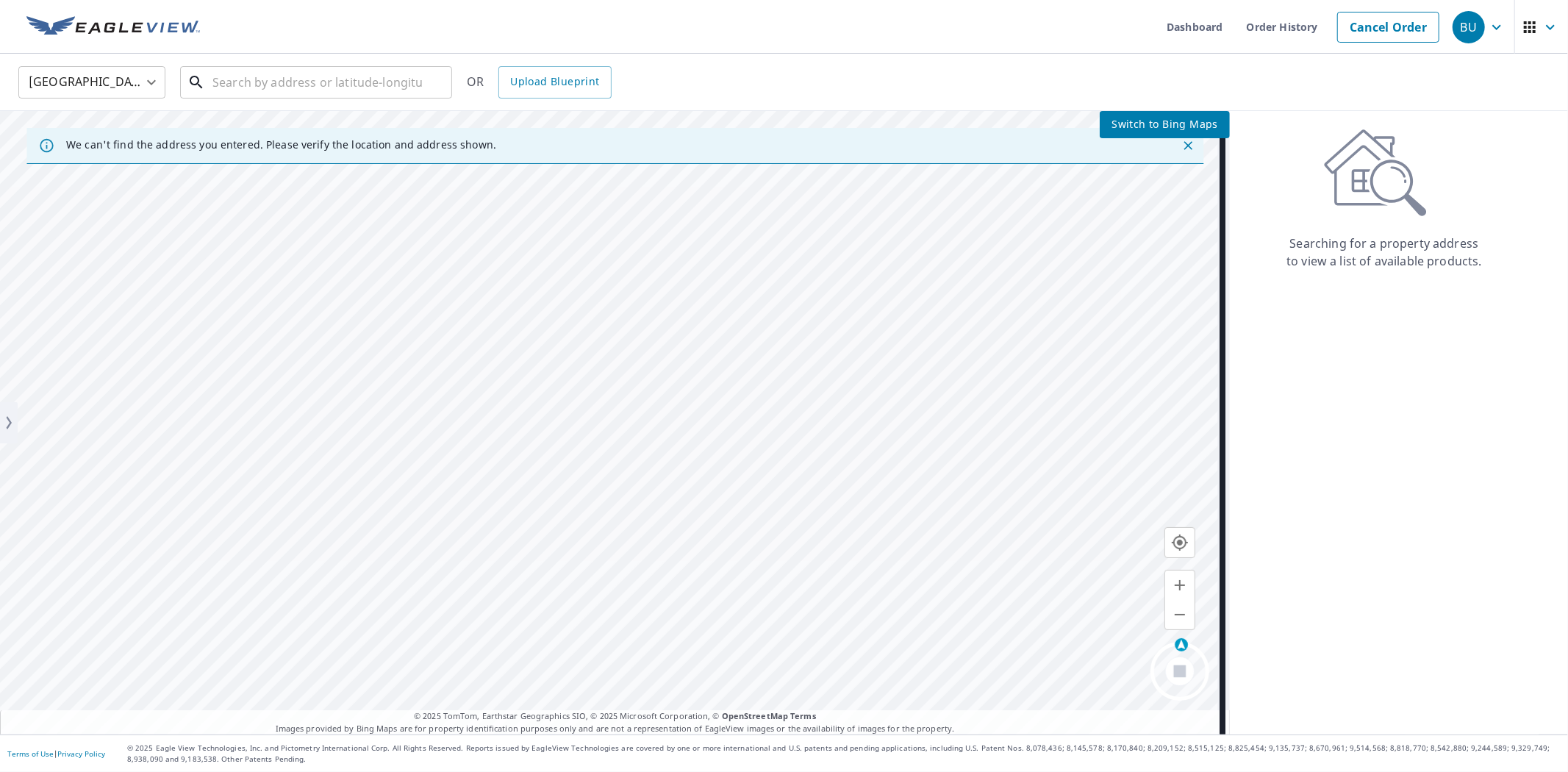
click at [328, 84] on input "text" at bounding box center [317, 82] width 209 height 41
type input "11"
